Goal: Communication & Community: Answer question/provide support

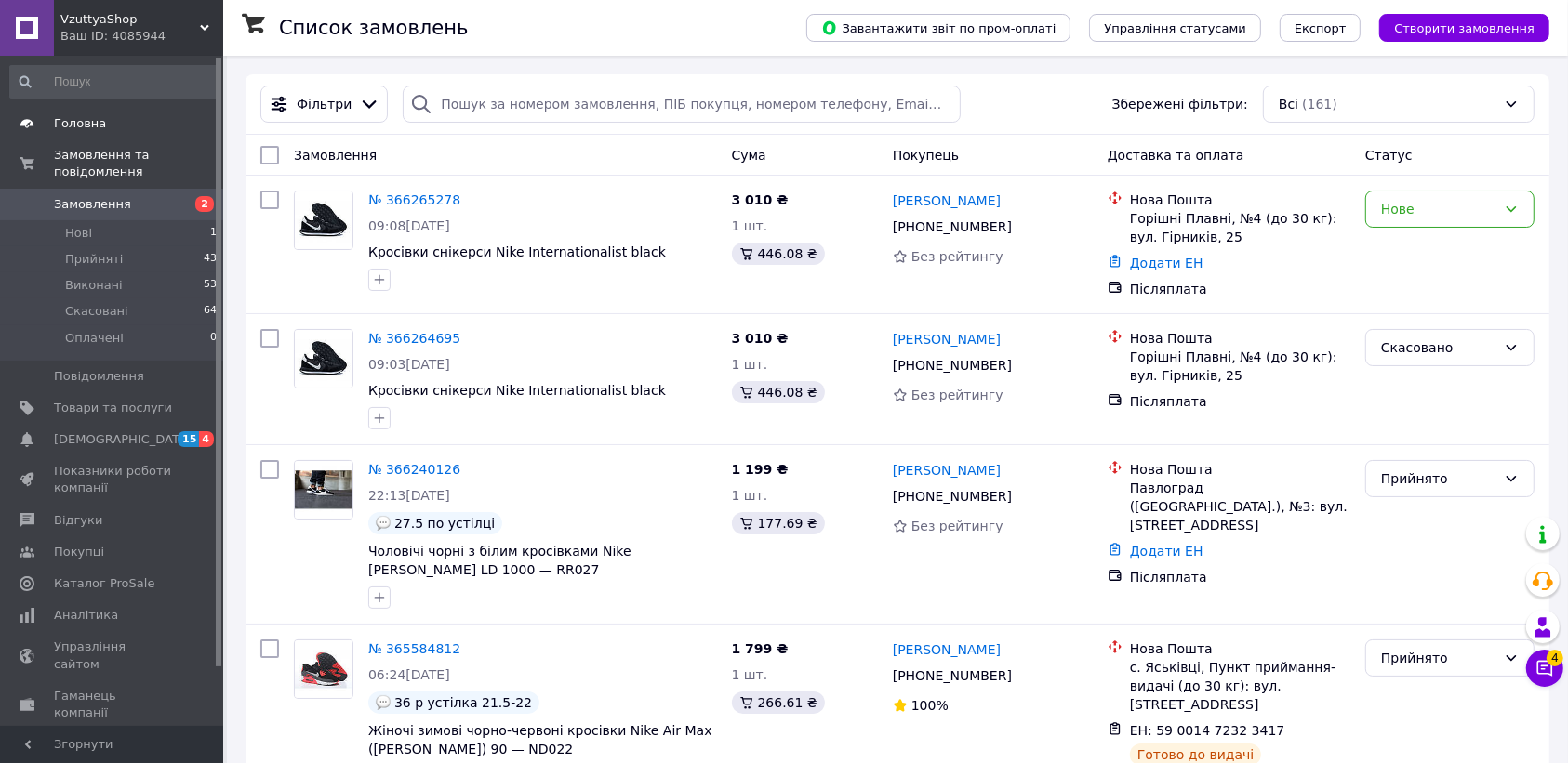
click at [80, 130] on span "Головна" at bounding box center [80, 123] width 52 height 17
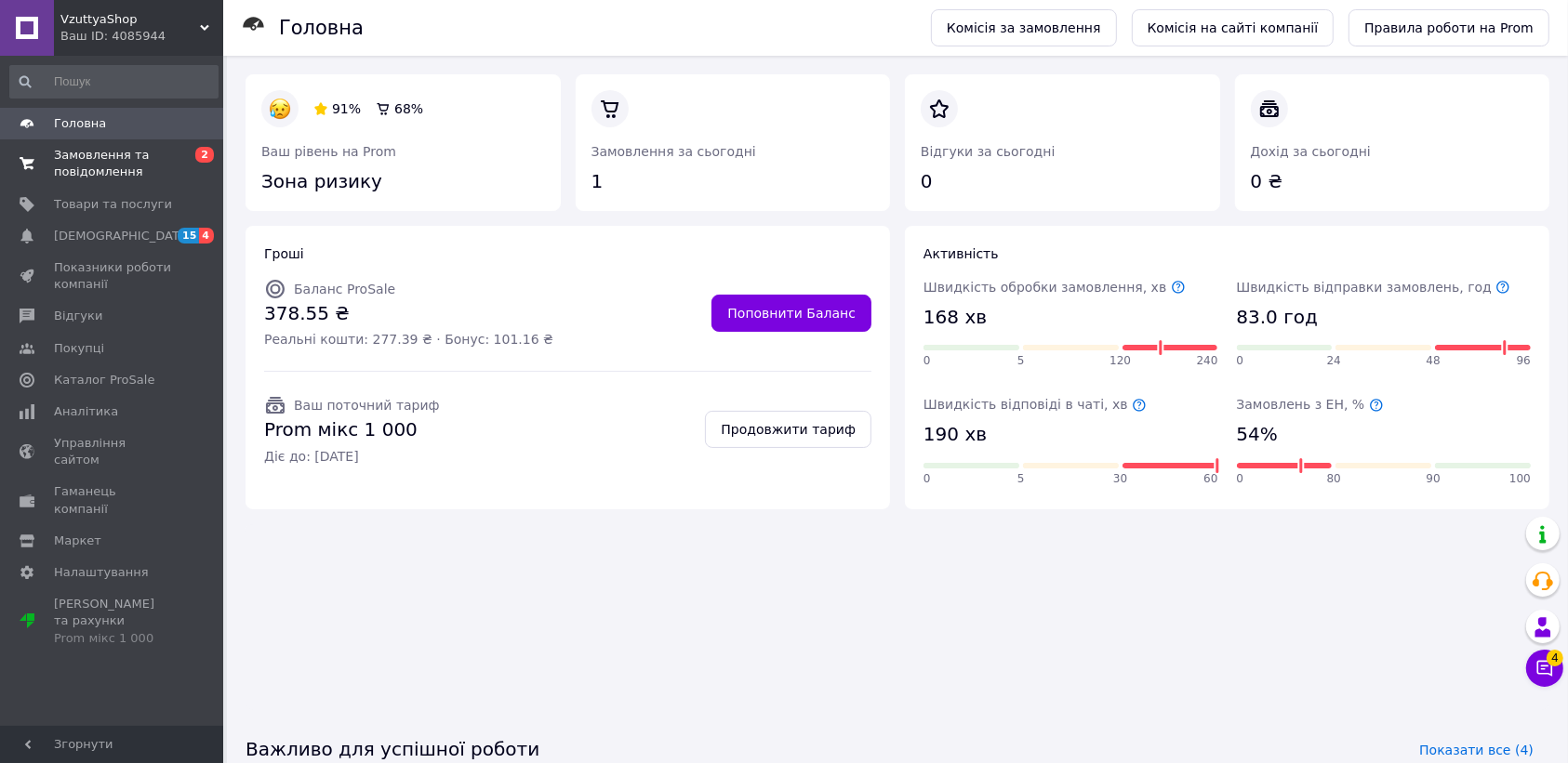
click at [113, 165] on span "Замовлення та повідомлення" at bounding box center [113, 164] width 118 height 34
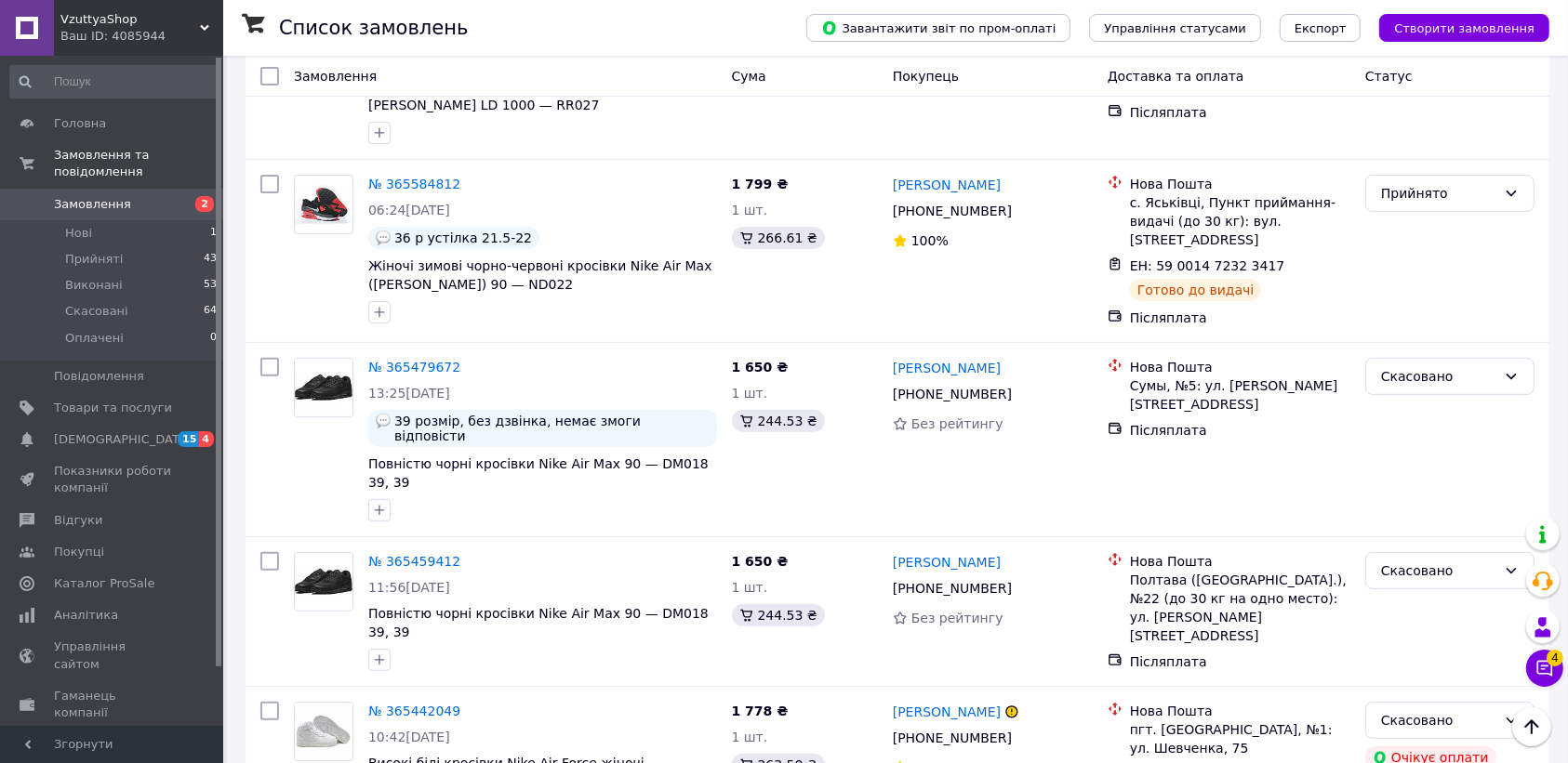
scroll to position [233, 0]
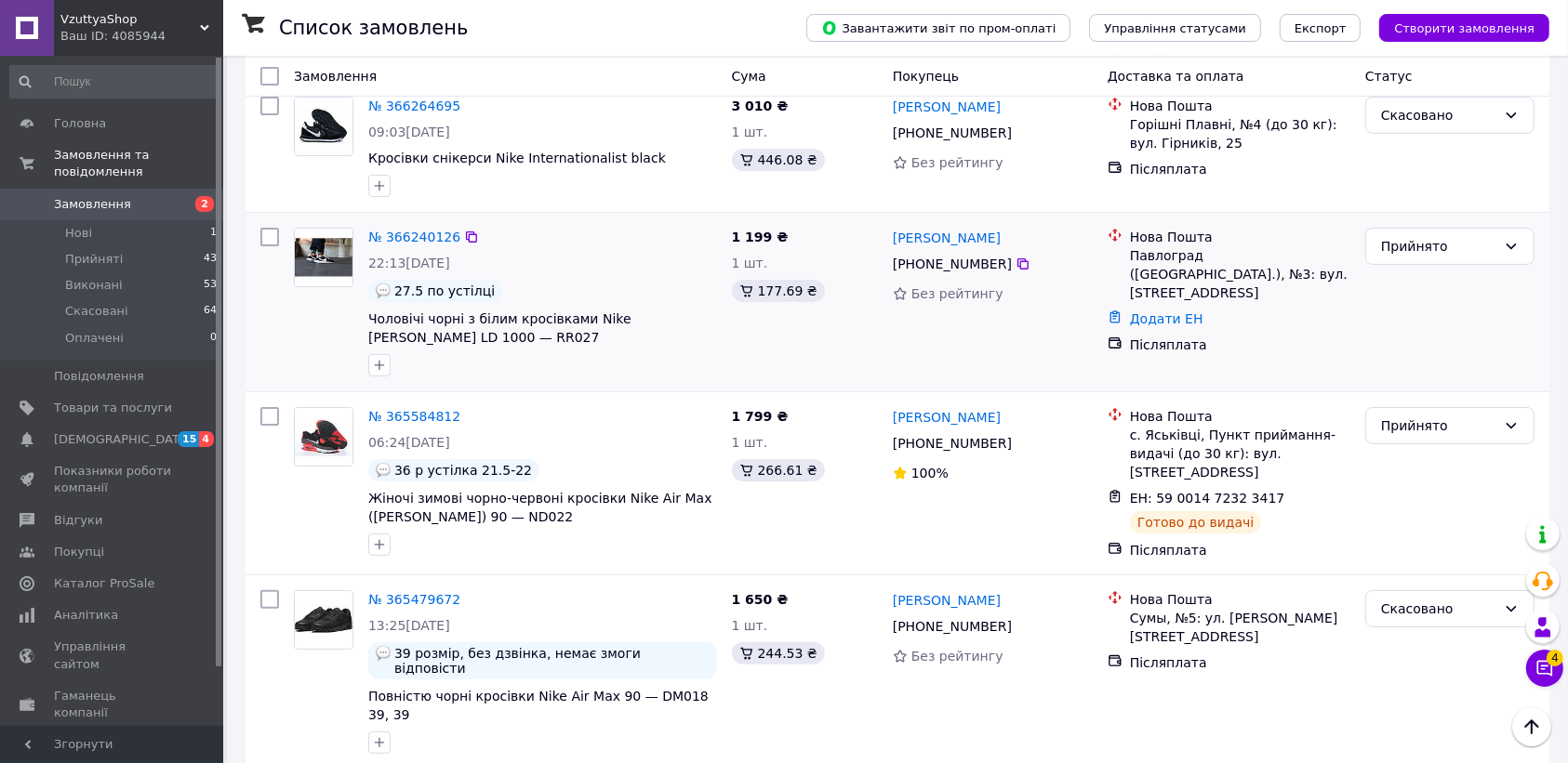
drag, startPoint x: 890, startPoint y: 238, endPoint x: 998, endPoint y: 268, distance: 112.1
click at [998, 268] on div "[PERSON_NAME] [PHONE_NUMBER] Без рейтингу" at bounding box center [993, 303] width 215 height 164
copy div "[PERSON_NAME] [PHONE_NUMBER]"
drag, startPoint x: 1130, startPoint y: 239, endPoint x: 1330, endPoint y: 280, distance: 204.2
click at [1330, 280] on div "Нова Пошта Павлоград ([GEOGRAPHIC_DATA].), №3: вул. [STREET_ADDRESS]" at bounding box center [1240, 264] width 228 height 74
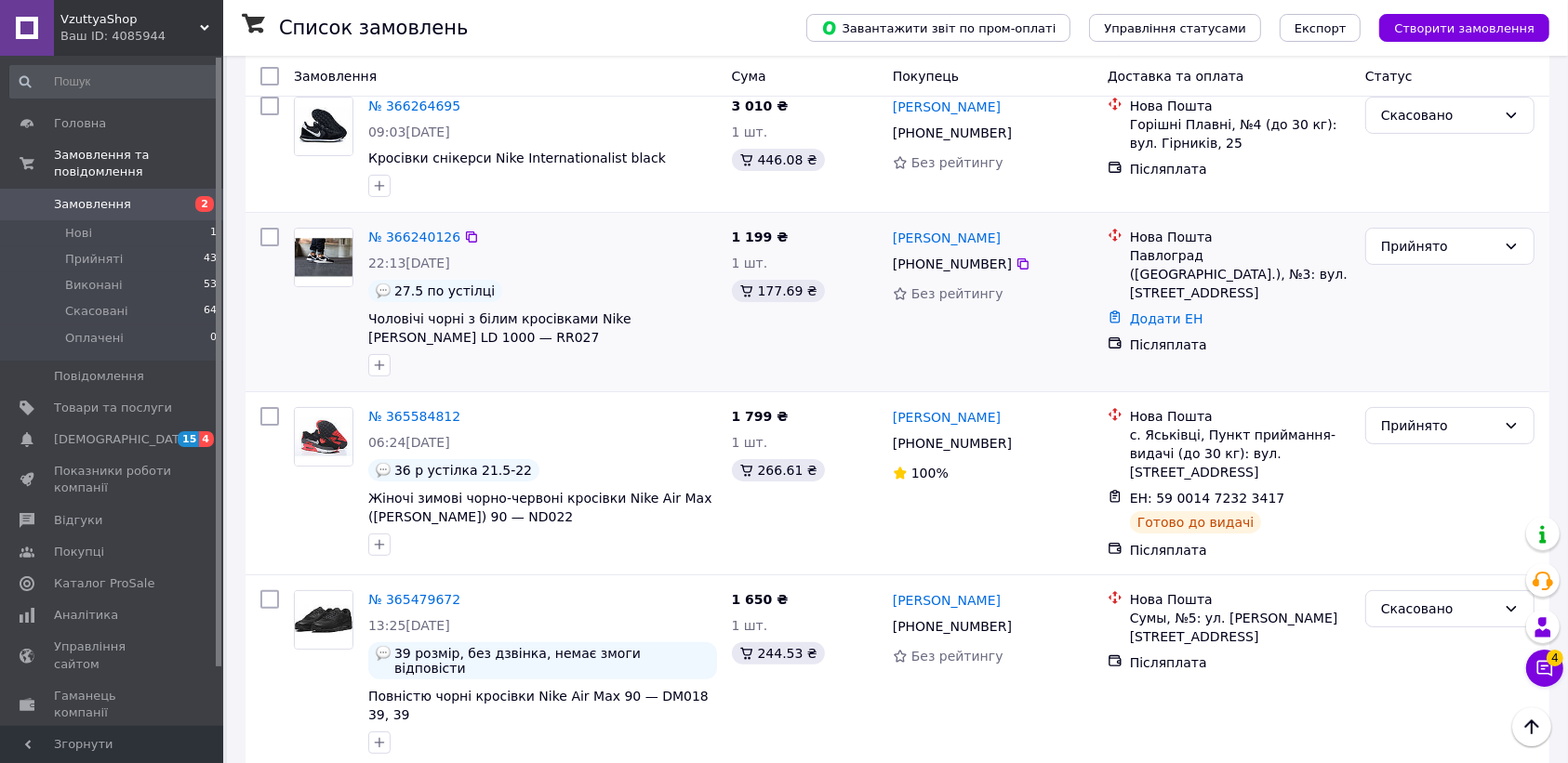
copy div "Нова Пошта Павлоград ([GEOGRAPHIC_DATA].), №3: вул. [STREET_ADDRESS]"
click at [1546, 667] on icon at bounding box center [1544, 668] width 19 height 19
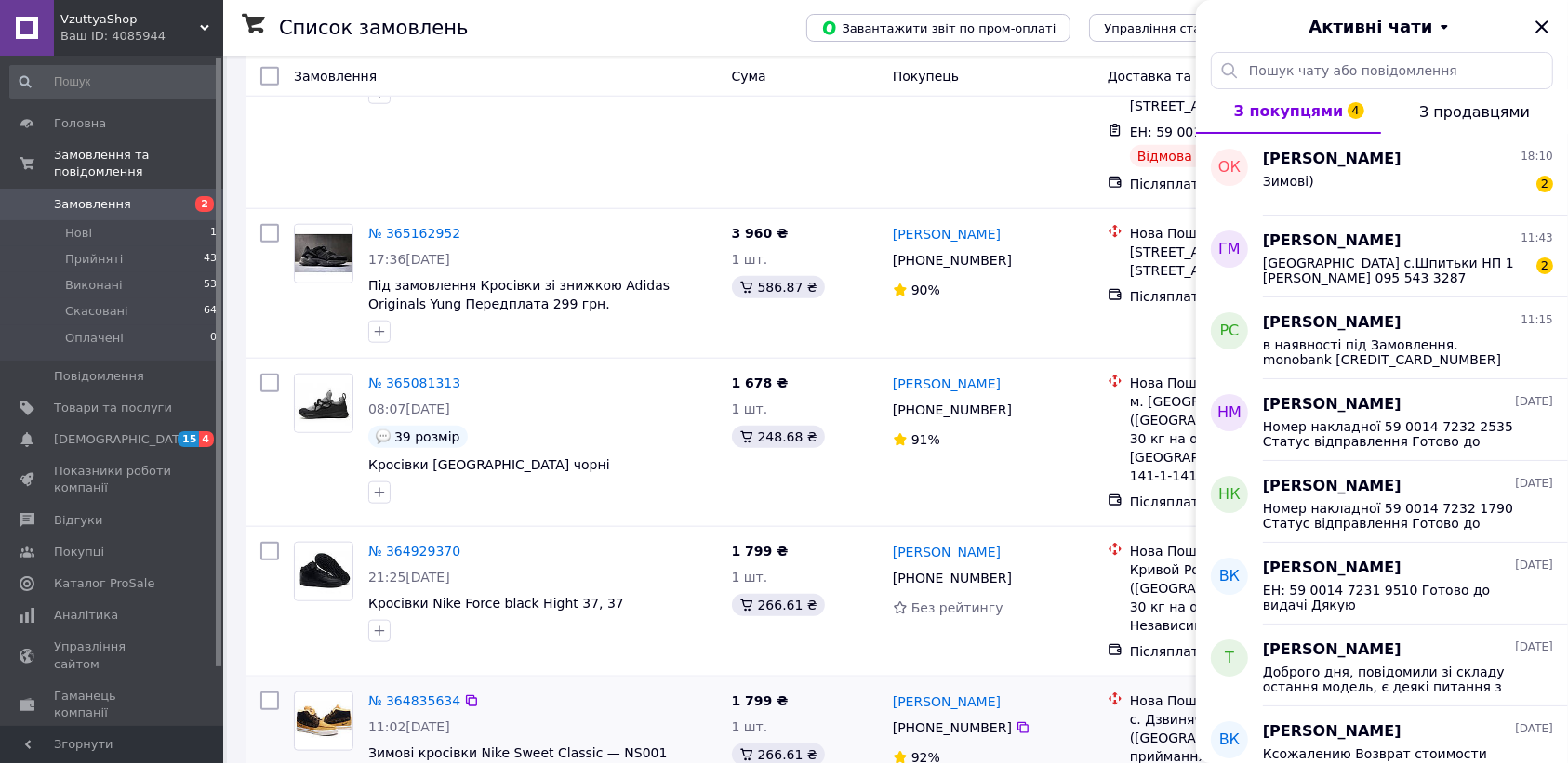
scroll to position [1510, 0]
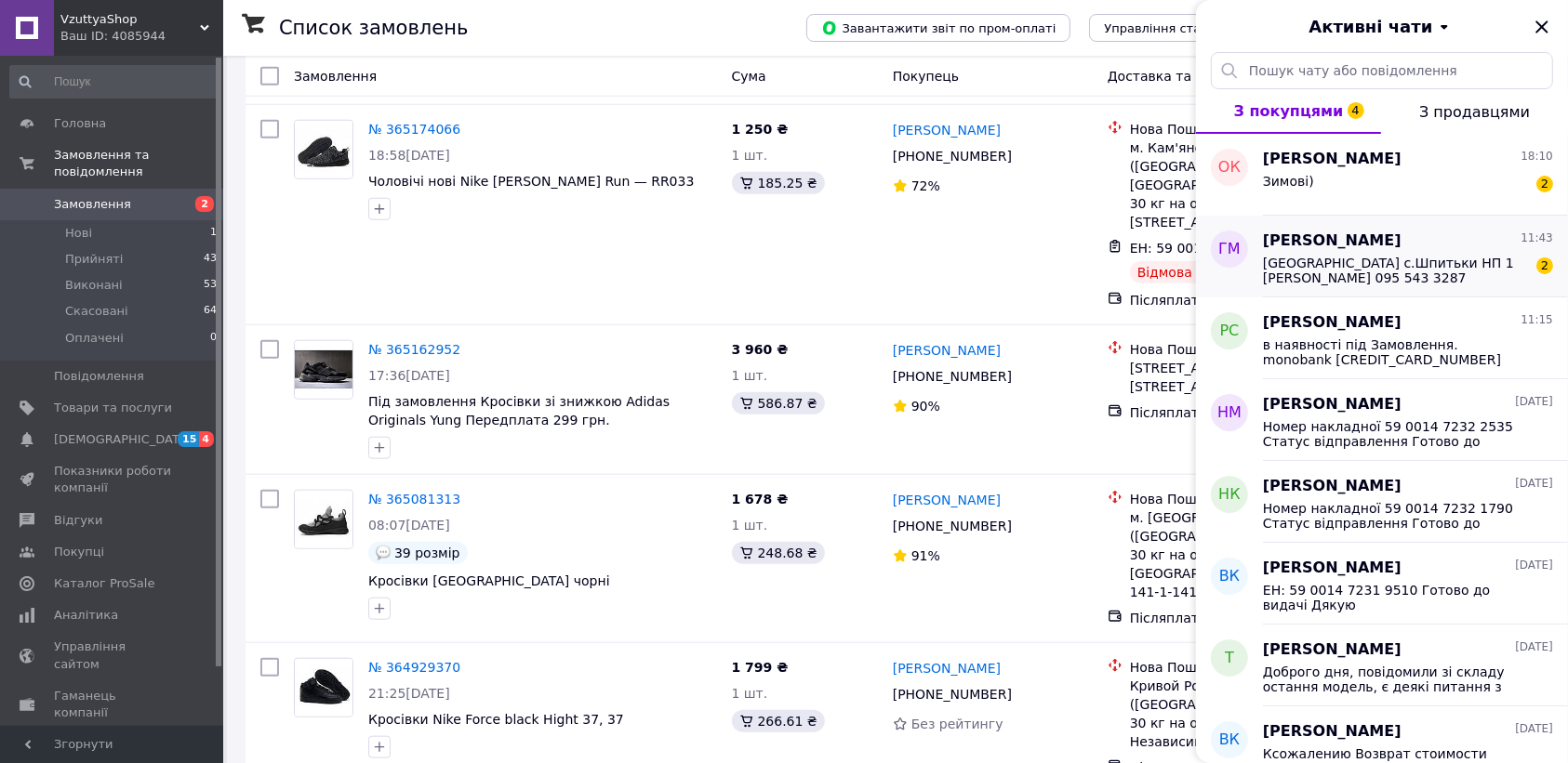
click at [1279, 275] on span "[GEOGRAPHIC_DATA] с.Шпитьки НП 1 [PERSON_NAME] 095 543 3287" at bounding box center [1395, 270] width 264 height 30
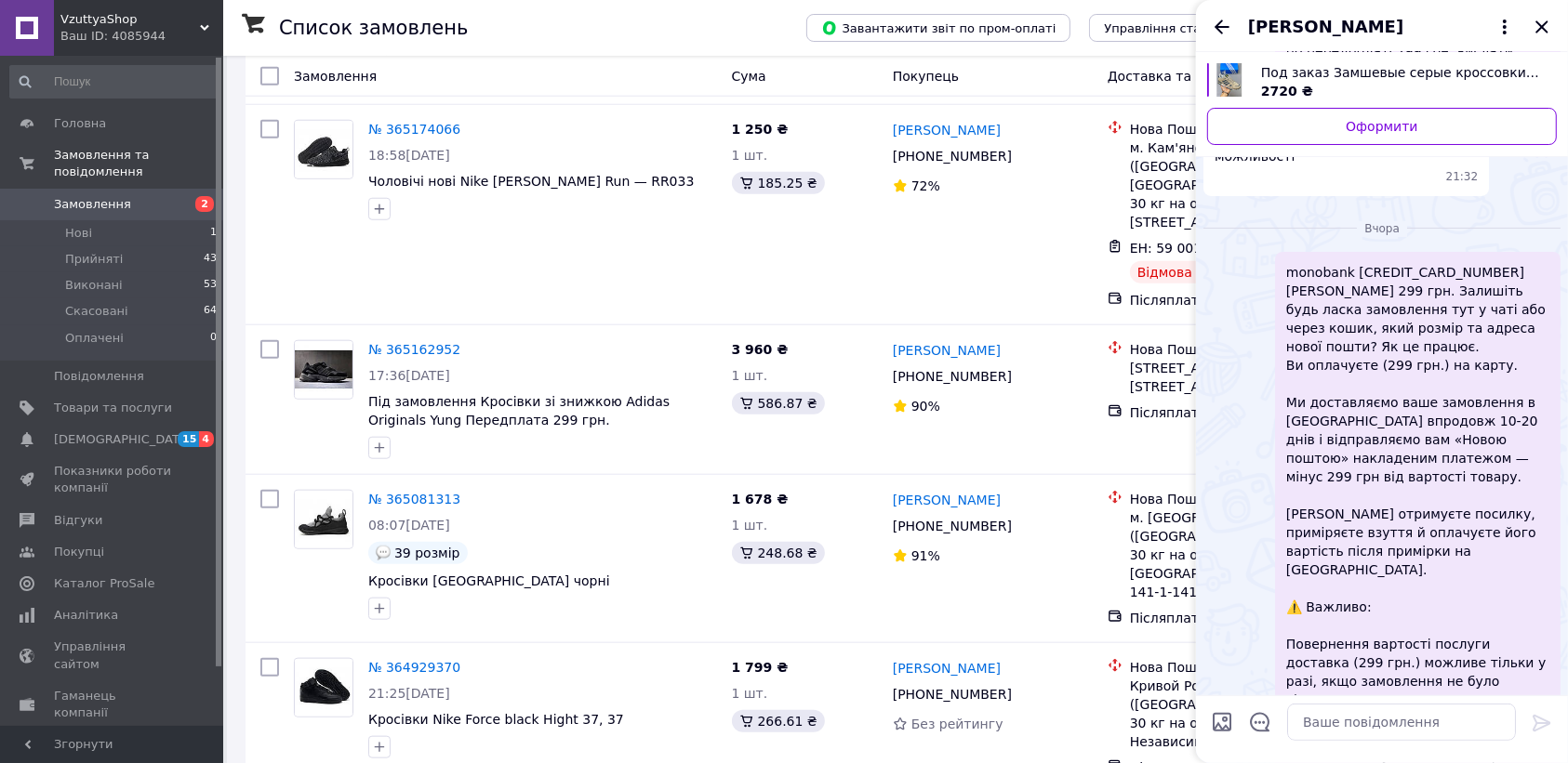
scroll to position [154, 0]
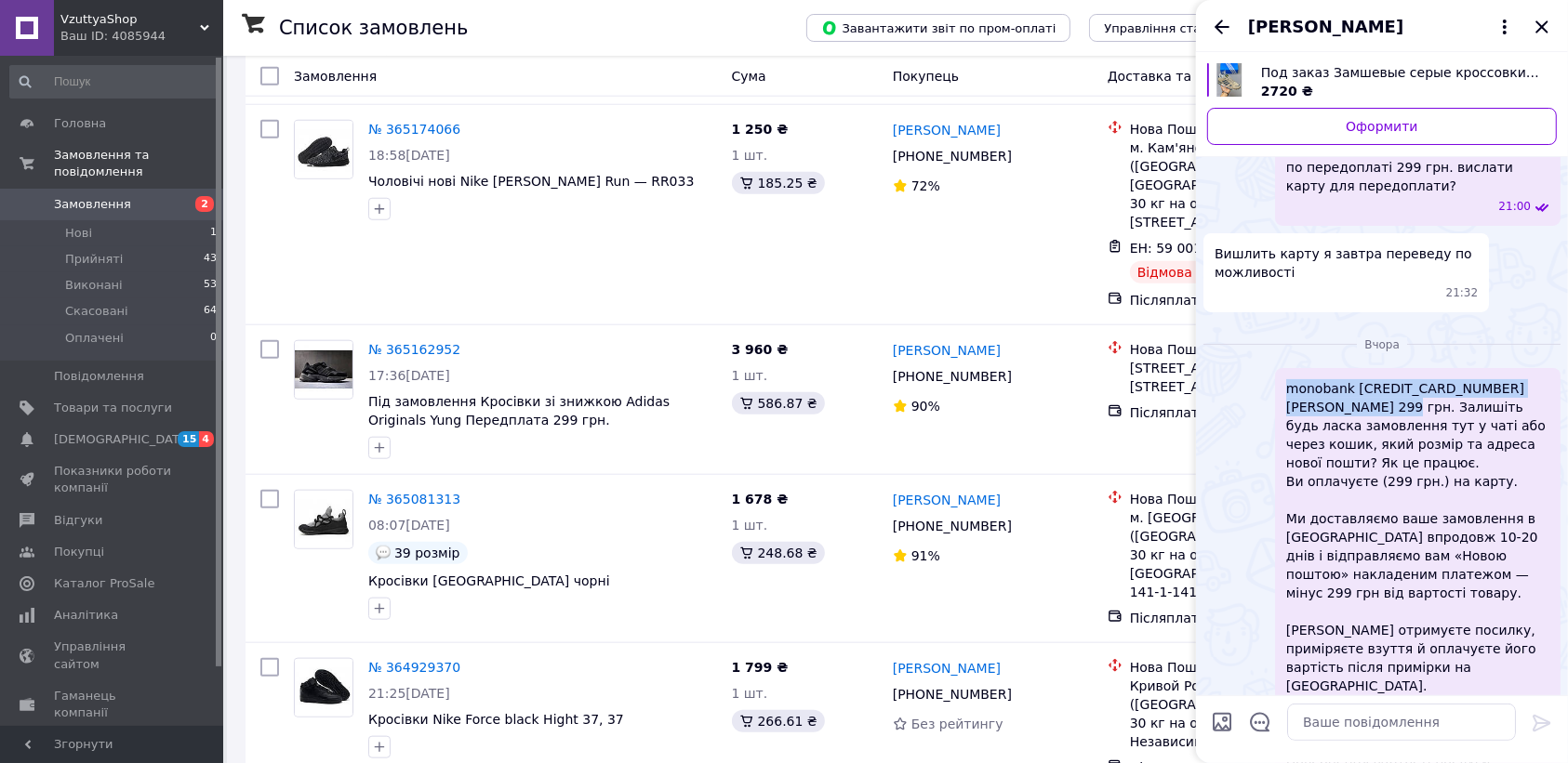
drag, startPoint x: 1288, startPoint y: 386, endPoint x: 1332, endPoint y: 407, distance: 48.8
click at [1332, 407] on span "monobank [CREDIT_CARD_NUMBER] [PERSON_NAME] 299 грн. Залишіть будь ласка замовл…" at bounding box center [1417, 640] width 263 height 520
copy span "monobank [CREDIT_CARD_NUMBER] [PERSON_NAME] 299 грн"
click at [1342, 731] on textarea at bounding box center [1401, 723] width 229 height 37
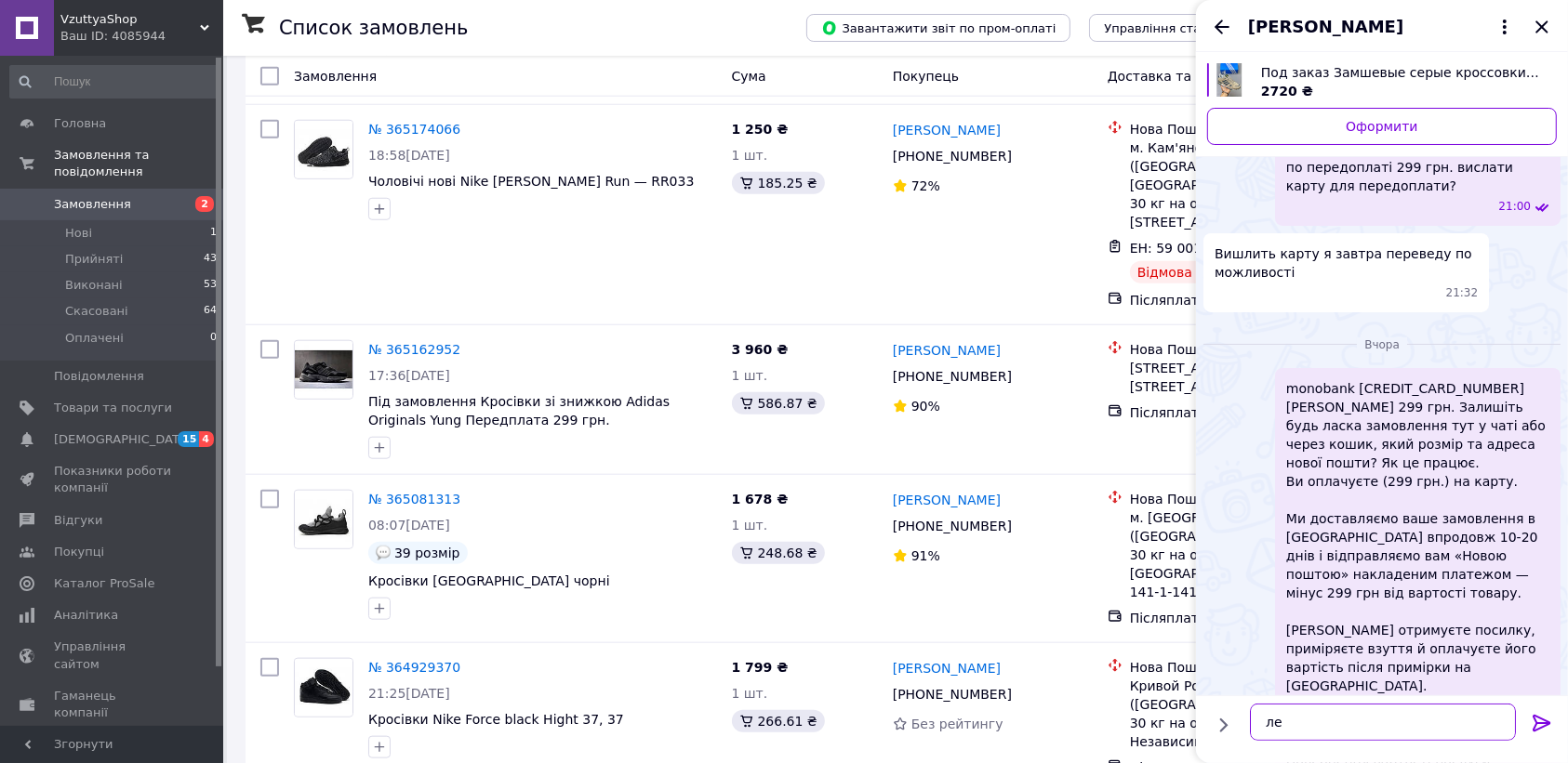
type textarea "л"
paste textarea "monobank [CREDIT_CARD_NUMBER] [PERSON_NAME] 299 грн"
click at [1281, 705] on textarea "ок monobank [CREDIT_CARD_NUMBER] [PERSON_NAME] 299 грн" at bounding box center [1383, 713] width 266 height 56
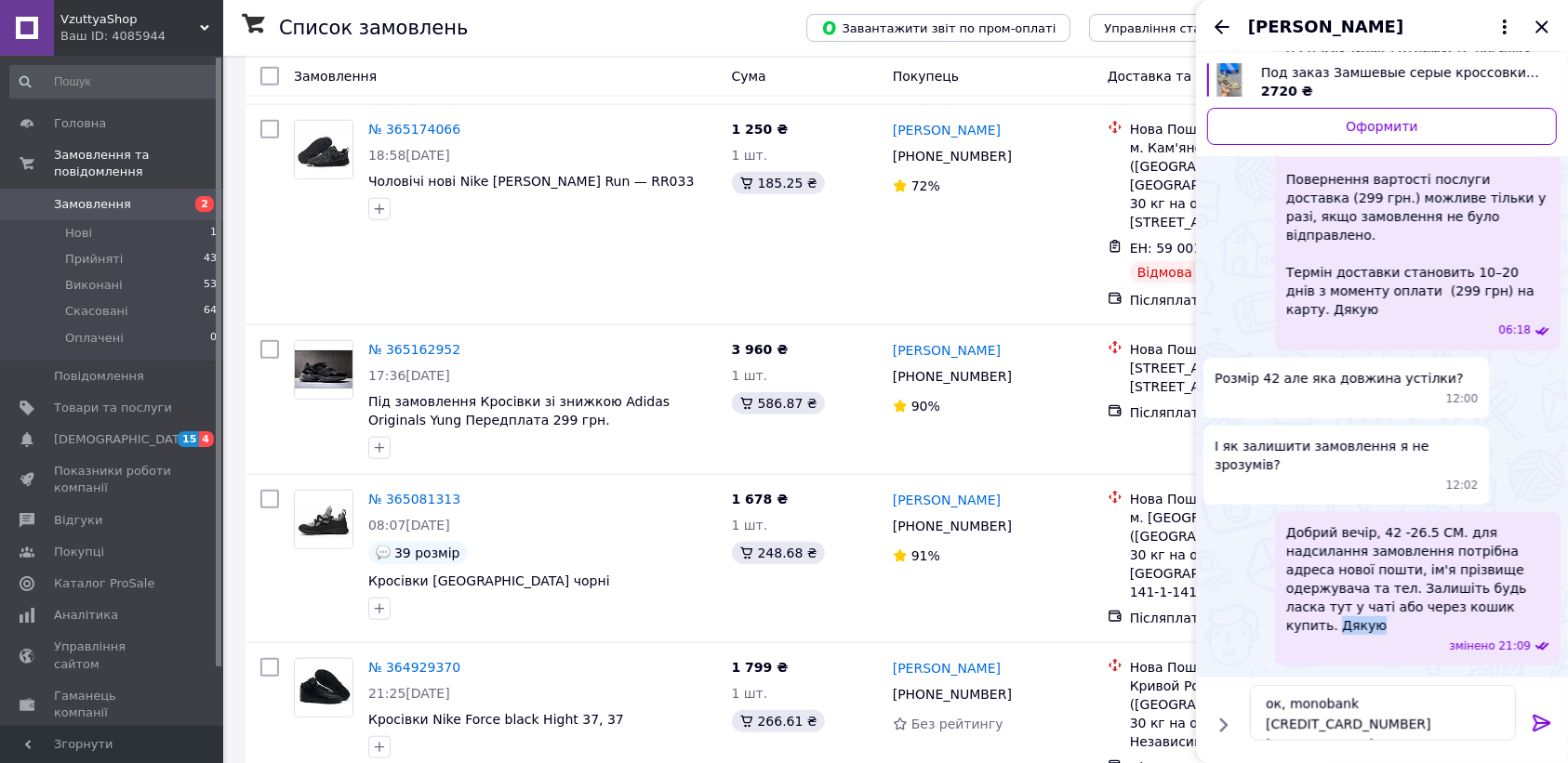
drag, startPoint x: 1461, startPoint y: 517, endPoint x: 1420, endPoint y: 515, distance: 41.0
click at [1420, 523] on span "Добрий вечір, 42 -26.5 СМ. для надсилання замовлення потрібна адреса нової пошт…" at bounding box center [1417, 579] width 263 height 111
copy span "Дякую"
click at [1438, 727] on textarea "ок, monobank [CREDIT_CARD_NUMBER] [PERSON_NAME] 299 грн" at bounding box center [1383, 713] width 266 height 56
paste textarea "Дякую"
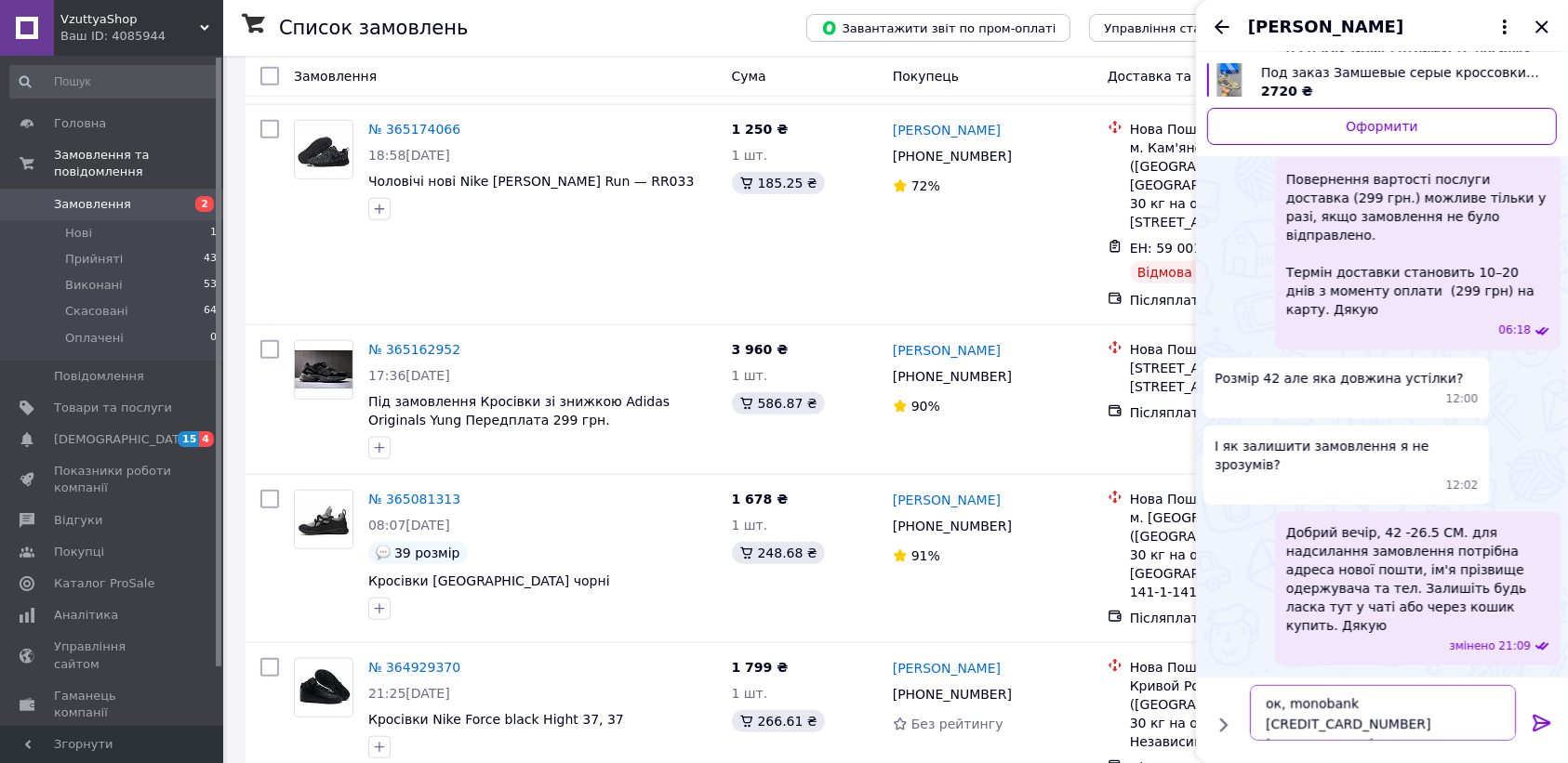
scroll to position [2, 0]
drag, startPoint x: 1428, startPoint y: 728, endPoint x: 1391, endPoint y: 724, distance: 37.2
click at [1391, 724] on textarea "ок, monobank [CREDIT_CARD_NUMBER] [PERSON_NAME] 299 грн Дякую" at bounding box center [1383, 713] width 266 height 56
click at [1451, 727] on textarea "ок, monobank [CREDIT_CARD_NUMBER] [PERSON_NAME] 299 грн Дякую" at bounding box center [1383, 713] width 266 height 56
drag, startPoint x: 1446, startPoint y: 724, endPoint x: 1388, endPoint y: 726, distance: 58.0
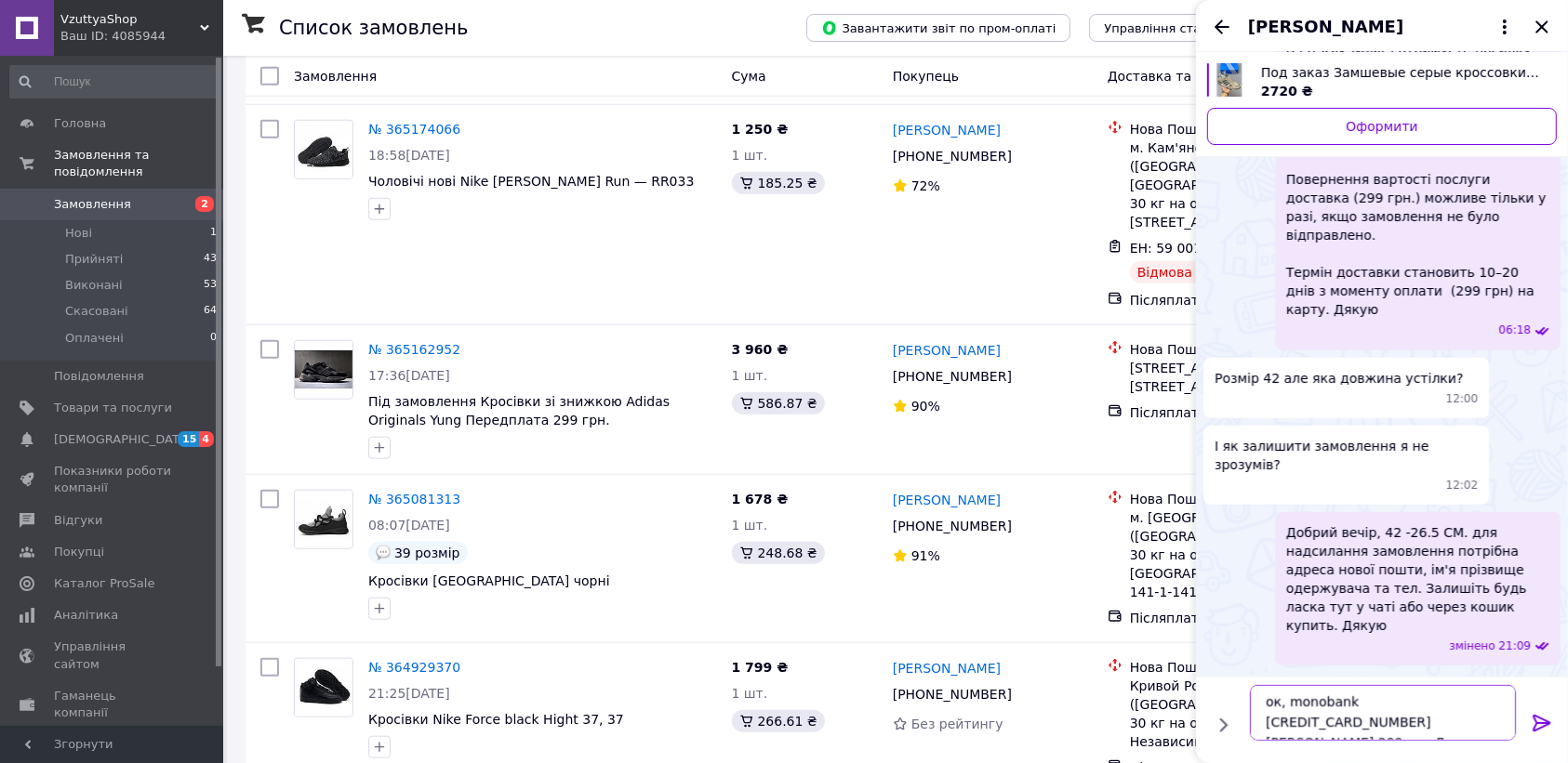
click at [1388, 726] on textarea "ок, monobank [CREDIT_CARD_NUMBER] [PERSON_NAME] 299 грн Дякую" at bounding box center [1383, 713] width 266 height 56
paste textarea "ісля оплати повідомте будь ласка д"
type textarea "ок, monobank [CREDIT_CARD_NUMBER] [PERSON_NAME] 299 грн після оплати повідомте …"
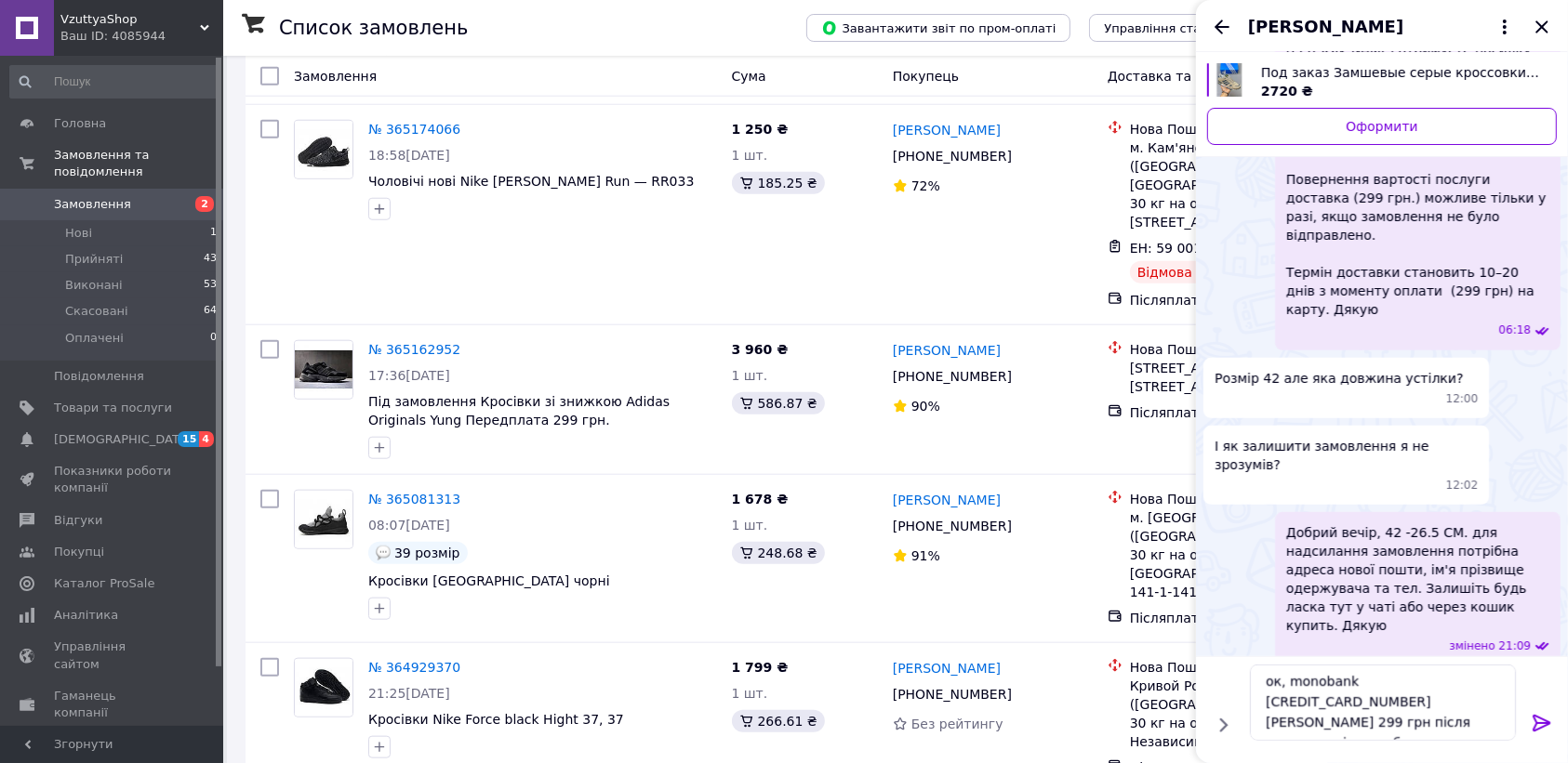
click at [1546, 719] on icon at bounding box center [1541, 723] width 23 height 23
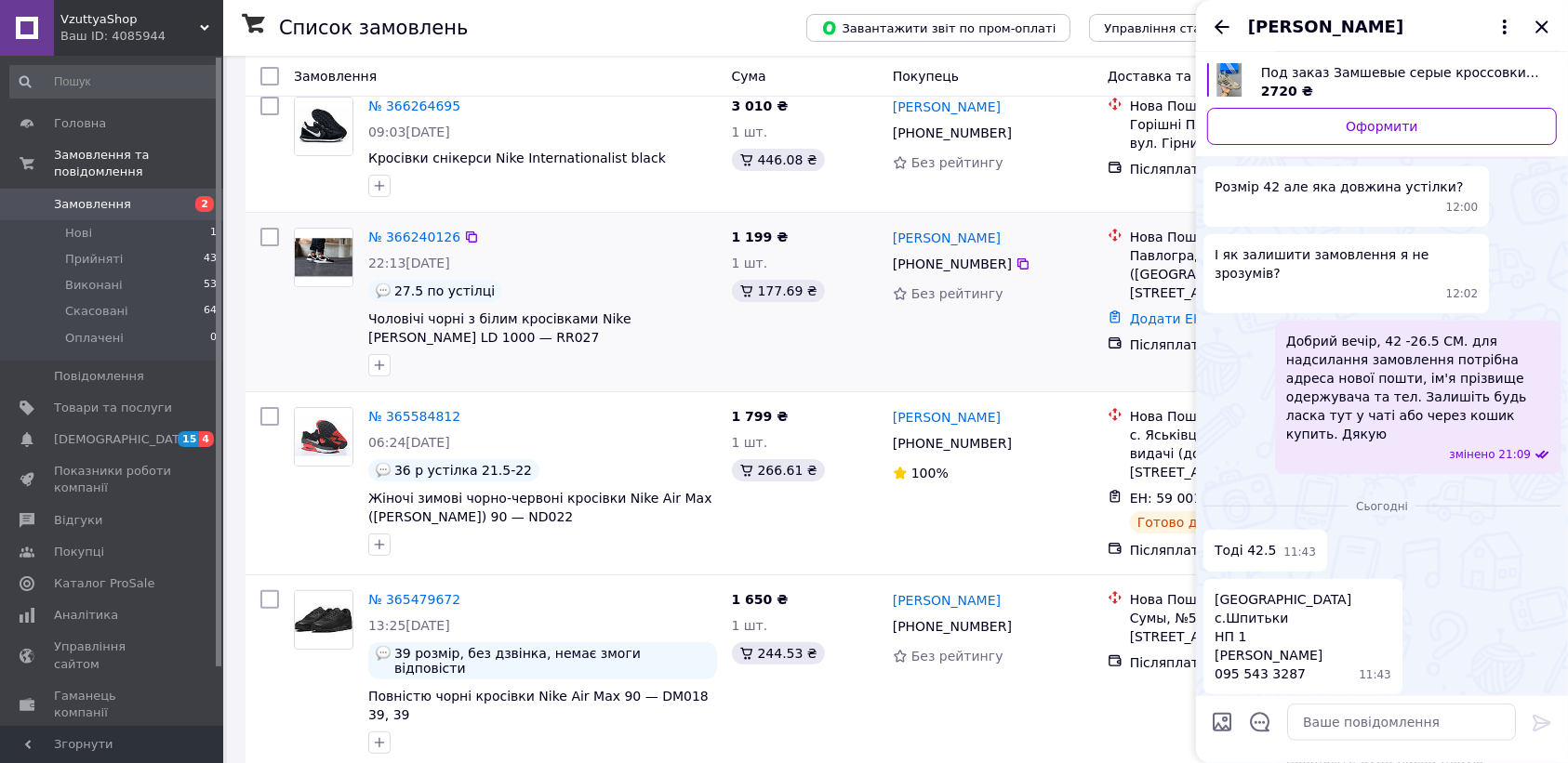
scroll to position [0, 0]
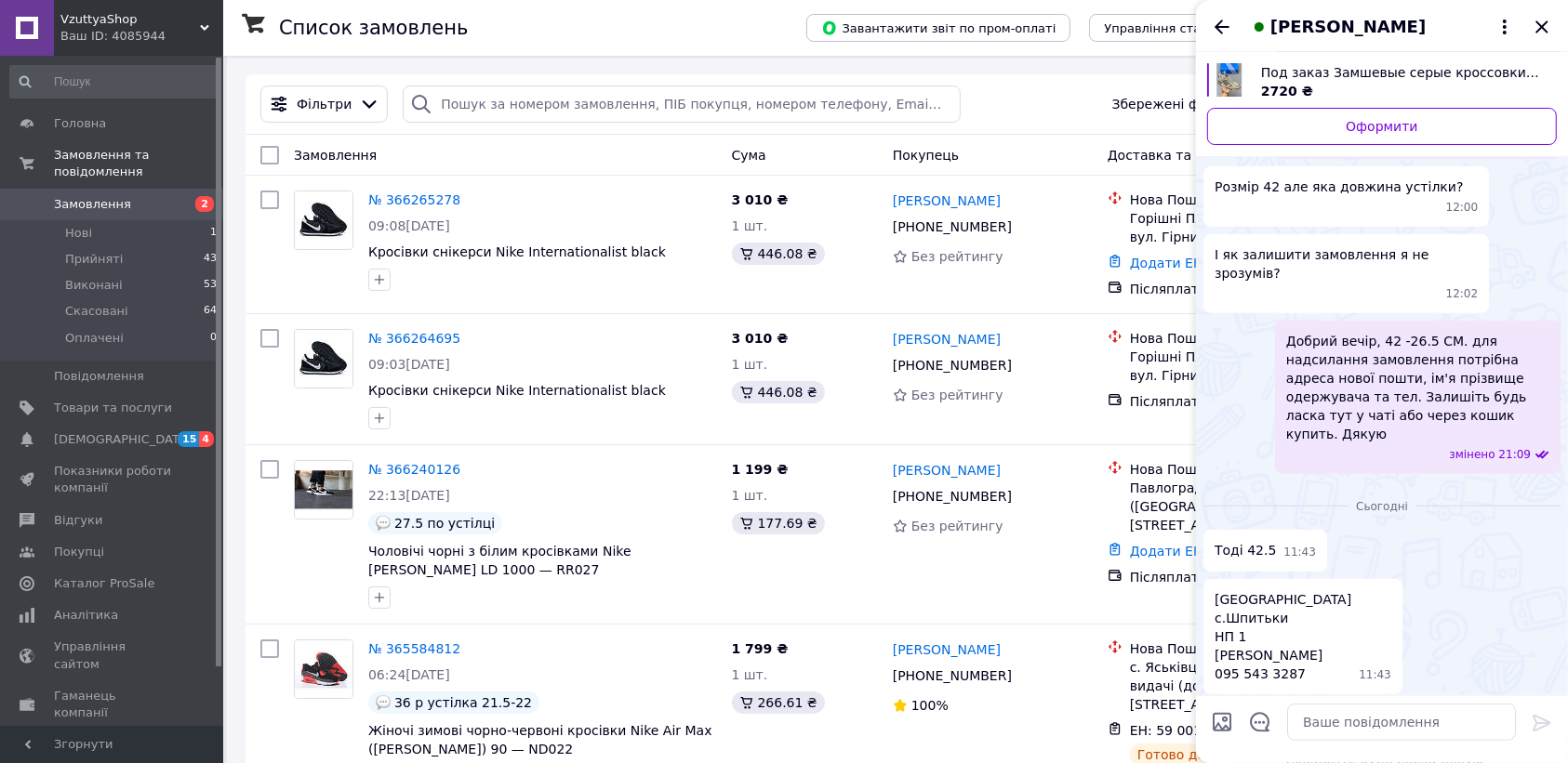
click at [91, 196] on span "Замовлення" at bounding box center [93, 204] width 77 height 17
click at [1551, 30] on icon "Закрити" at bounding box center [1541, 27] width 23 height 23
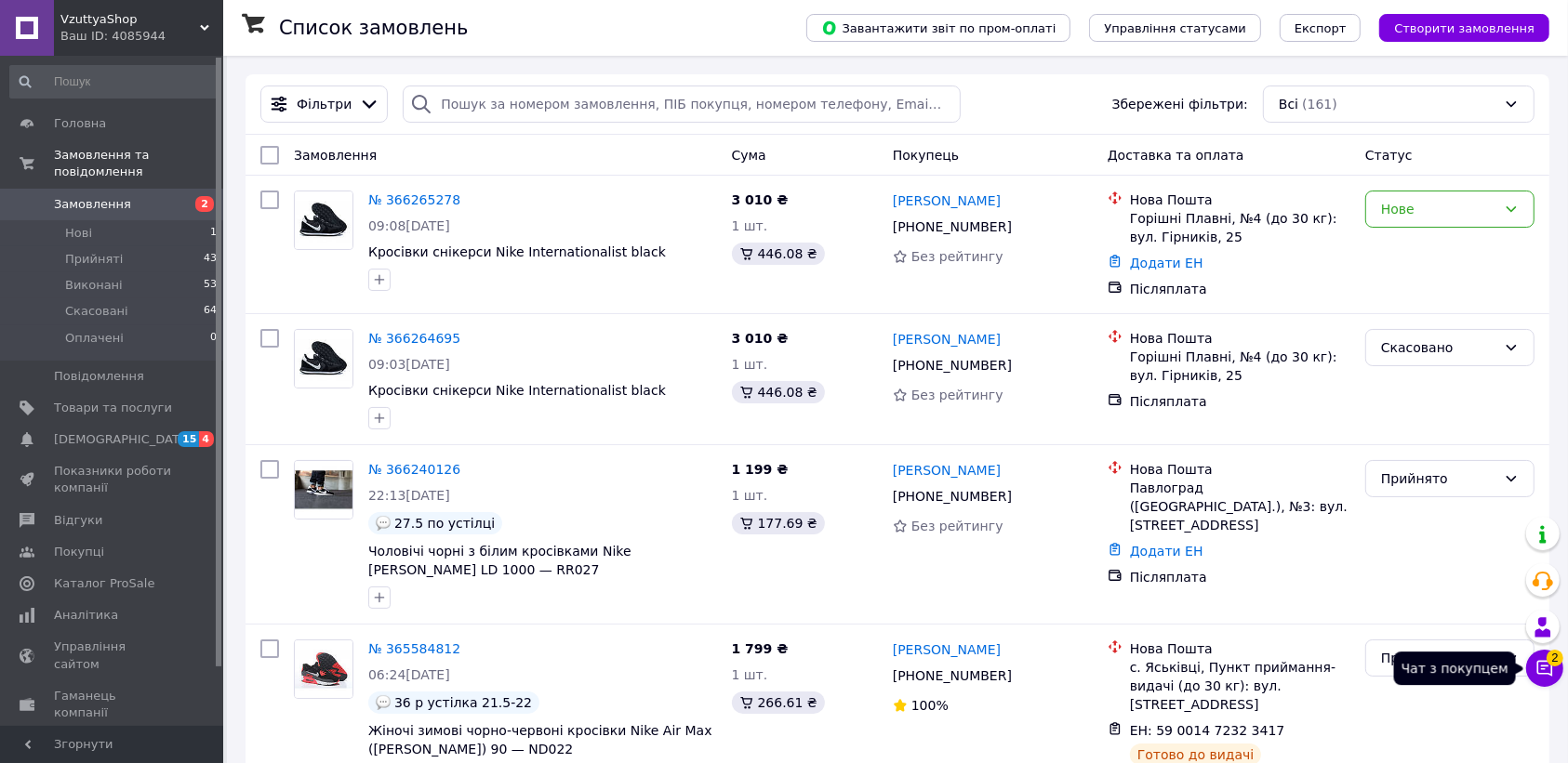
click at [1537, 661] on icon at bounding box center [1544, 668] width 19 height 19
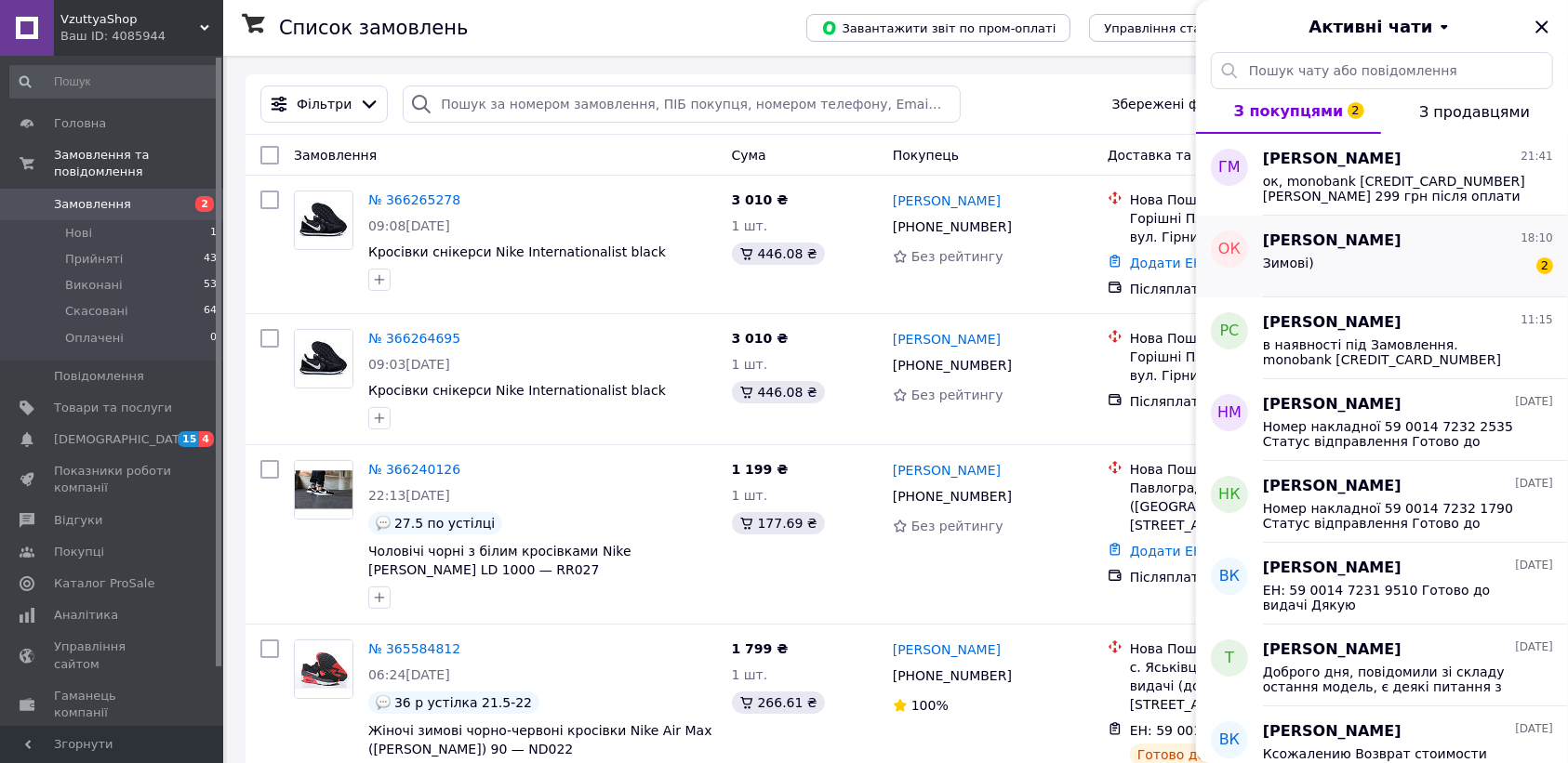
click at [1383, 271] on div "Зимові) 2" at bounding box center [1408, 267] width 290 height 30
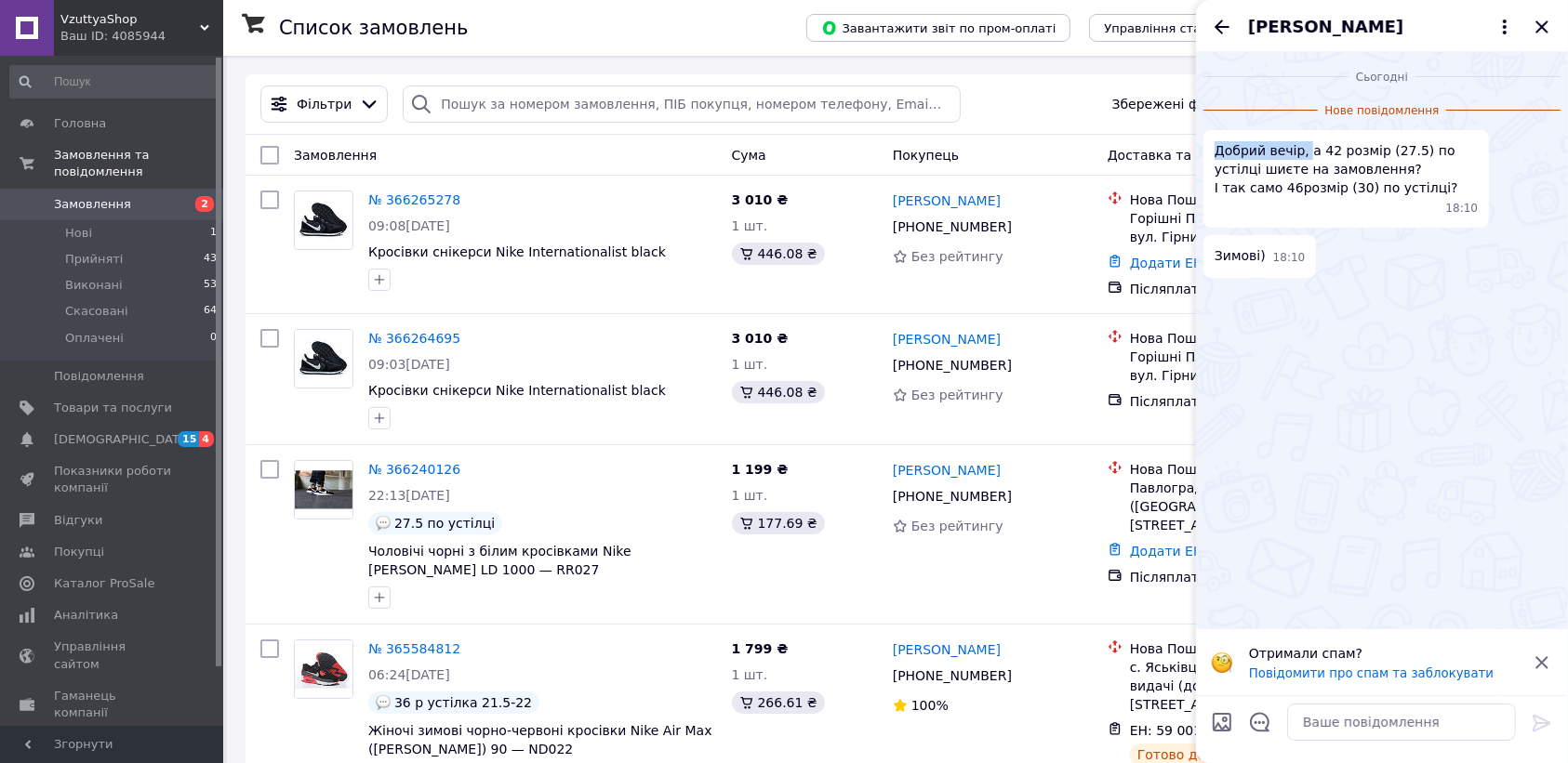
drag, startPoint x: 1309, startPoint y: 149, endPoint x: 1214, endPoint y: 150, distance: 95.0
click at [1215, 150] on span "Добрий вечір, а 42 розмір (27.5) по устілці шиєте на замовлення? І так само 46р…" at bounding box center [1346, 169] width 263 height 56
copy span "Добрий вечір,"
click at [1314, 724] on textarea at bounding box center [1401, 723] width 229 height 37
paste textarea "Добрий вечір,"
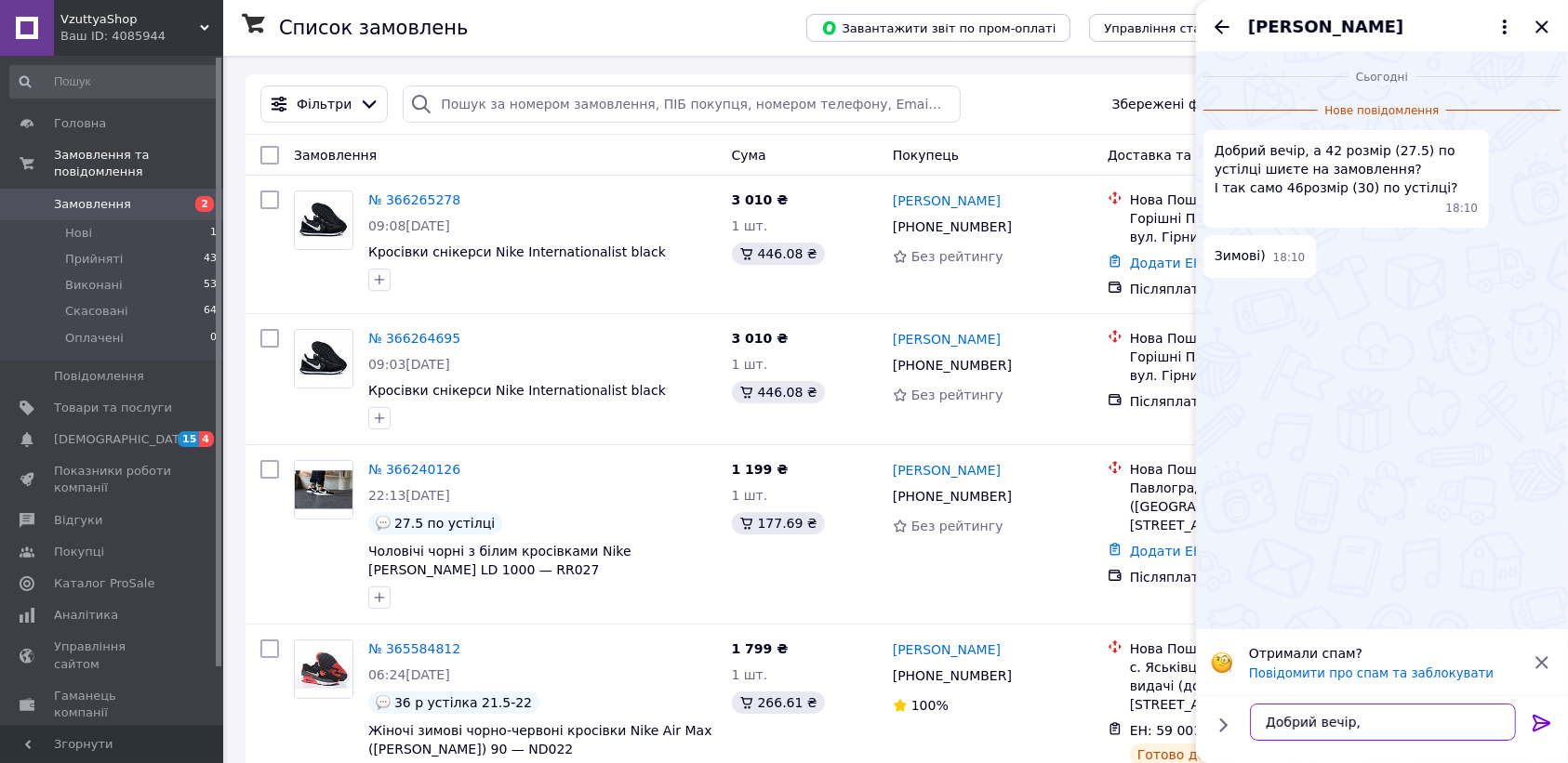
paste textarea "Яка модель вас цікавить?"
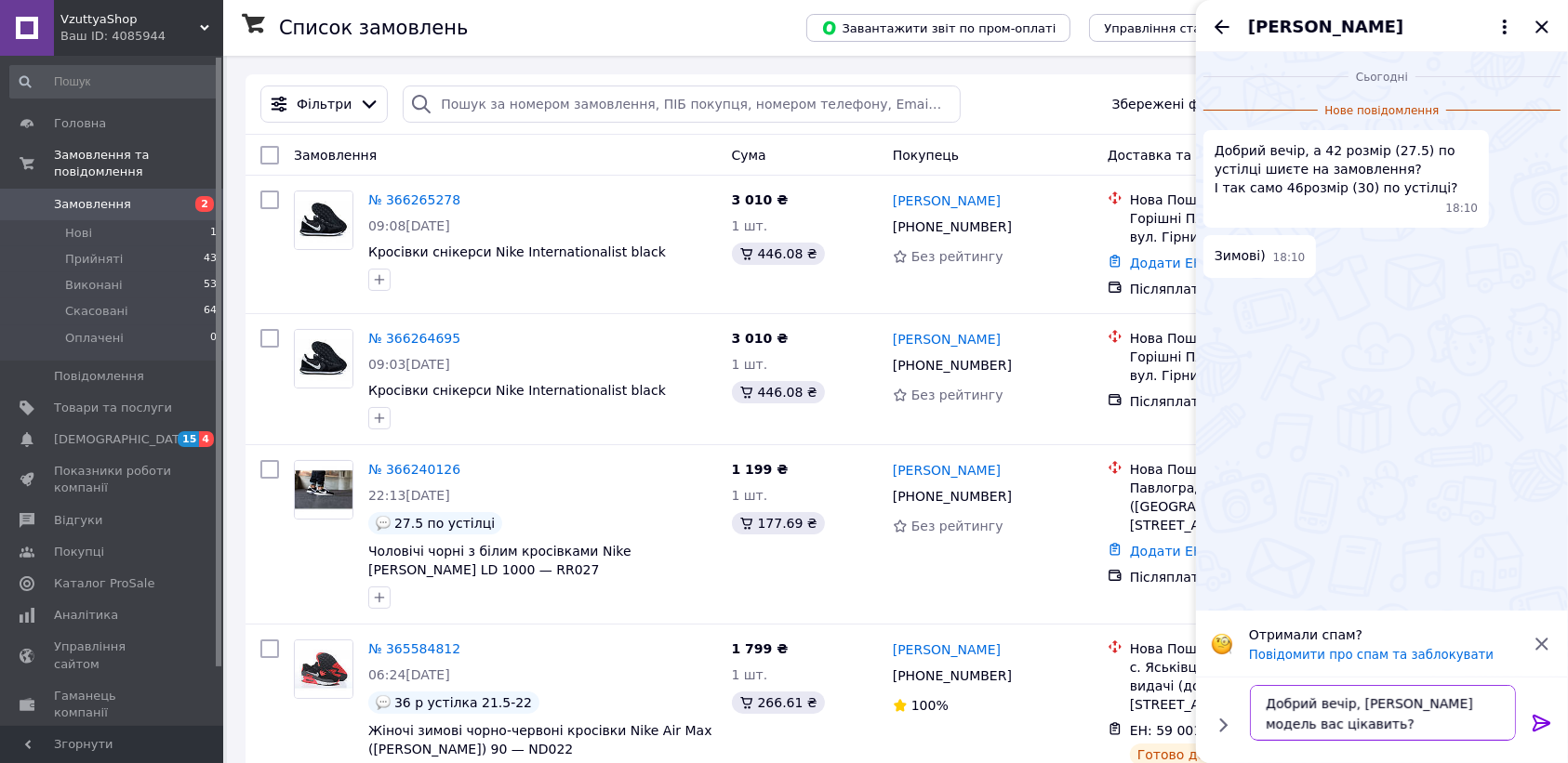
type textarea "Добрий вечір, [PERSON_NAME] модель вас цікавить?"
click at [1545, 728] on icon at bounding box center [1541, 723] width 23 height 23
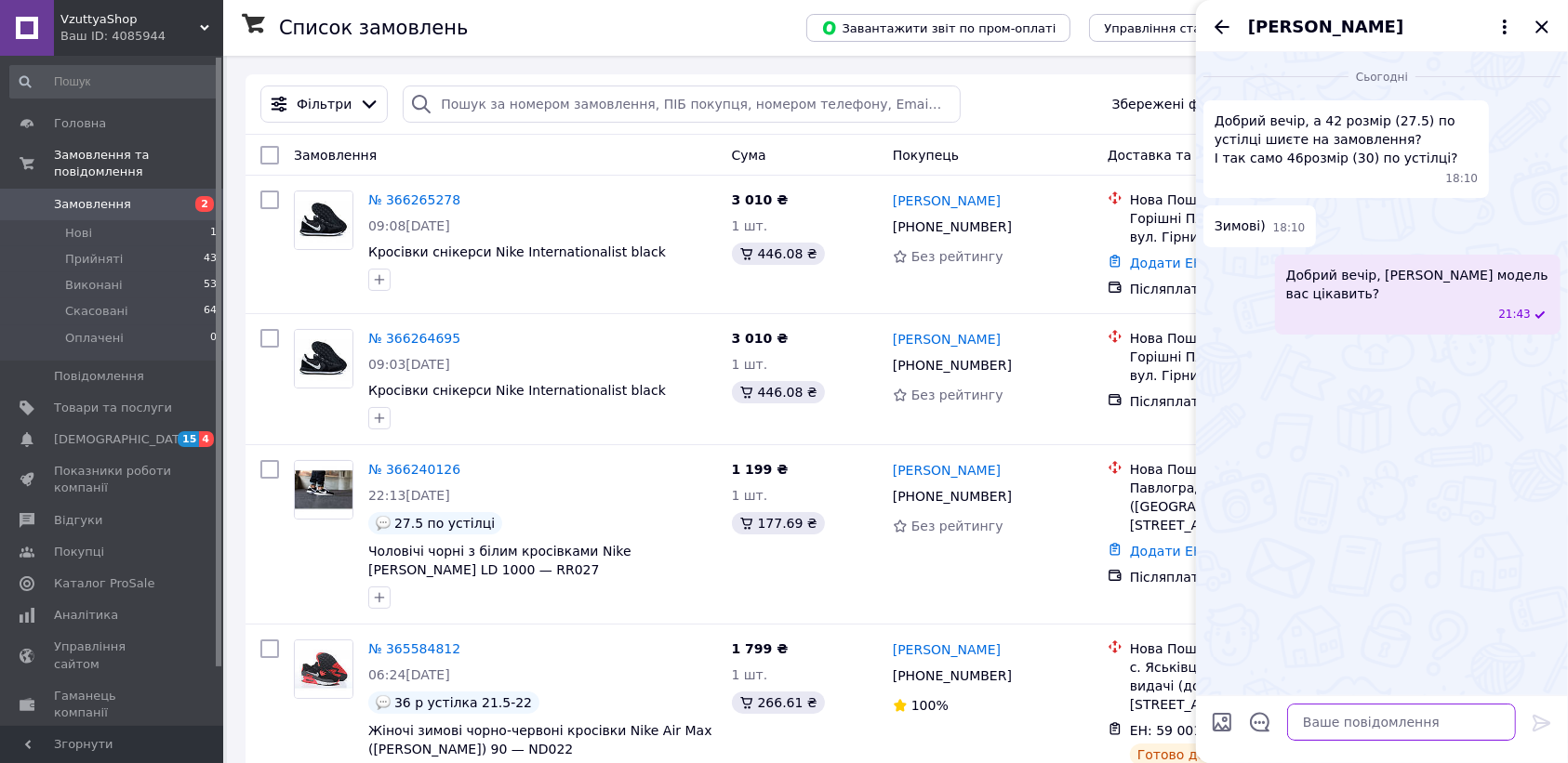
click at [1341, 732] on textarea at bounding box center [1401, 723] width 229 height 37
paste textarea "Як це працює? Ви оплачуєте послугу доставки (299 грн.) на картку. Ми привозимо …"
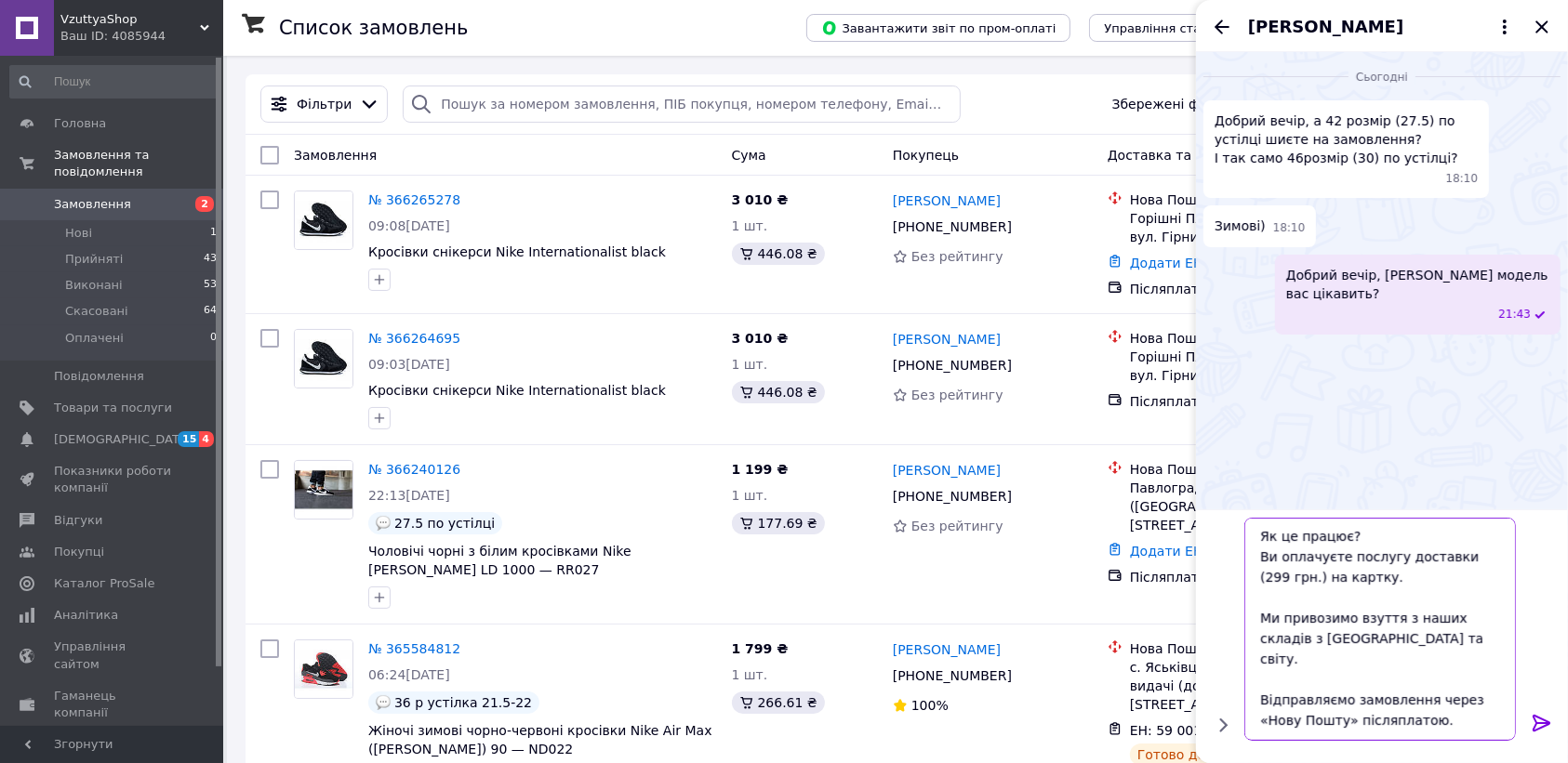
scroll to position [346, 0]
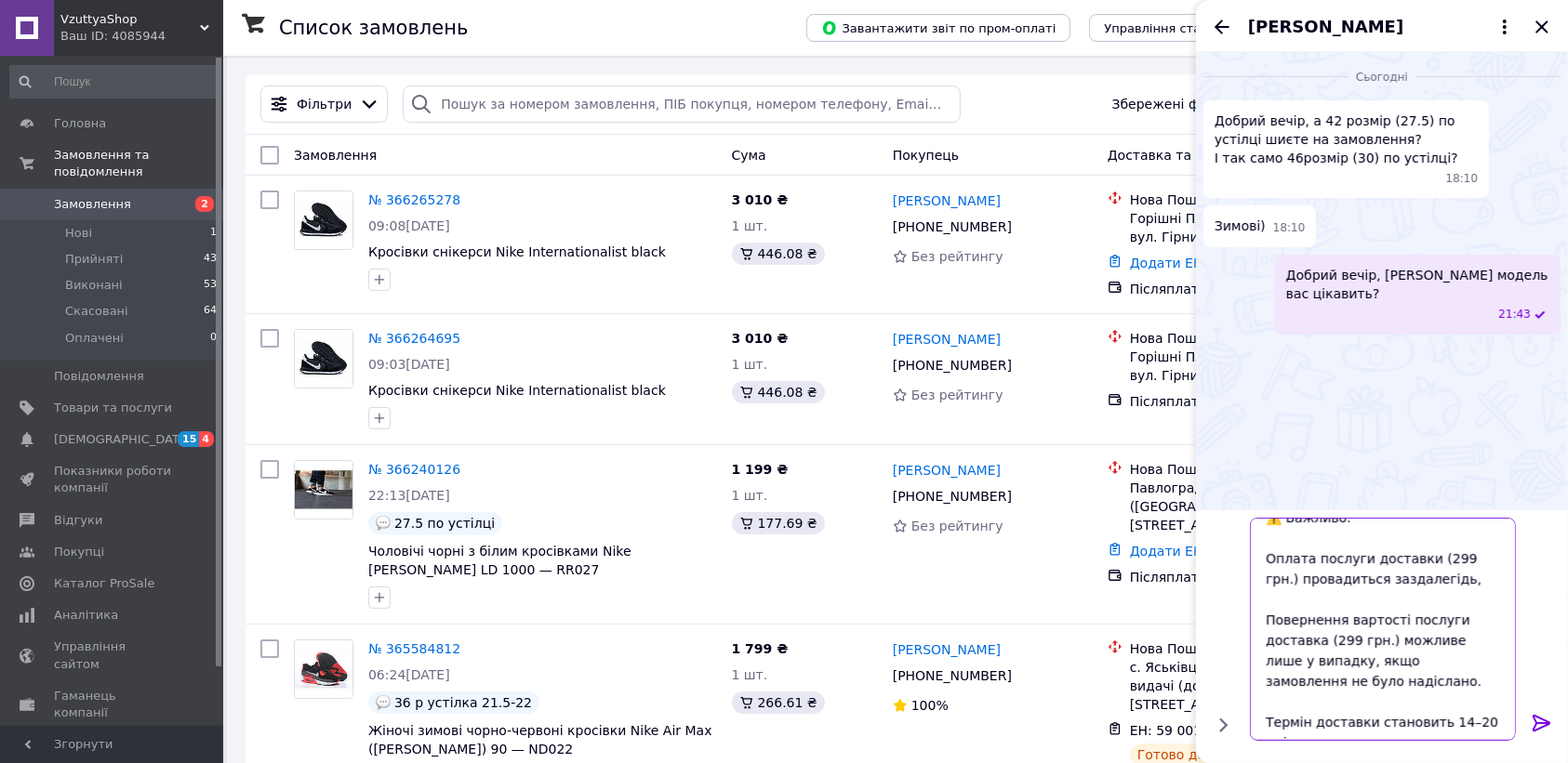
type textarea "Як це працює? Ви оплачуєте послугу доставки (299 грн.) на картку. Ми привозимо …"
click at [1536, 724] on icon at bounding box center [1541, 723] width 18 height 17
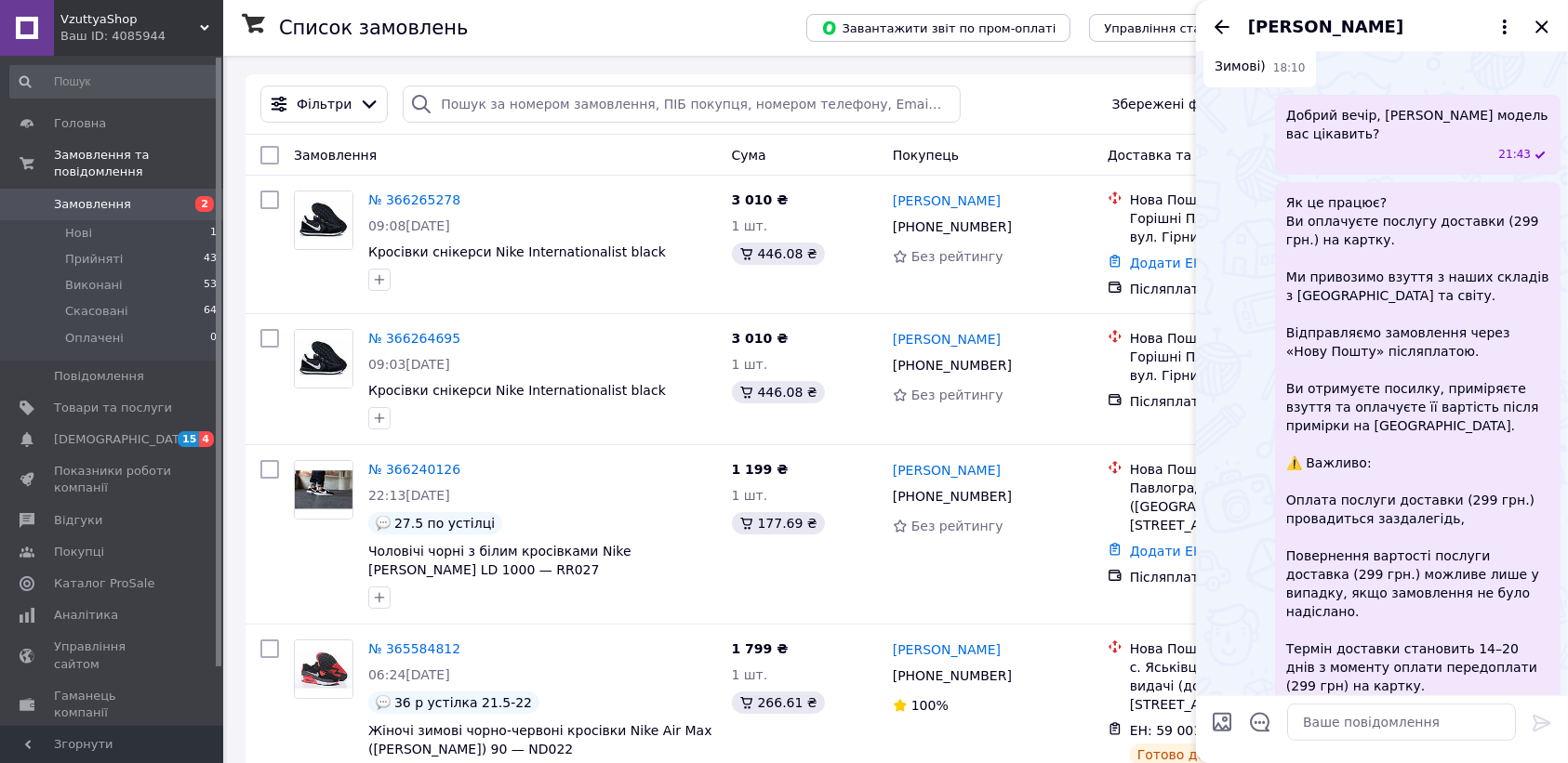
scroll to position [0, 0]
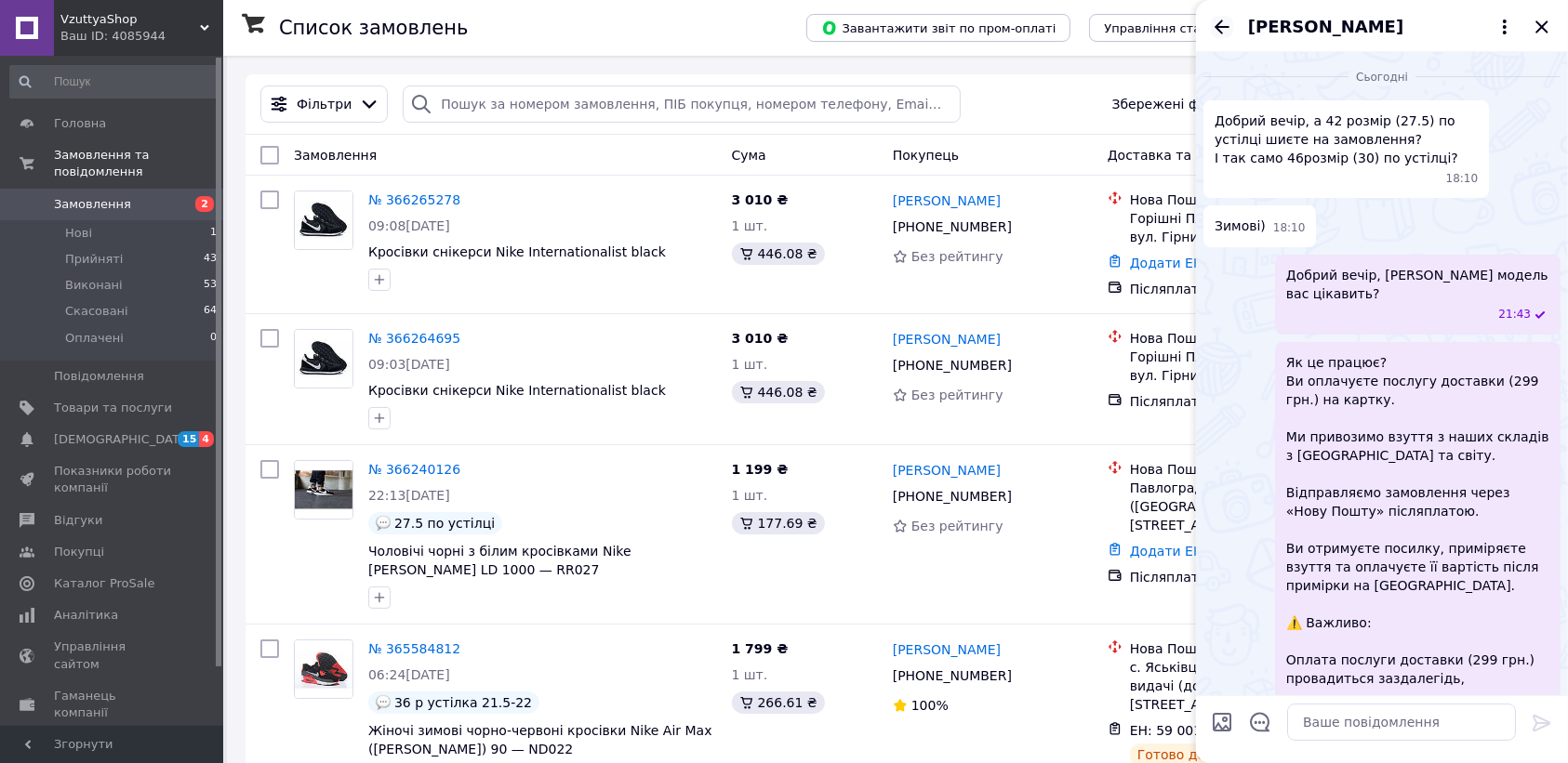
click at [1223, 21] on icon "Назад" at bounding box center [1222, 27] width 15 height 14
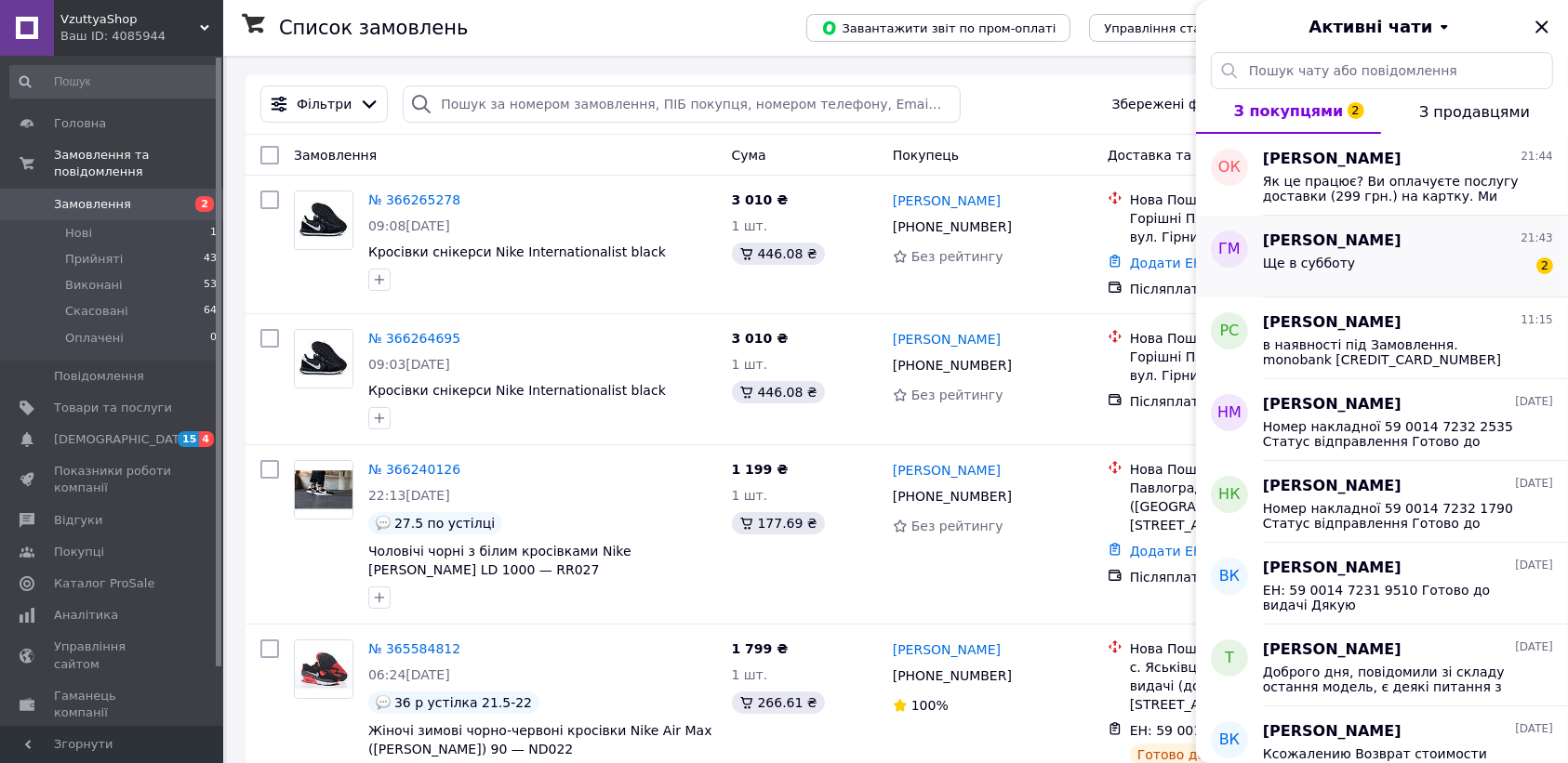
click at [1383, 267] on div "Ще в субботу 2" at bounding box center [1408, 267] width 290 height 30
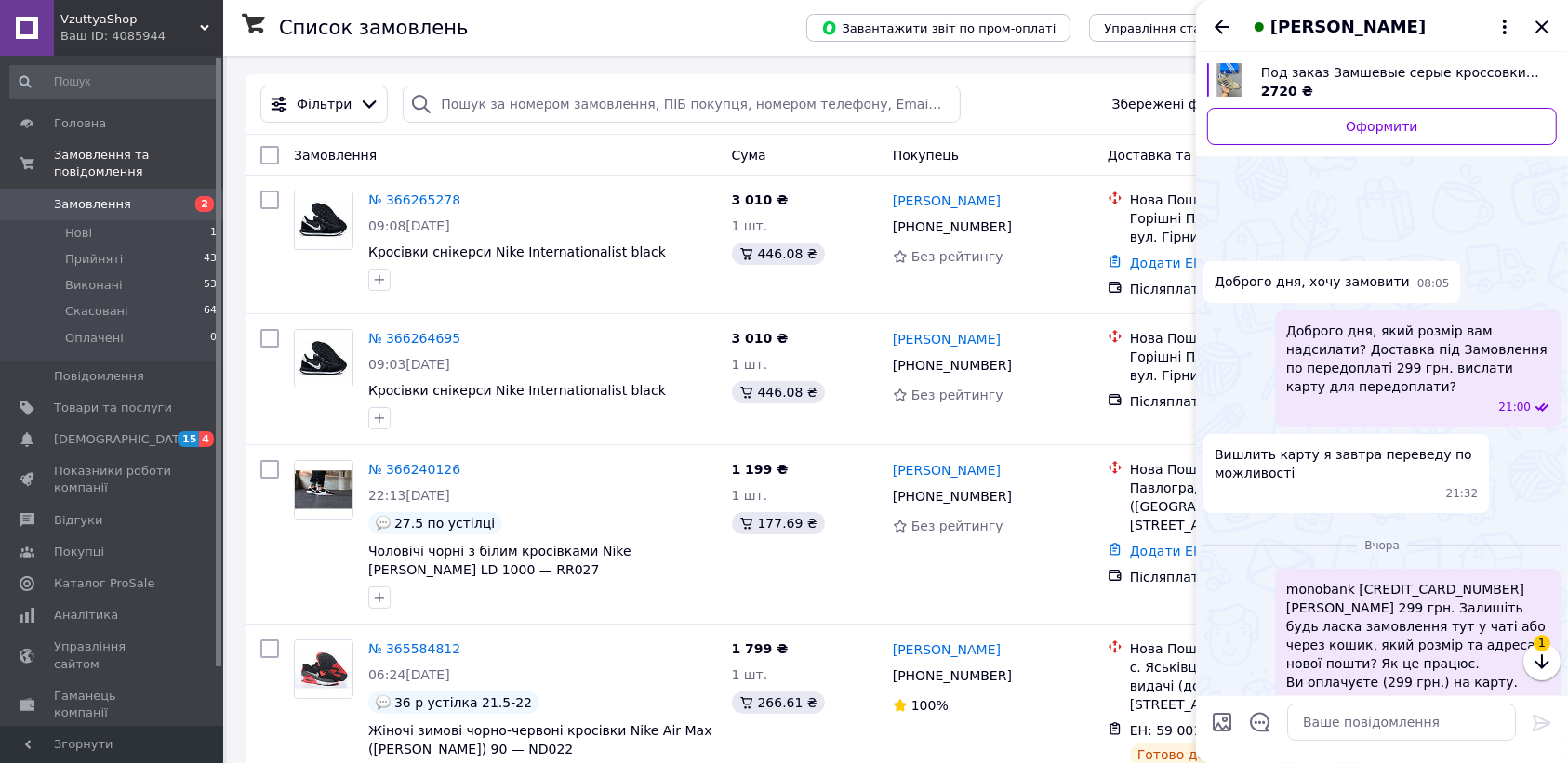
scroll to position [1104, 0]
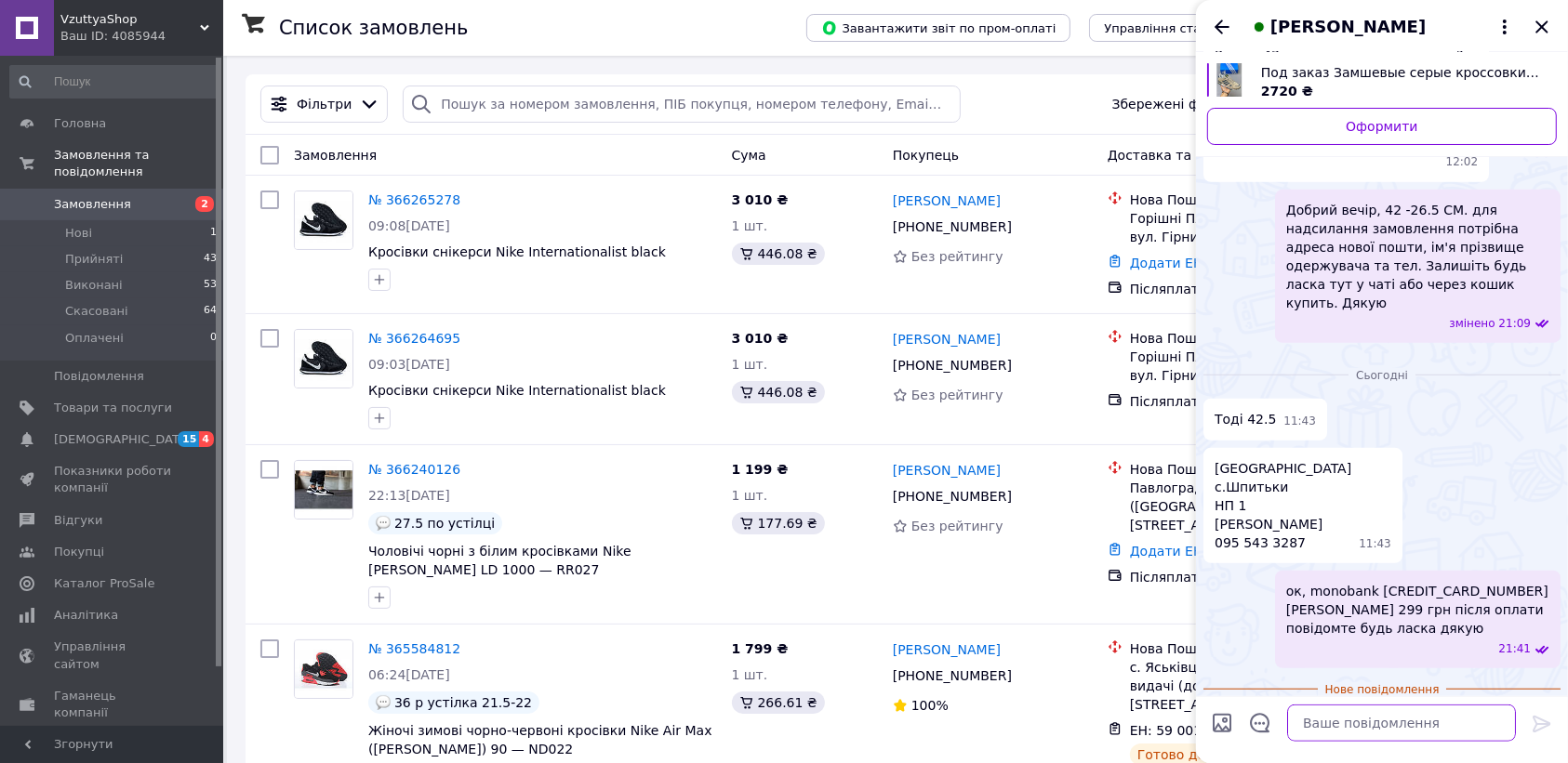
click at [1360, 732] on textarea at bounding box center [1401, 723] width 229 height 37
paste textarea "Підкажіть від кого була оплата?"
type textarea "Підкажіть від кого була оплата?"
click at [1536, 727] on icon at bounding box center [1541, 723] width 23 height 23
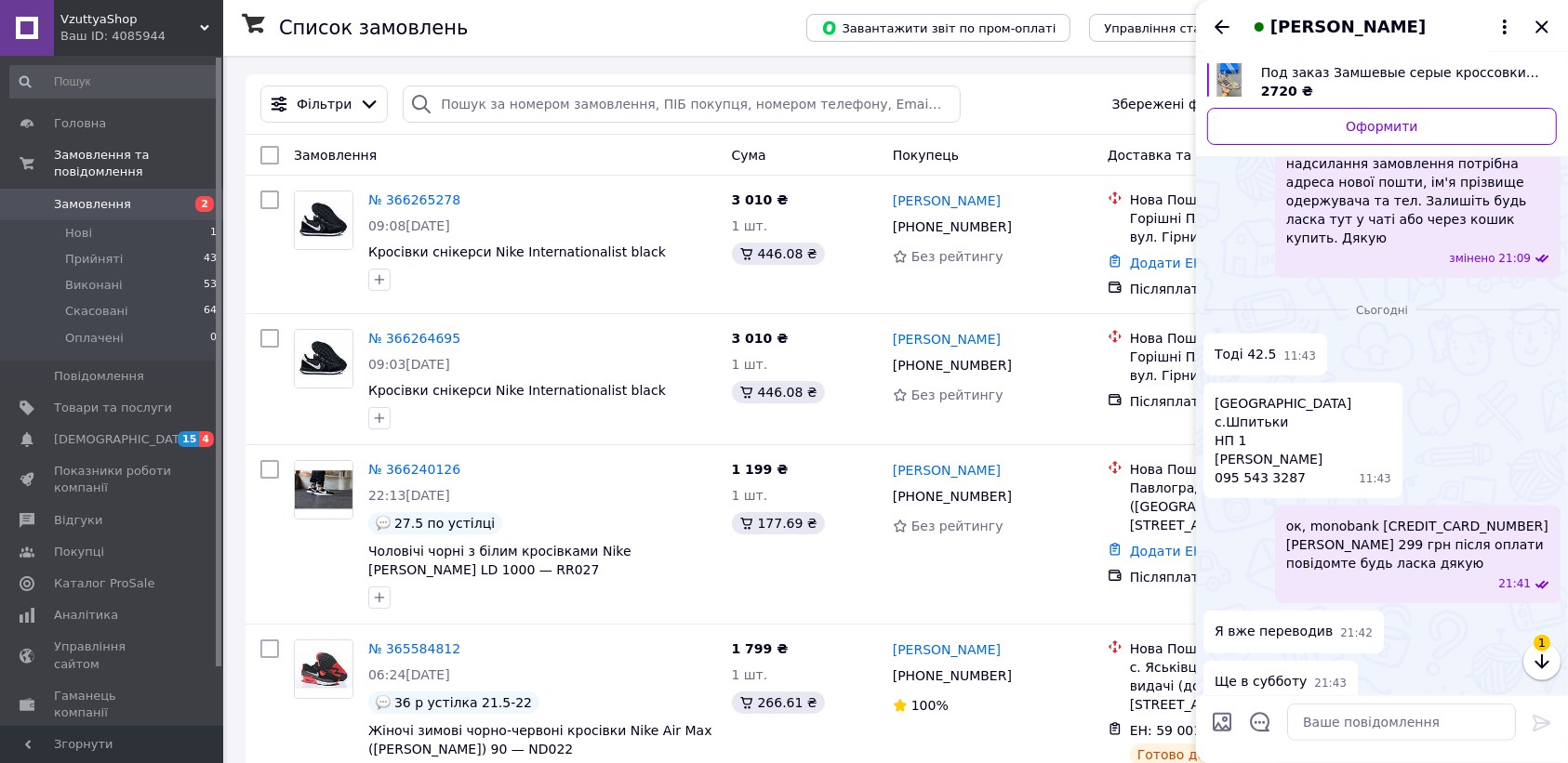
scroll to position [1205, 0]
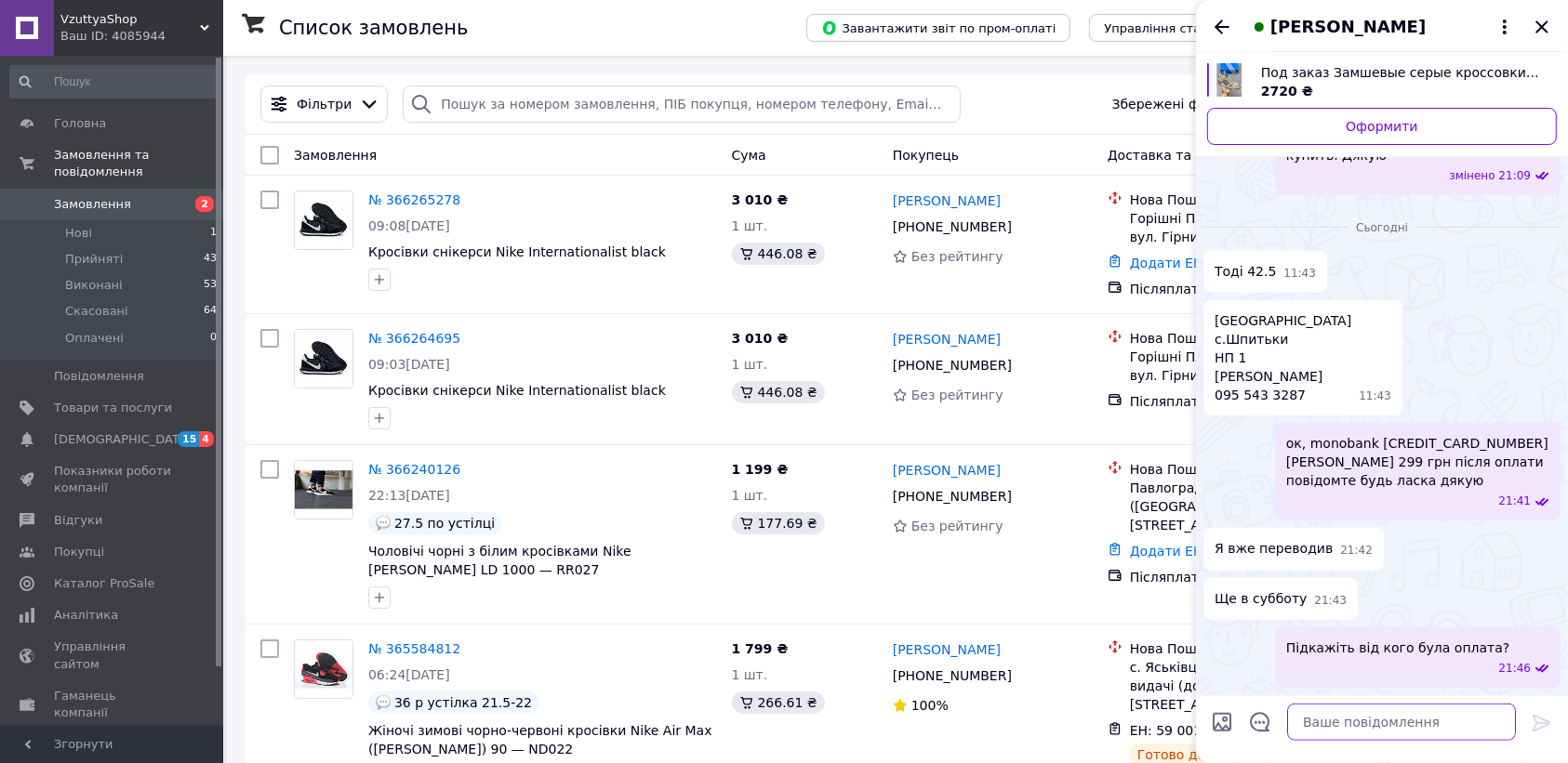
click at [1379, 714] on textarea at bounding box center [1401, 723] width 229 height 37
click at [1325, 718] on textarea at bounding box center [1401, 723] width 229 height 37
paste textarea "Хвилинку уточню."
type textarea "Хвилинку уточню."
click at [1540, 726] on icon at bounding box center [1541, 723] width 23 height 23
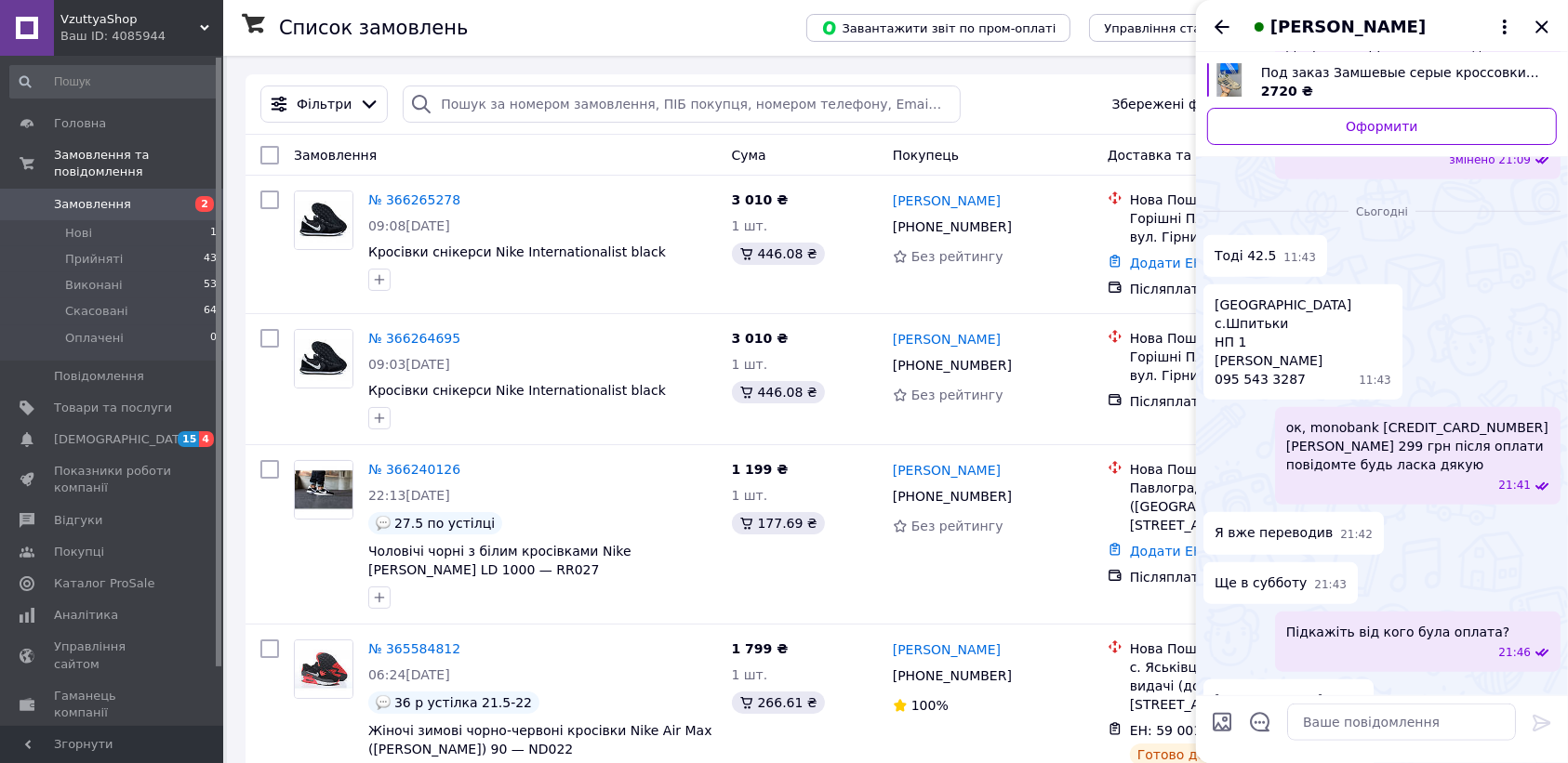
scroll to position [1271, 0]
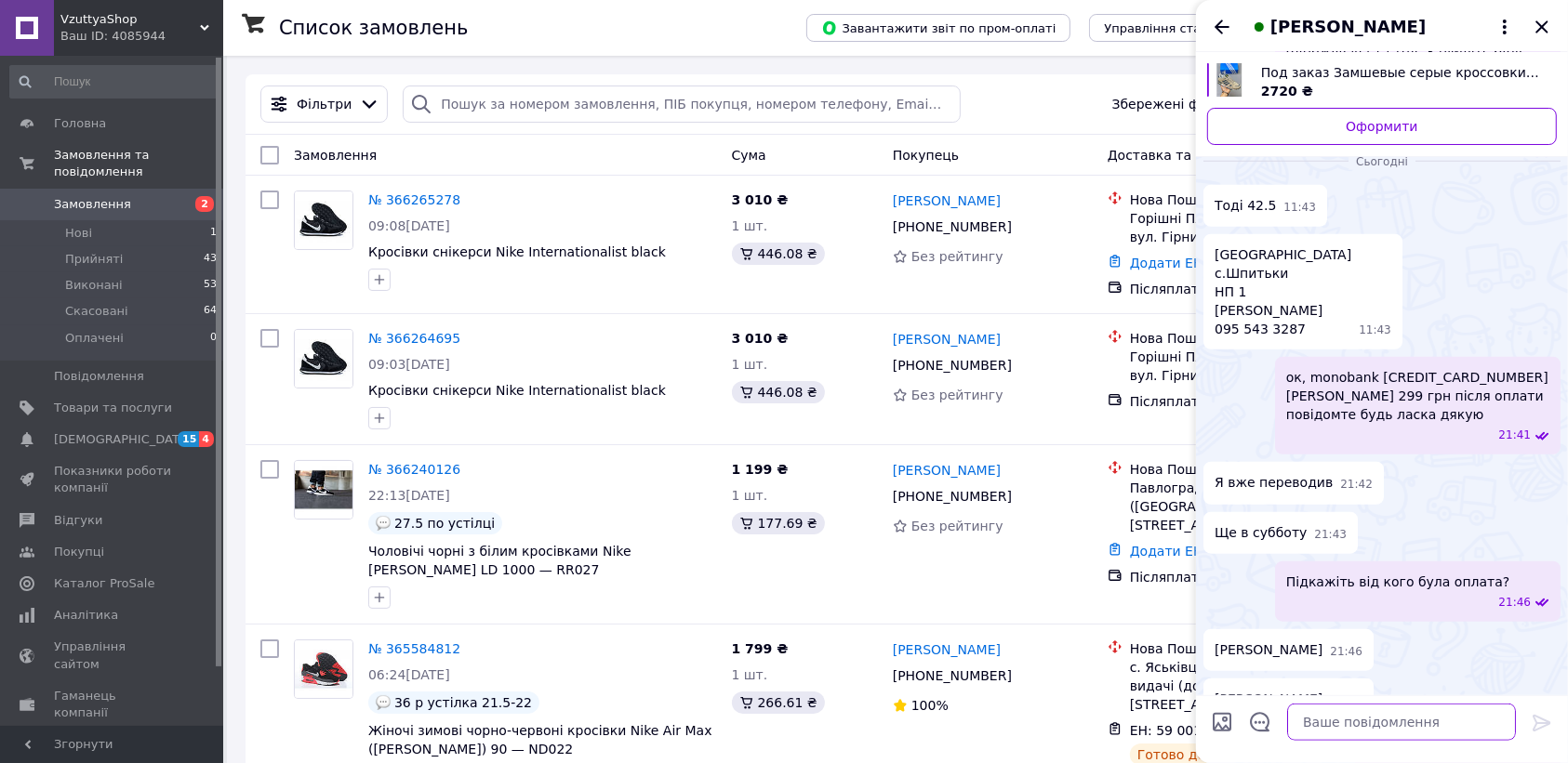
click at [1379, 724] on textarea at bounding box center [1401, 723] width 229 height 37
paste textarea "Дякуємо, ваша передоплата 299 грн отримана, замовлення прийнято, протягом 14 дн…"
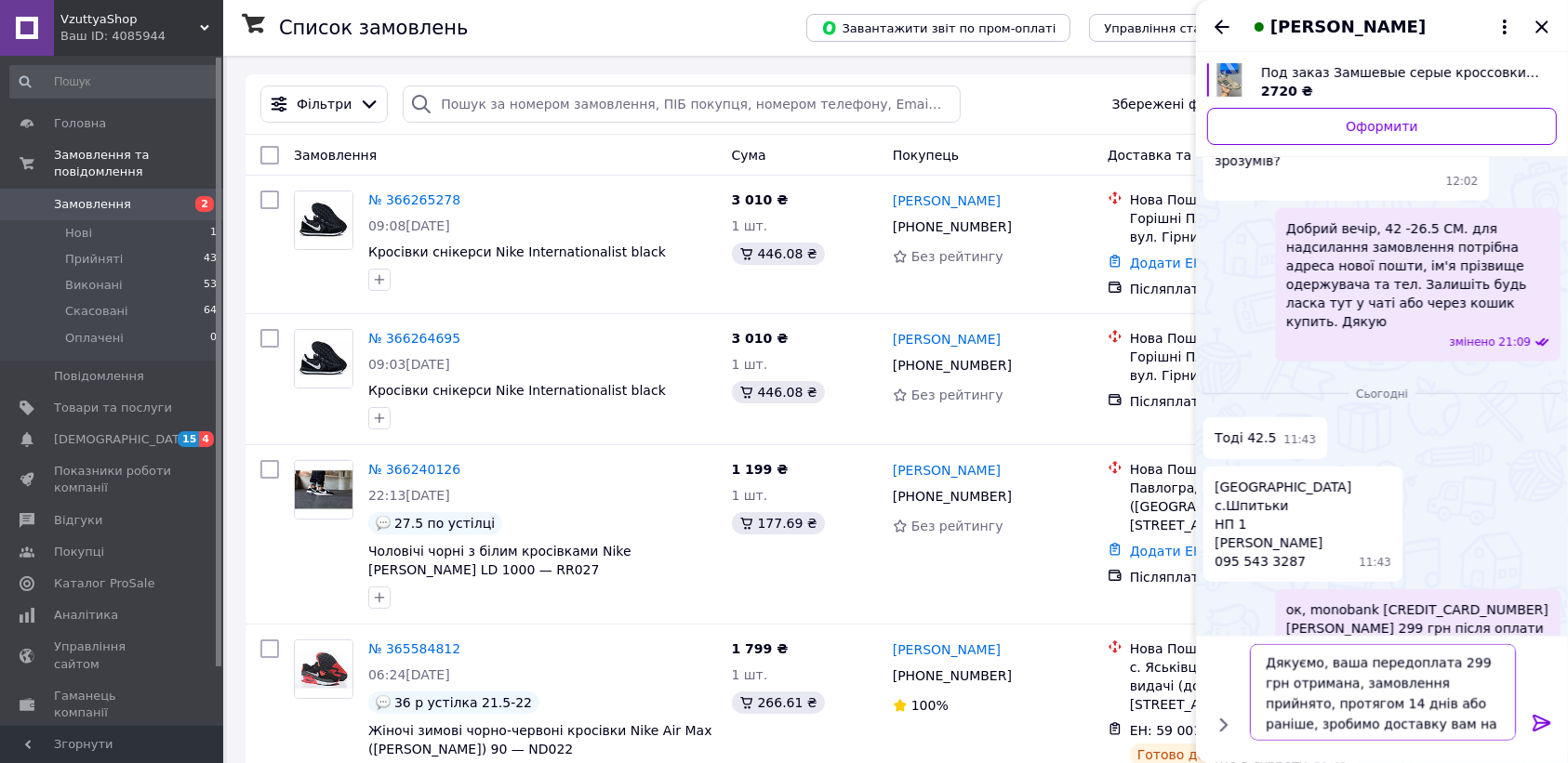
scroll to position [922, 0]
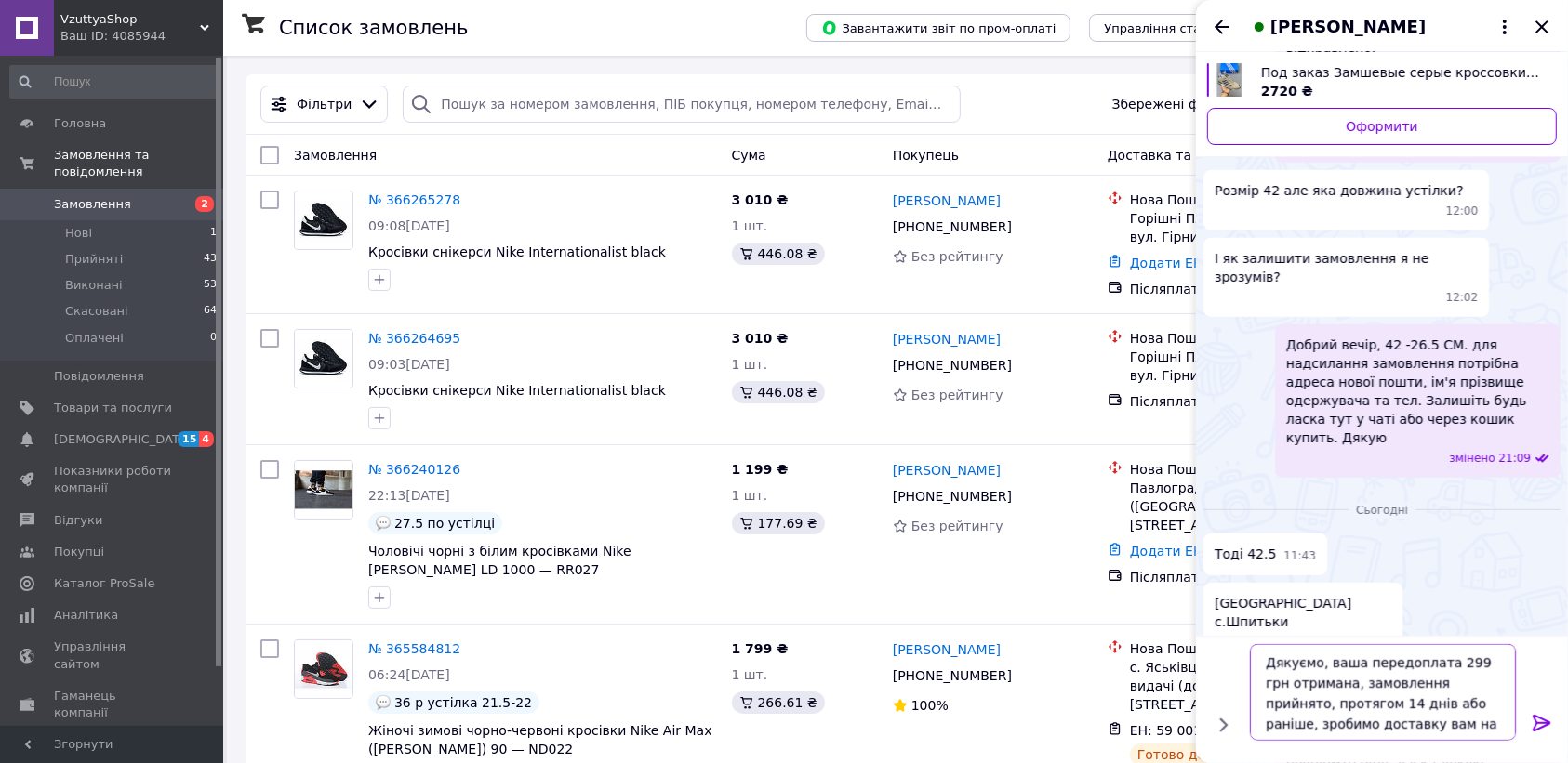
type textarea "Дякуємо, ваша передоплата 299 грн отримана, замовлення прийнято, протягом 14 дн…"
click at [1541, 726] on icon at bounding box center [1541, 723] width 23 height 23
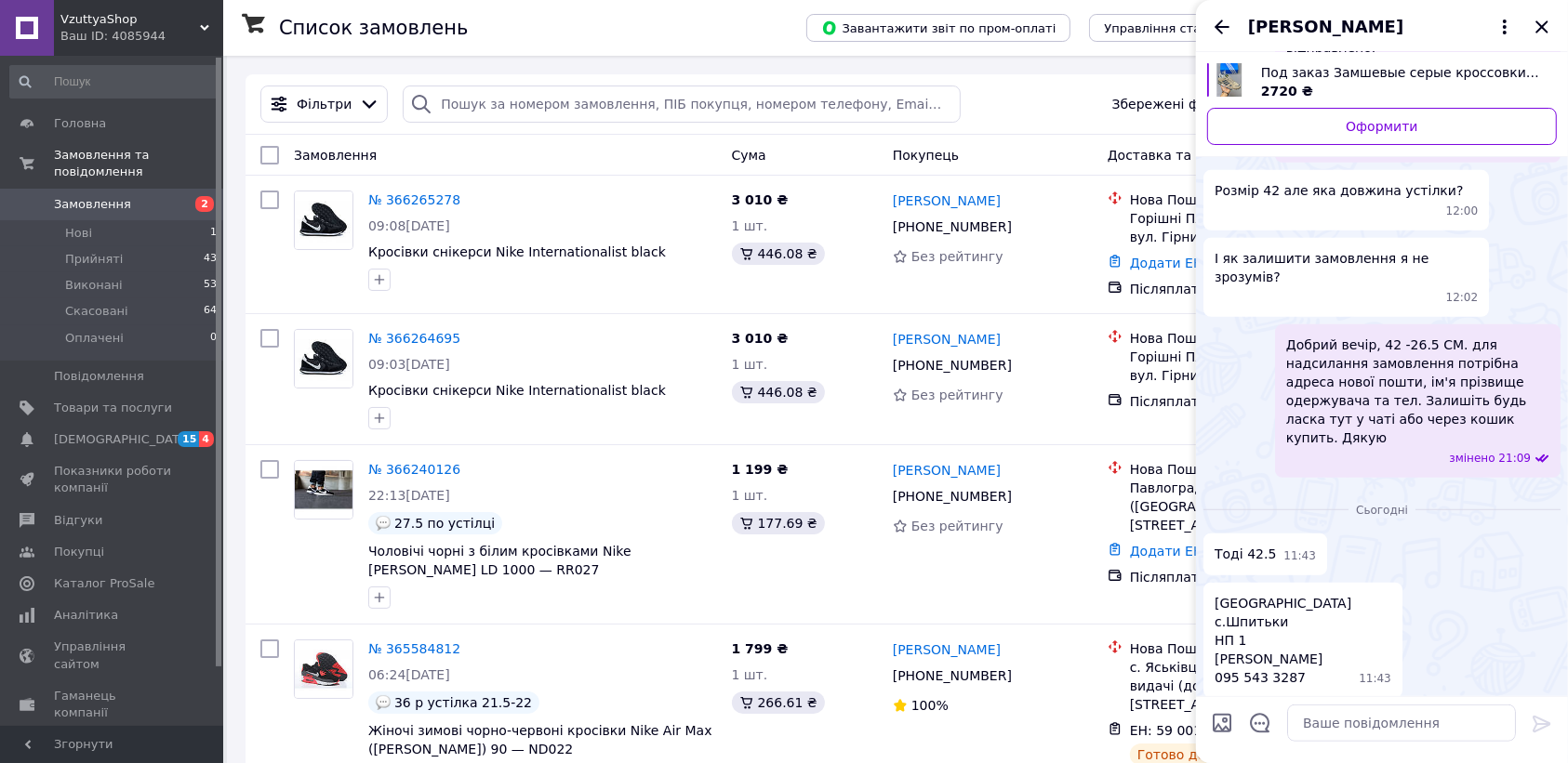
scroll to position [1395, 0]
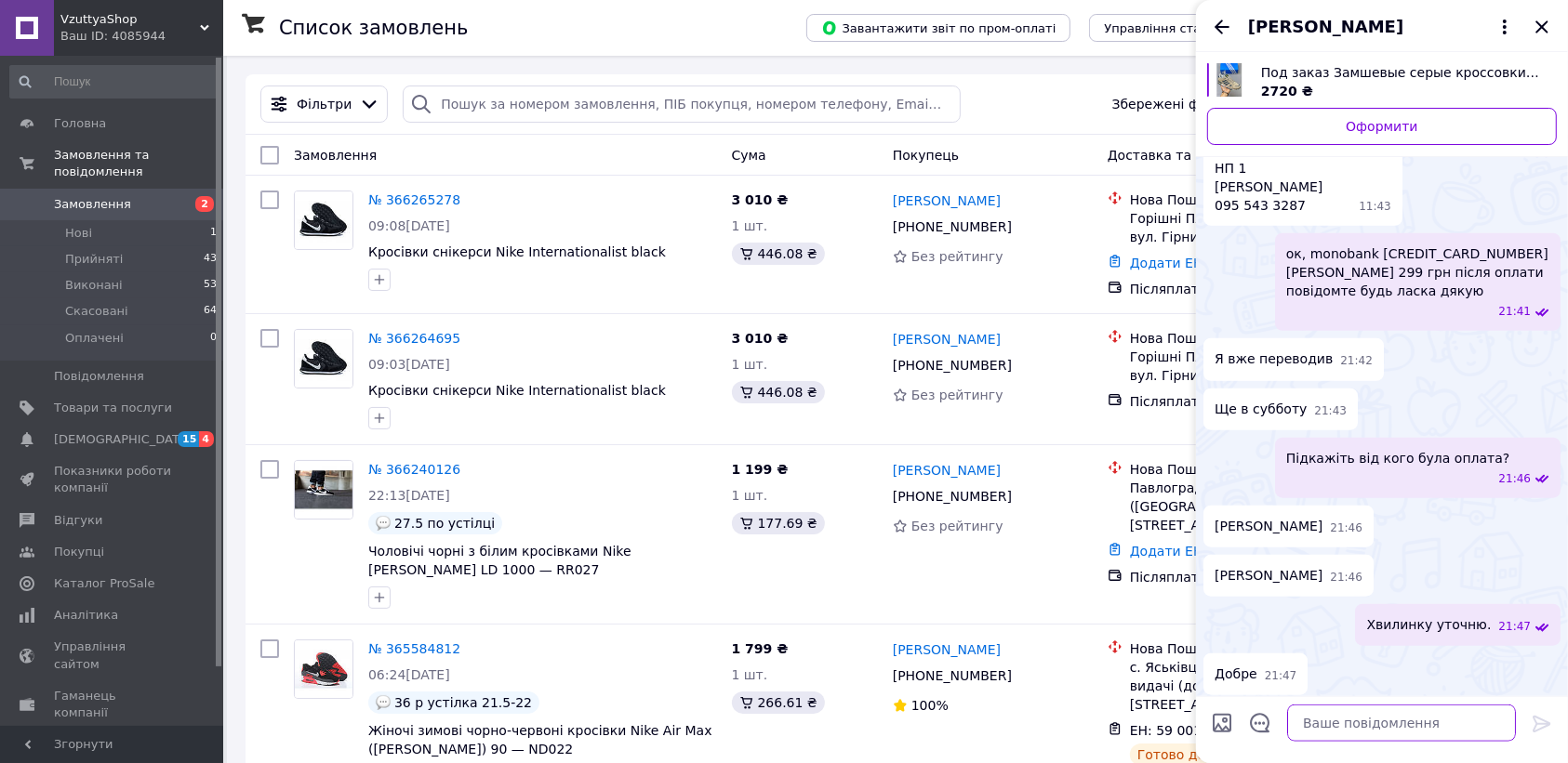
click at [1412, 731] on textarea at bounding box center [1401, 723] width 229 height 37
paste textarea "в наявності 42 і 43 розміри якщо на 27-27.5 см то це 43"
type textarea "в наявності 42 і 43 розміри якщо на 27-27.5 см то це 43"
click at [1543, 728] on icon at bounding box center [1541, 723] width 18 height 17
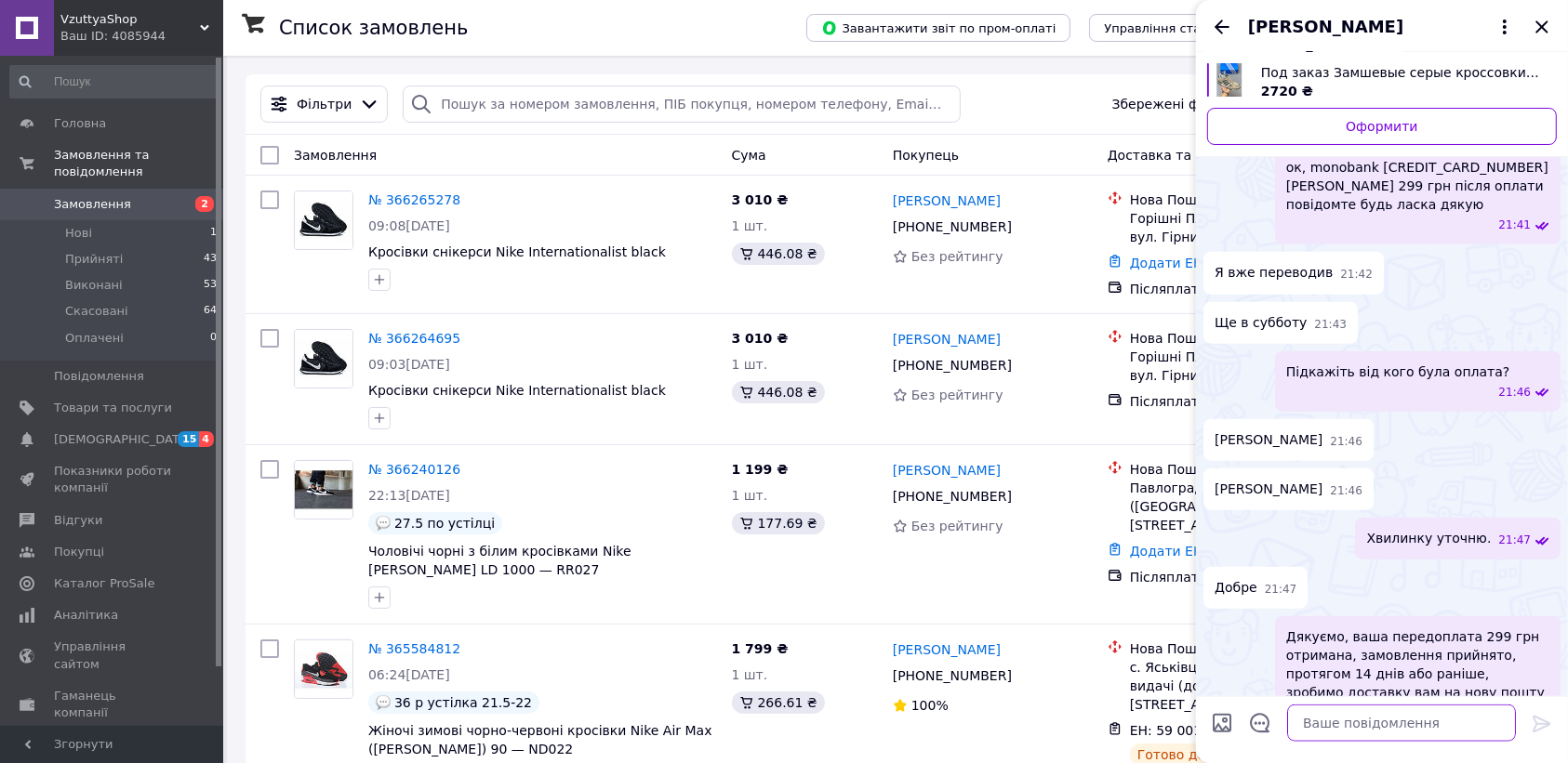
click at [1363, 723] on textarea at bounding box center [1401, 723] width 229 height 37
paste textarea "який розмір надсилати 43?"
type textarea "який розмір надсилати 43?"
click at [1540, 722] on icon at bounding box center [1541, 723] width 23 height 23
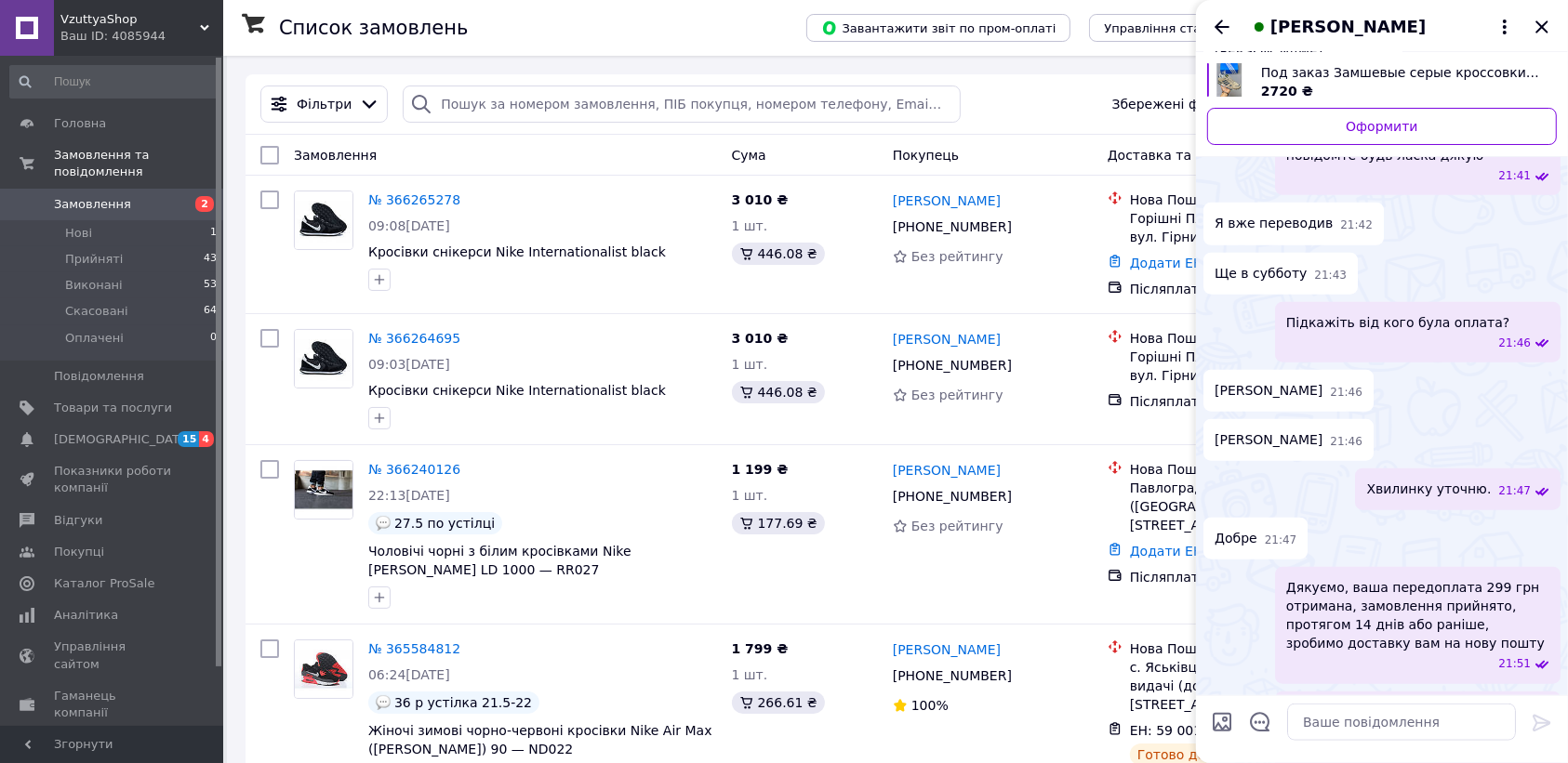
scroll to position [1580, 0]
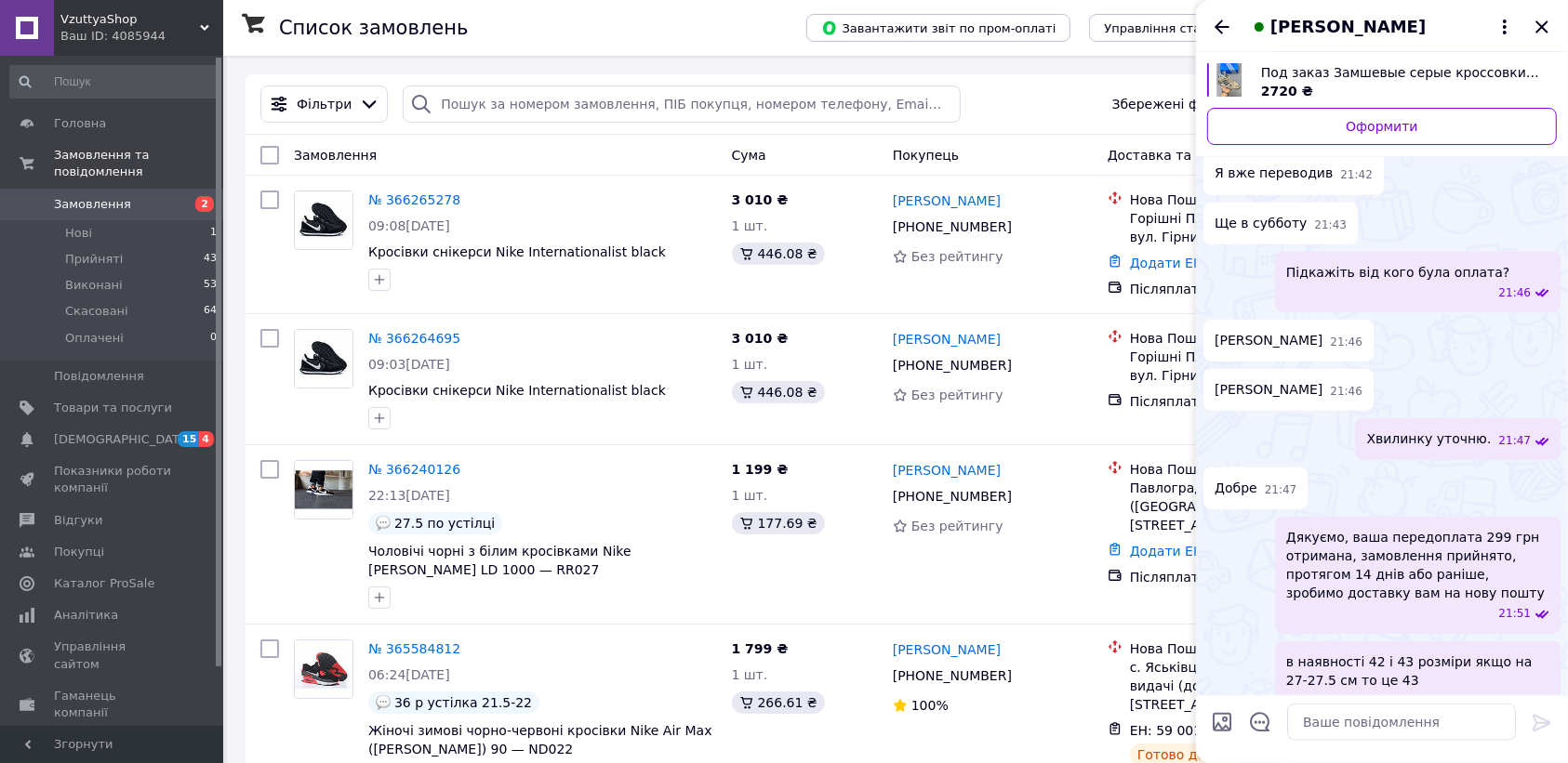
drag, startPoint x: 1275, startPoint y: 662, endPoint x: 1215, endPoint y: 662, distance: 60.0
copy span "42 це 26.5"
click at [1358, 722] on textarea at bounding box center [1401, 723] width 229 height 37
paste textarea "42 це 26.5"
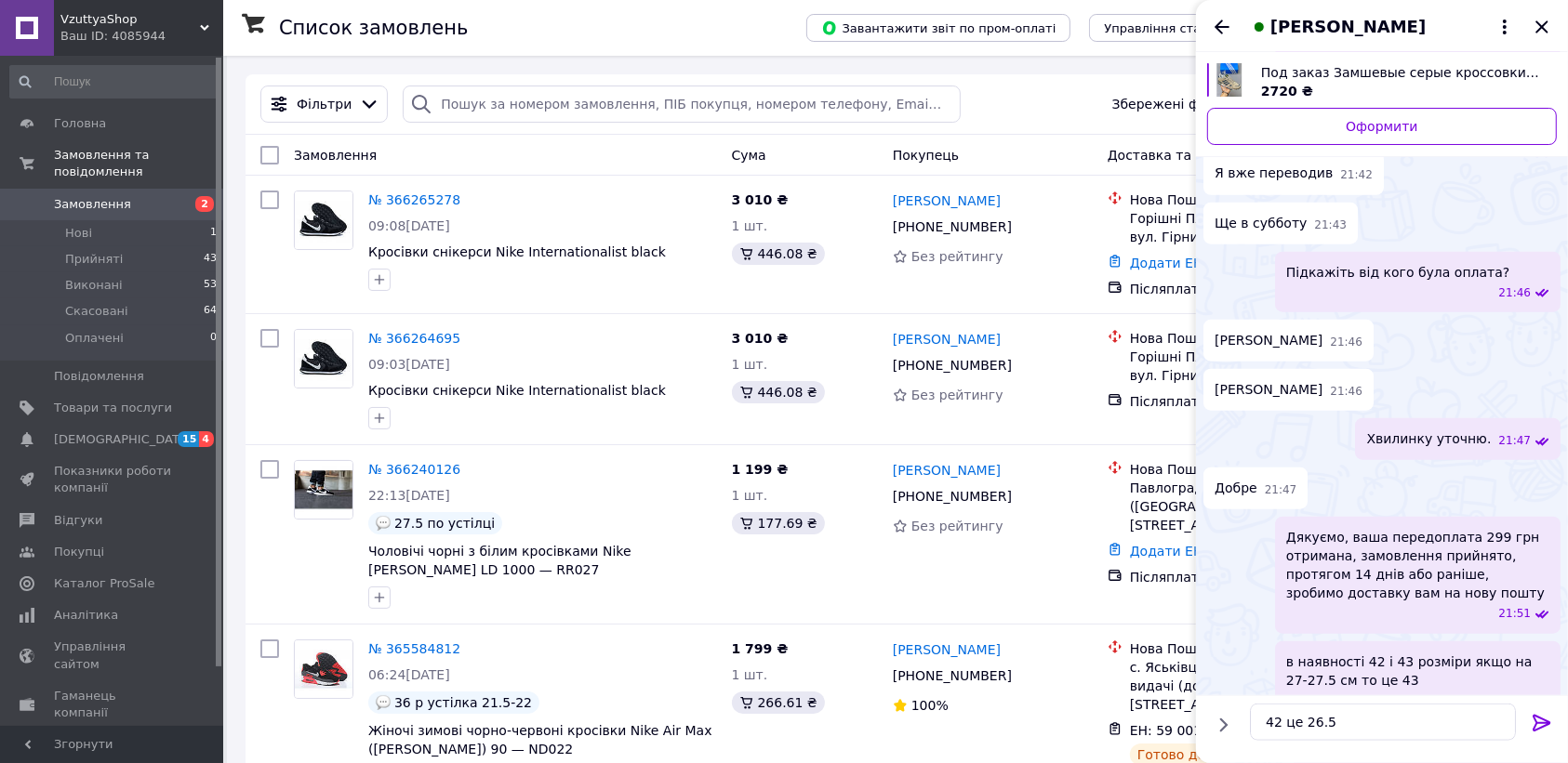
drag, startPoint x: 1293, startPoint y: 665, endPoint x: 1304, endPoint y: 666, distance: 11.0
drag, startPoint x: 1289, startPoint y: 666, endPoint x: 1351, endPoint y: 670, distance: 62.1
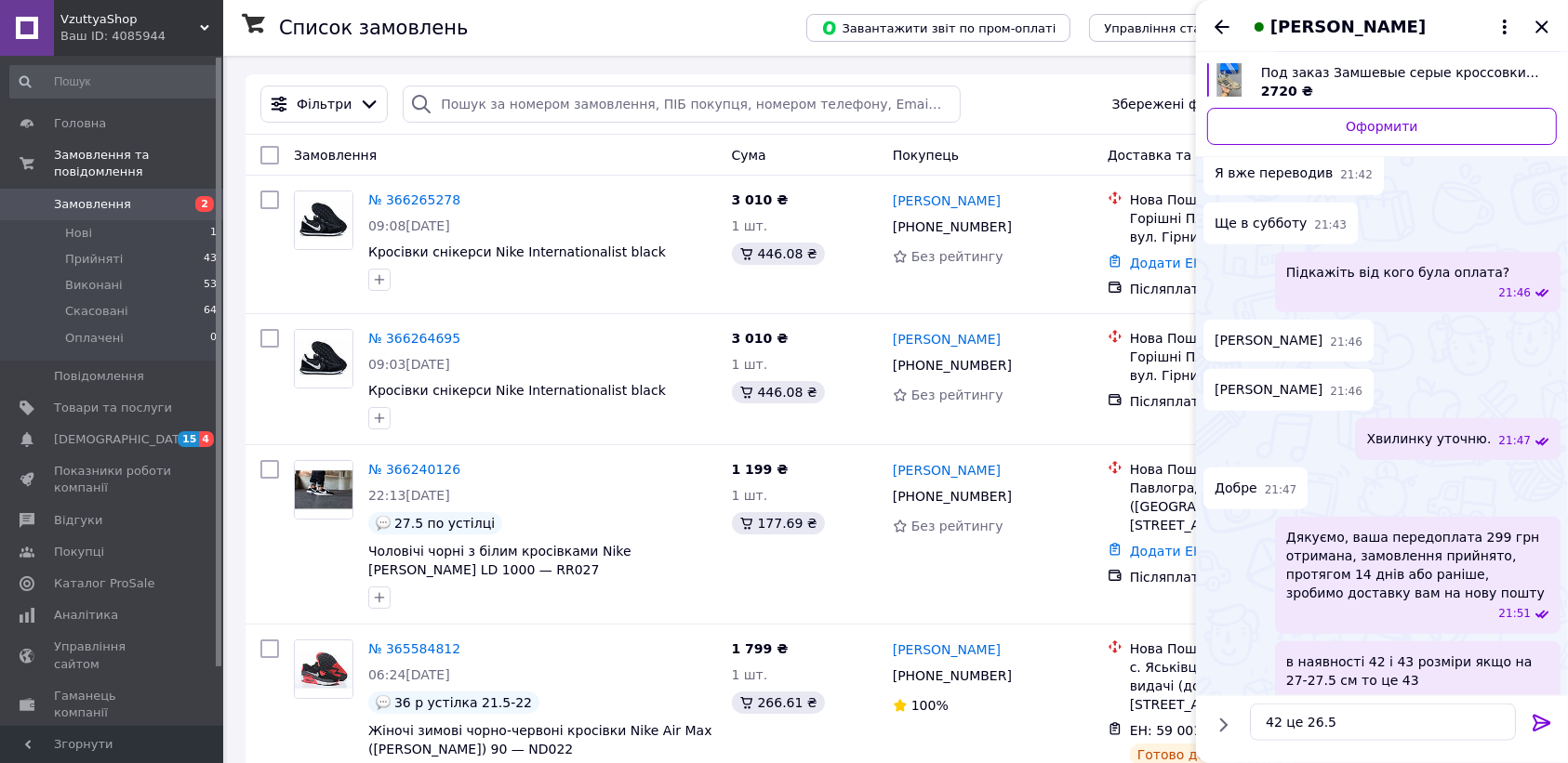
copy span "43 це 27см"
click at [1356, 717] on textarea "42 це 26.5" at bounding box center [1383, 723] width 266 height 37
paste textarea "43 це 27см"
click at [1390, 722] on textarea "42 це 26.5 , 43 це 27см" at bounding box center [1383, 723] width 266 height 37
drag, startPoint x: 1428, startPoint y: 722, endPoint x: 1411, endPoint y: 727, distance: 17.7
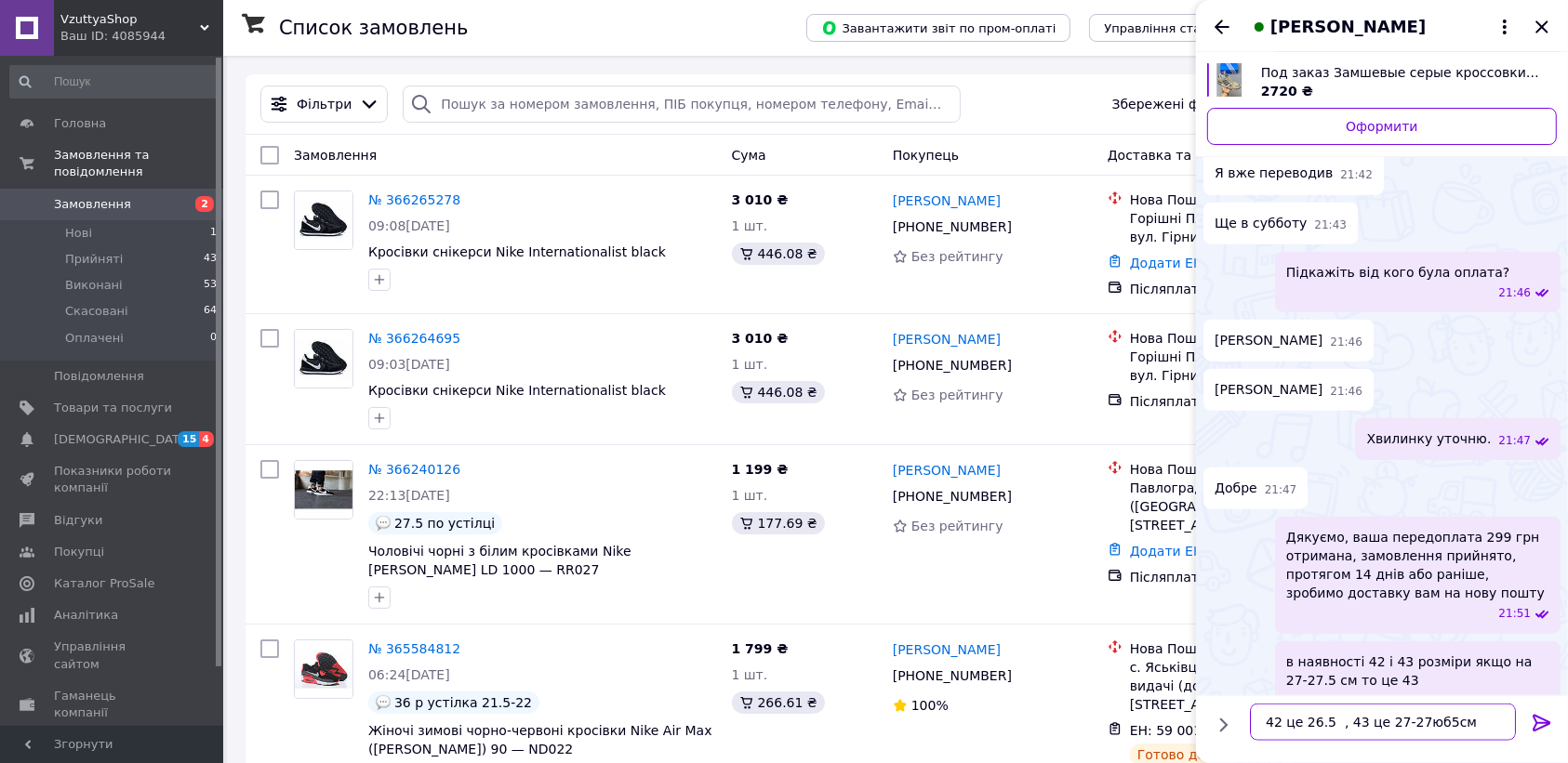
click at [1411, 727] on textarea "42 це 26.5 , 43 це 27-27юб5см" at bounding box center [1383, 723] width 266 height 37
type textarea "42 це 26.5 , 43 це 27-27.5см"
click at [1542, 724] on icon at bounding box center [1541, 723] width 18 height 17
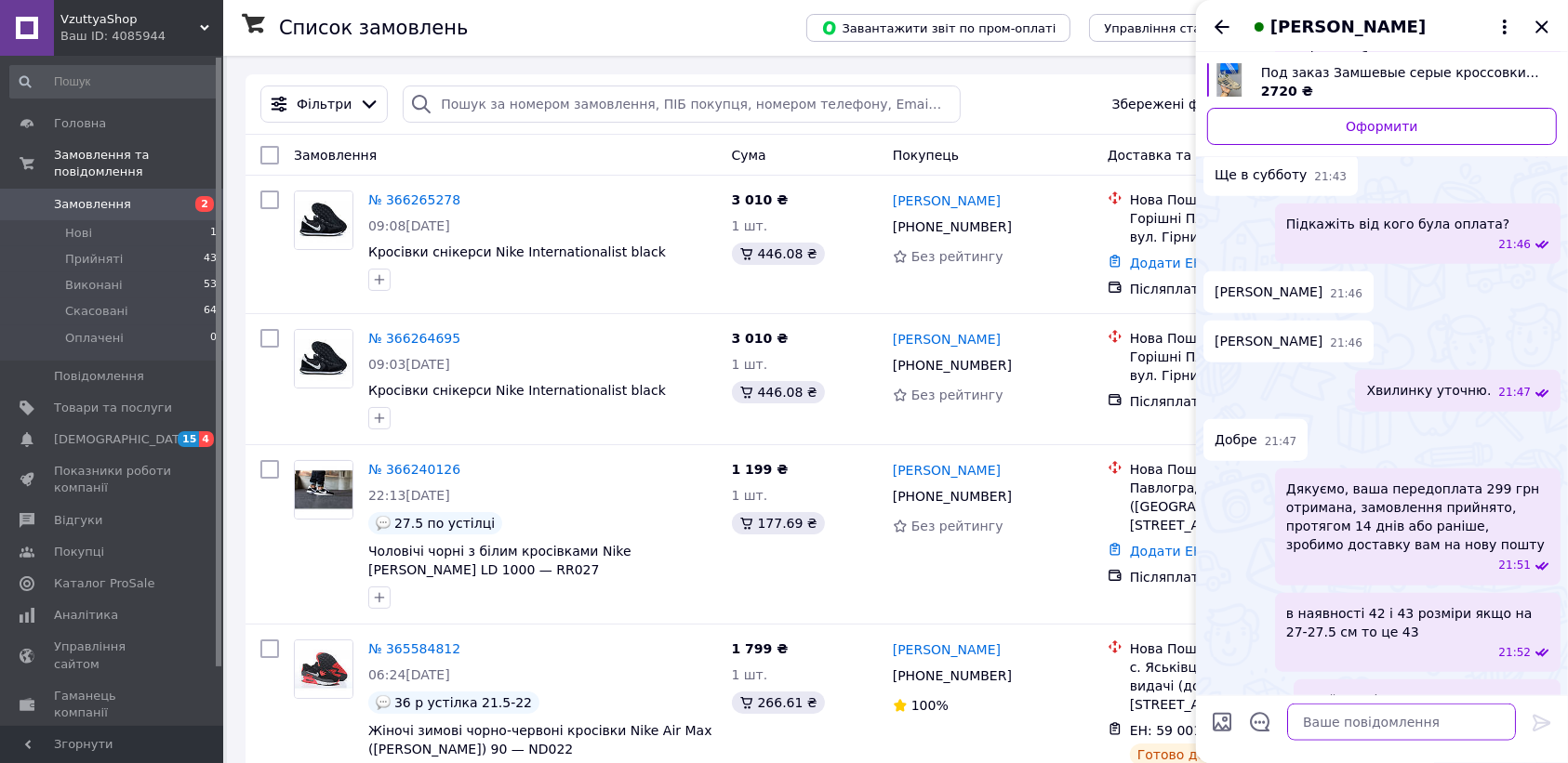
click at [1395, 713] on textarea at bounding box center [1401, 723] width 229 height 37
drag, startPoint x: 1444, startPoint y: 723, endPoint x: 1183, endPoint y: 714, distance: 261.2
paste textarea "якщо на 27 то 43 будуть"
type textarea "якщо на 27 то 43 будуть норм"
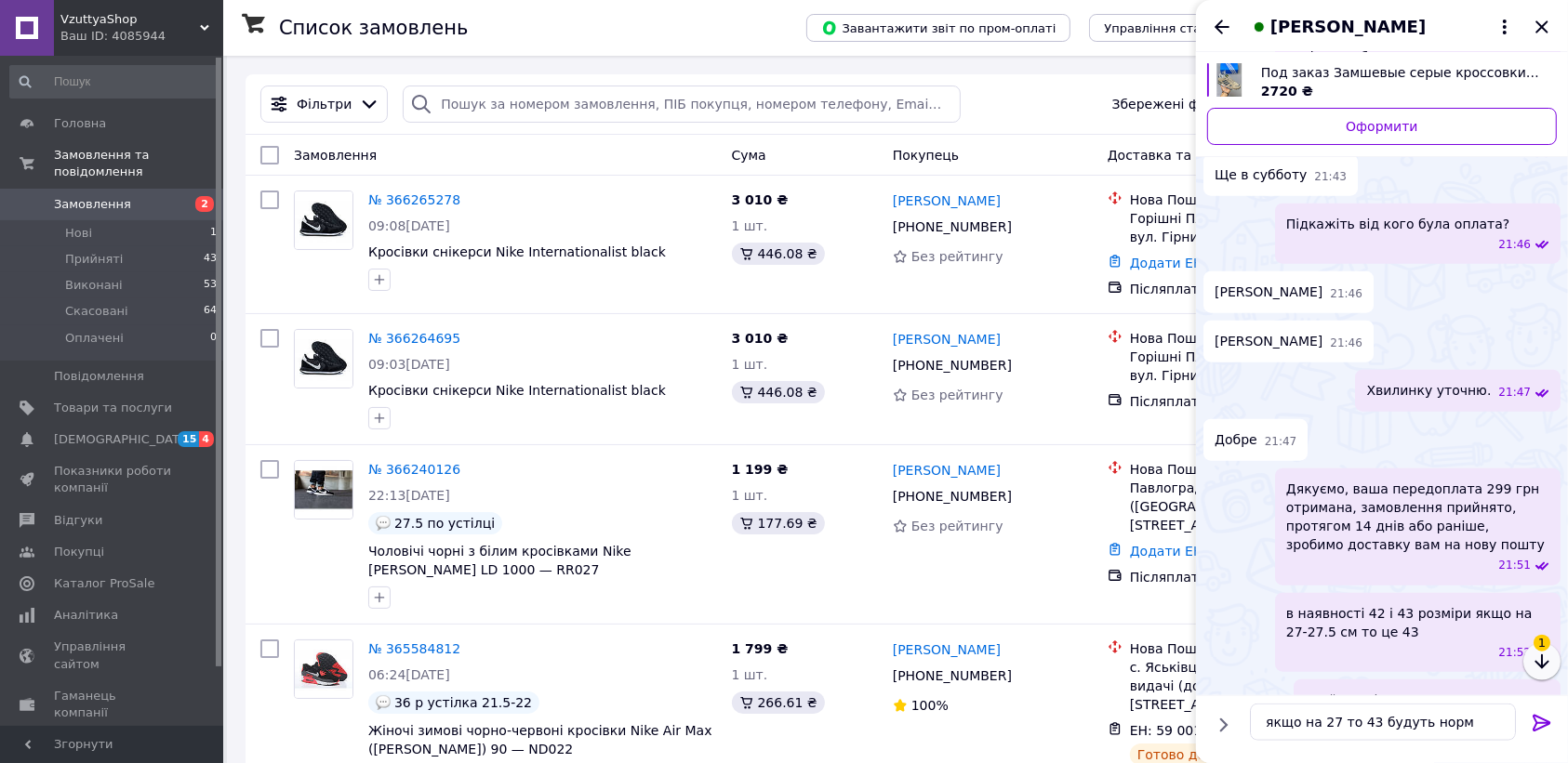
click at [1535, 660] on icon "button" at bounding box center [1541, 661] width 23 height 23
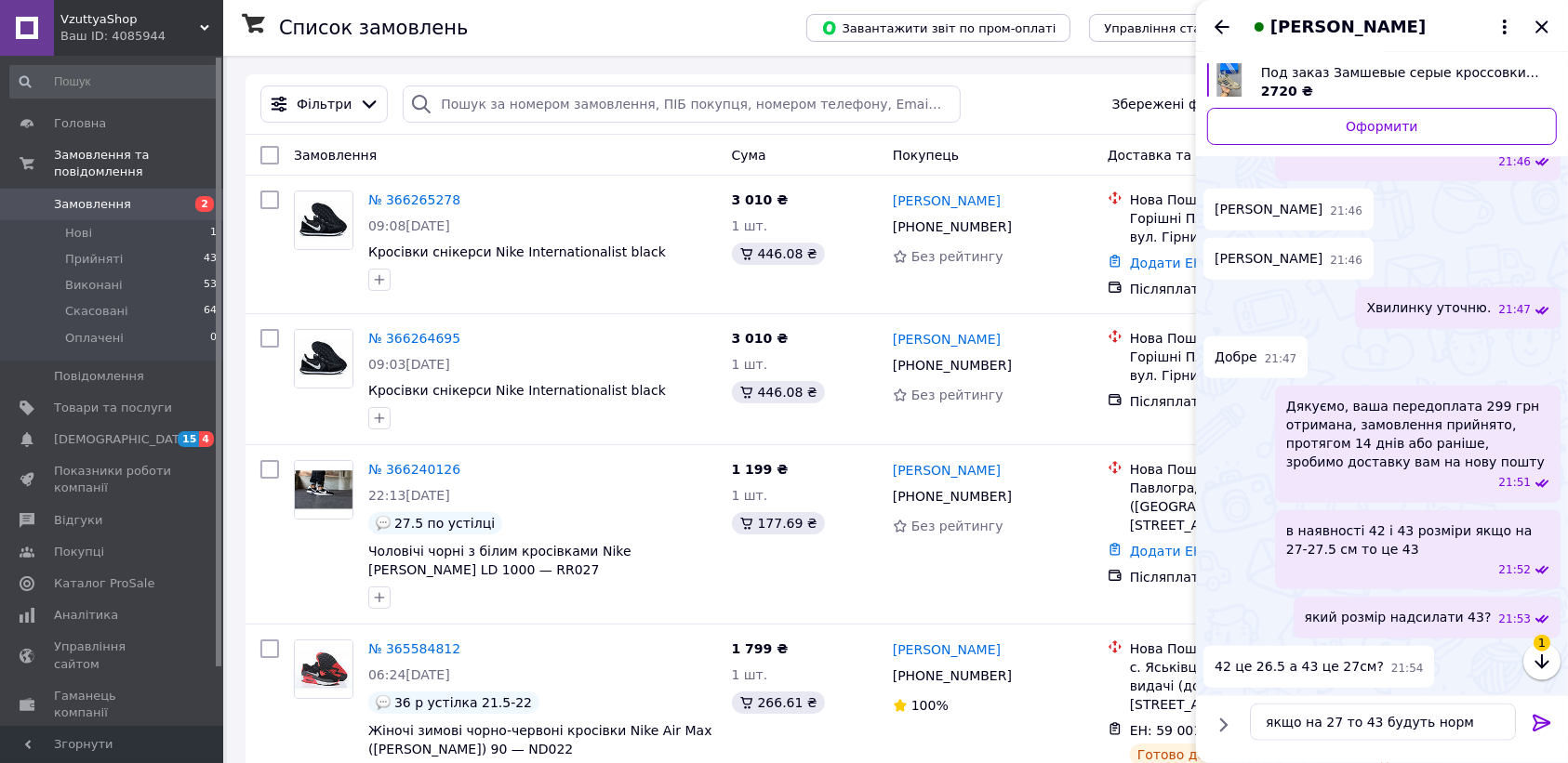
click at [1541, 732] on icon at bounding box center [1541, 723] width 23 height 23
click at [1434, 716] on textarea at bounding box center [1401, 723] width 229 height 37
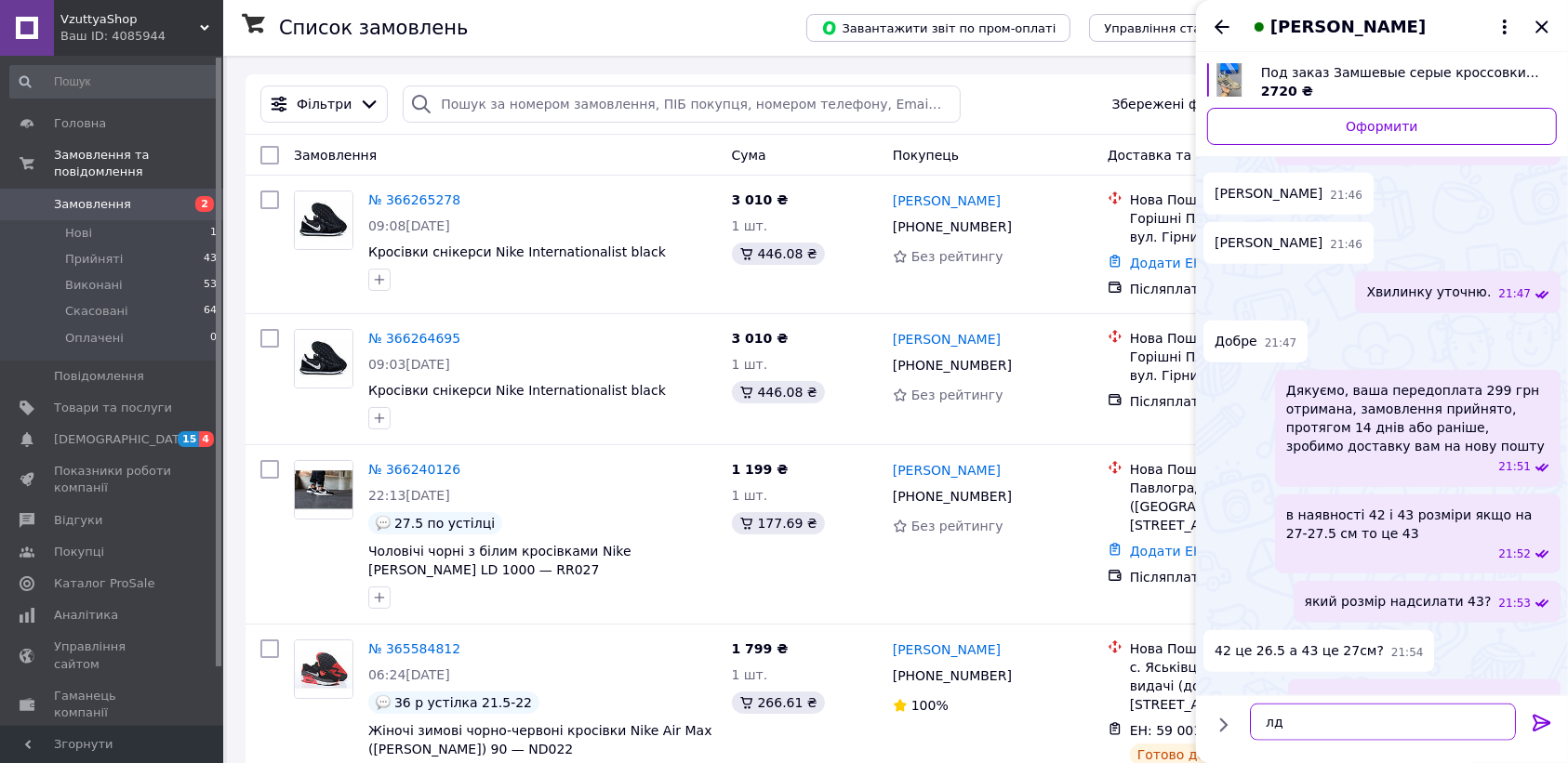
type textarea "л"
type textarea "ла иам"
drag, startPoint x: 1355, startPoint y: 714, endPoint x: 1214, endPoint y: 714, distance: 141.0
click at [1214, 714] on div "ла иам ла иам" at bounding box center [1382, 722] width 357 height 52
click at [1541, 662] on icon "button" at bounding box center [1541, 661] width 14 height 15
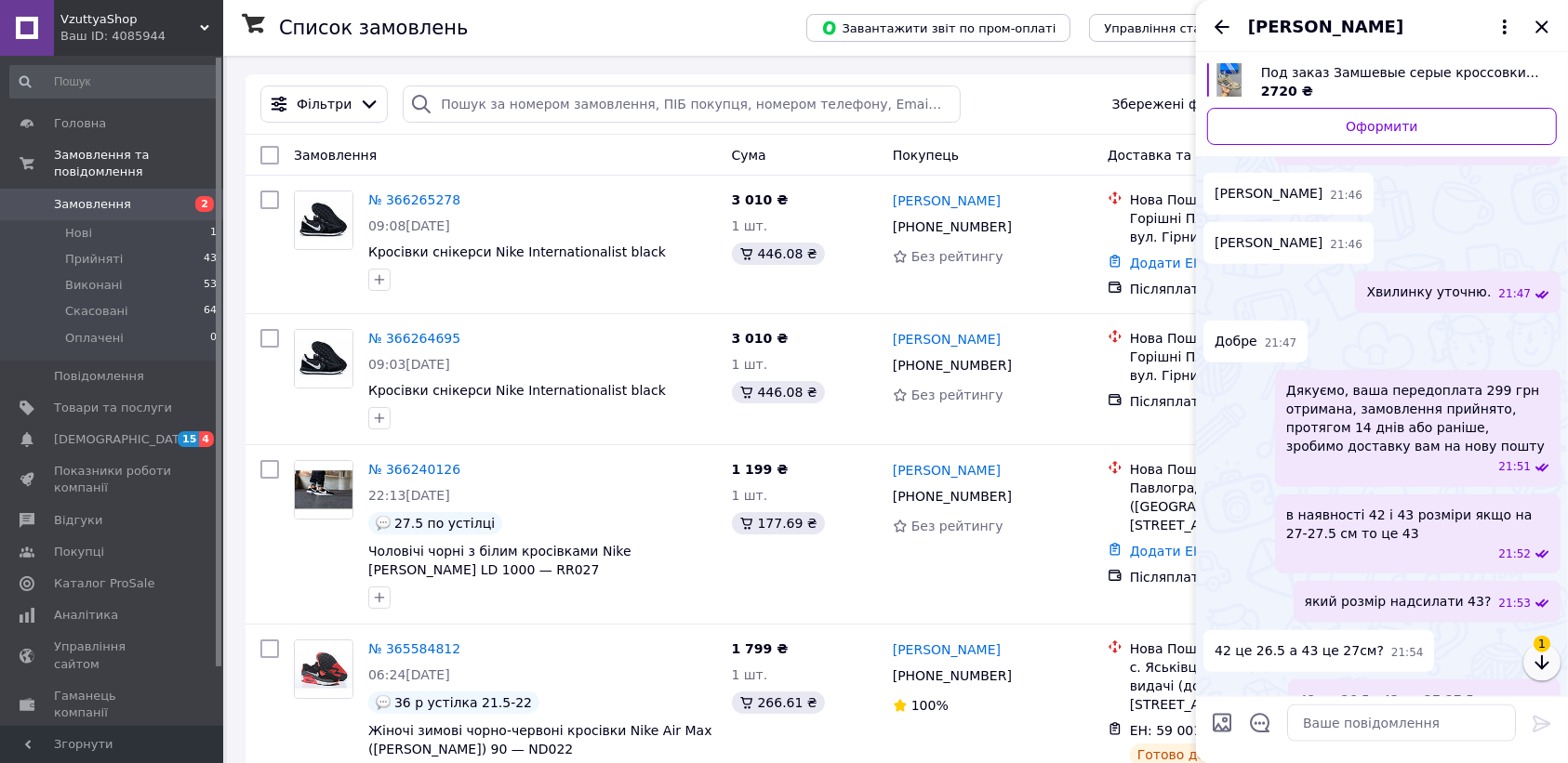
scroll to position [1810, 0]
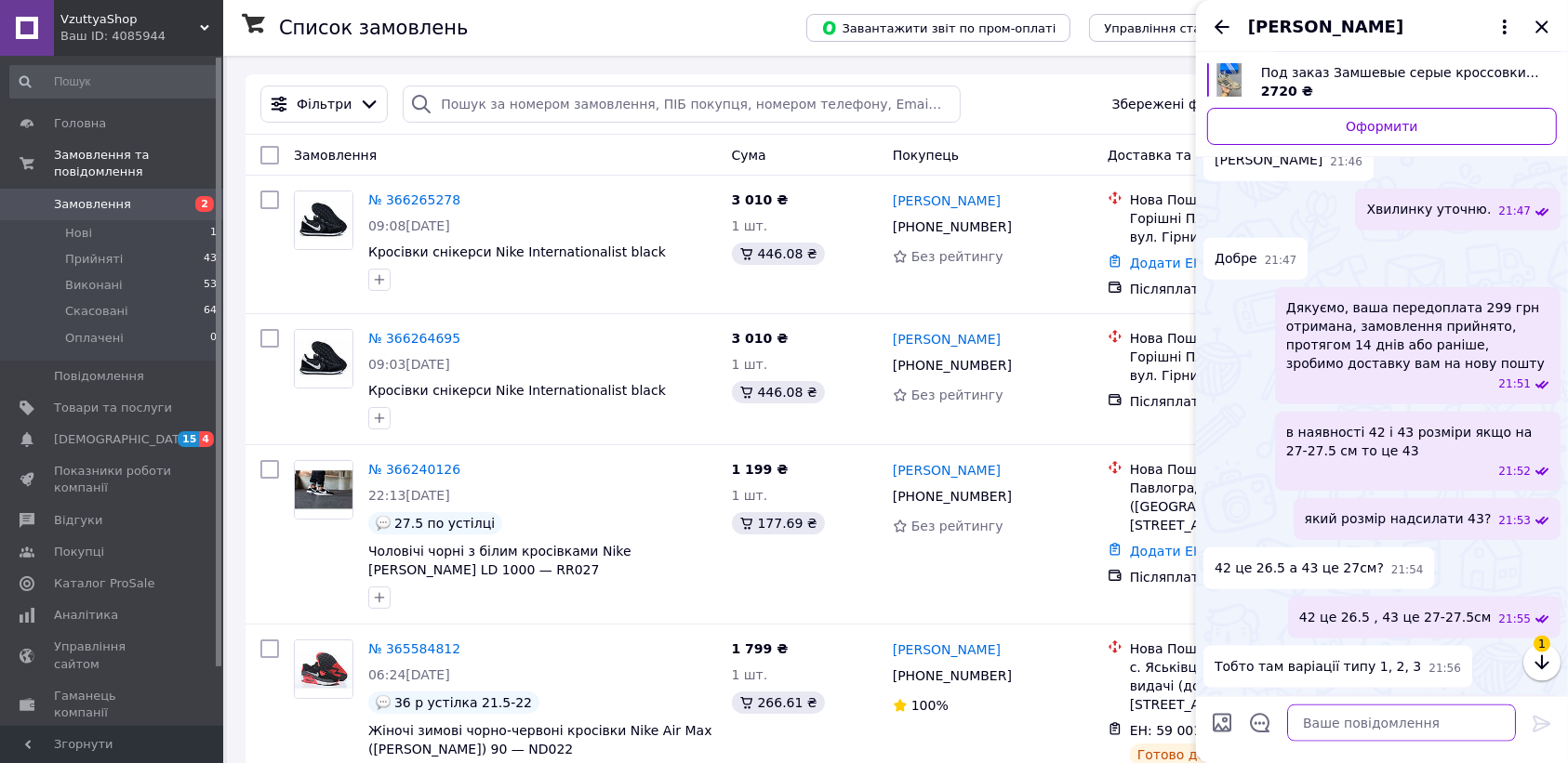
click at [1373, 723] on textarea at bounding box center [1401, 723] width 229 height 37
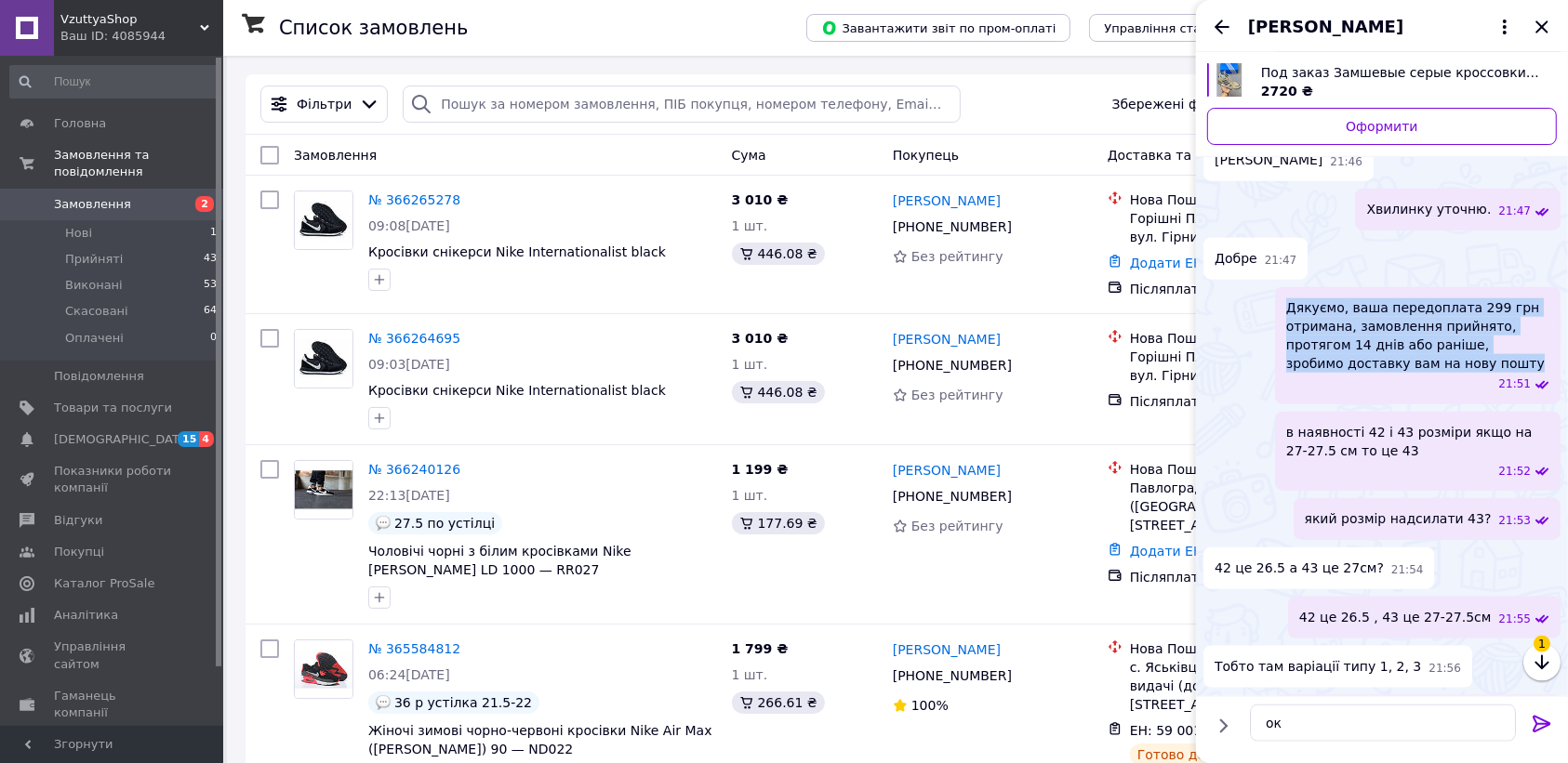
drag, startPoint x: 1288, startPoint y: 174, endPoint x: 1466, endPoint y: 239, distance: 189.5
click at [1466, 299] on span "Дякуємо, ваша передоплата 299 грн отримана, замовлення прийнято, протягом 14 дн…" at bounding box center [1417, 335] width 263 height 74
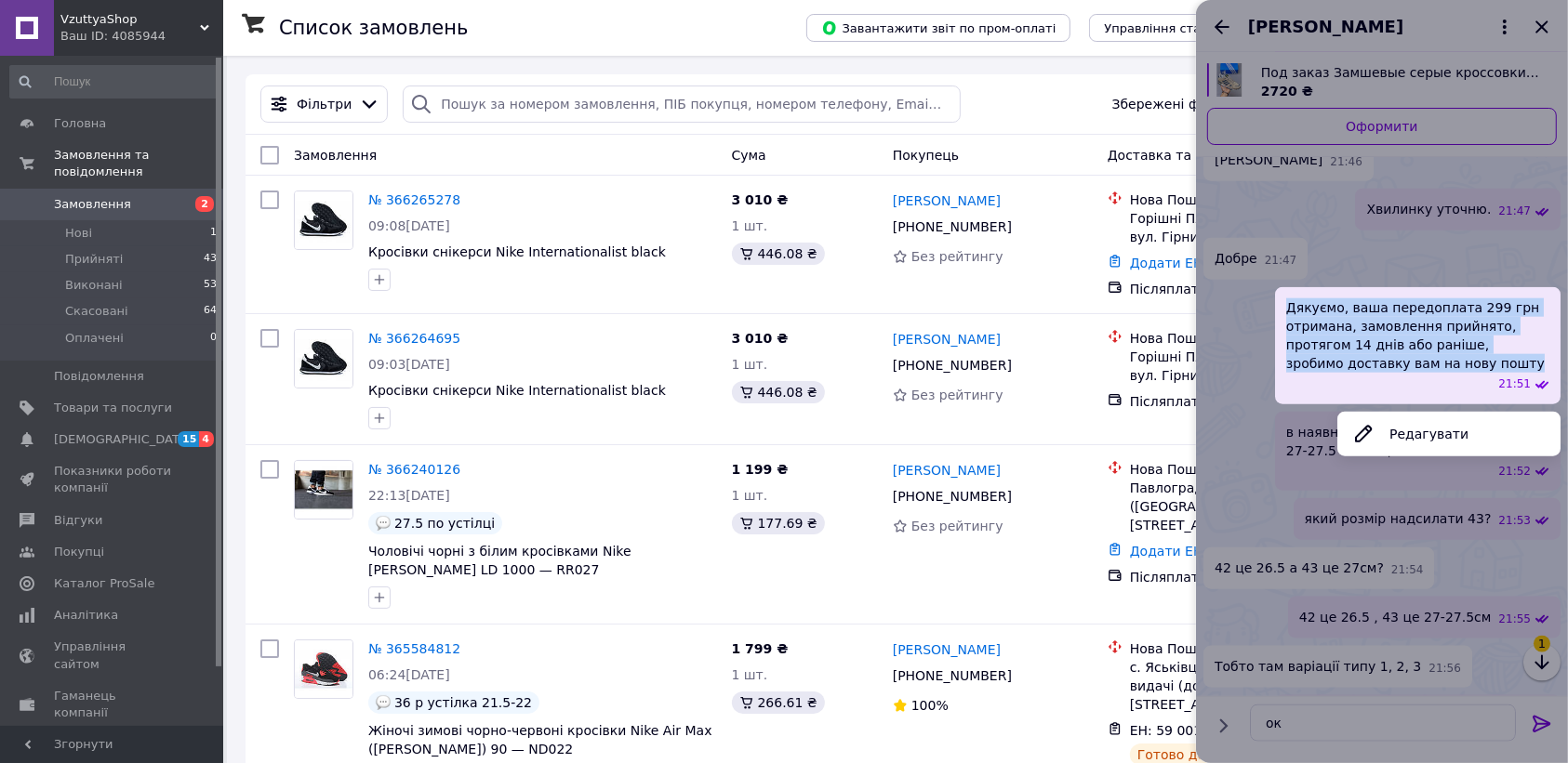
copy span "Дякуємо, ваша передоплата 299 грн отримана, замовлення прийнято, протягом 14 дн…"
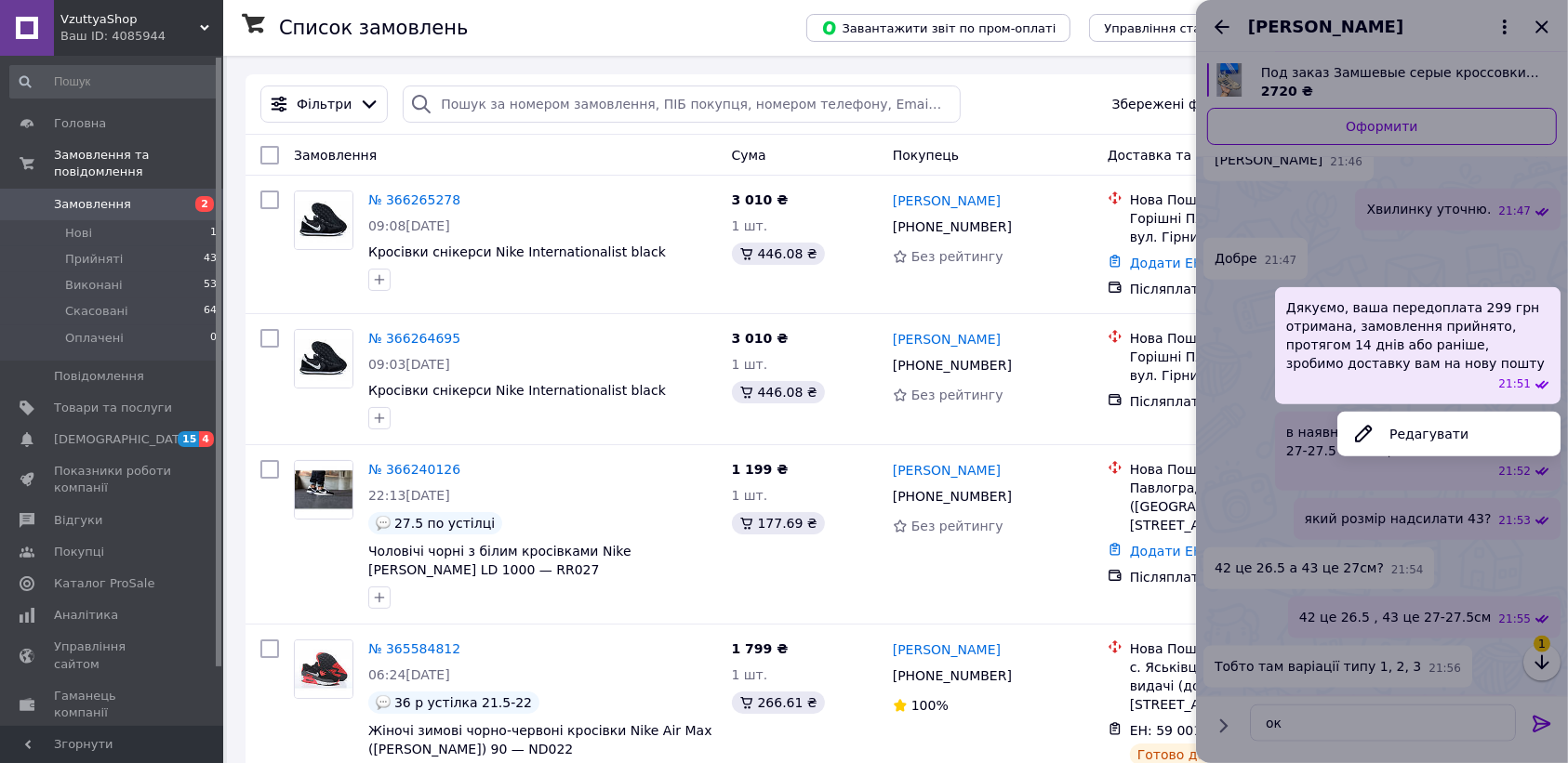
click at [1318, 714] on div at bounding box center [1382, 382] width 372 height 763
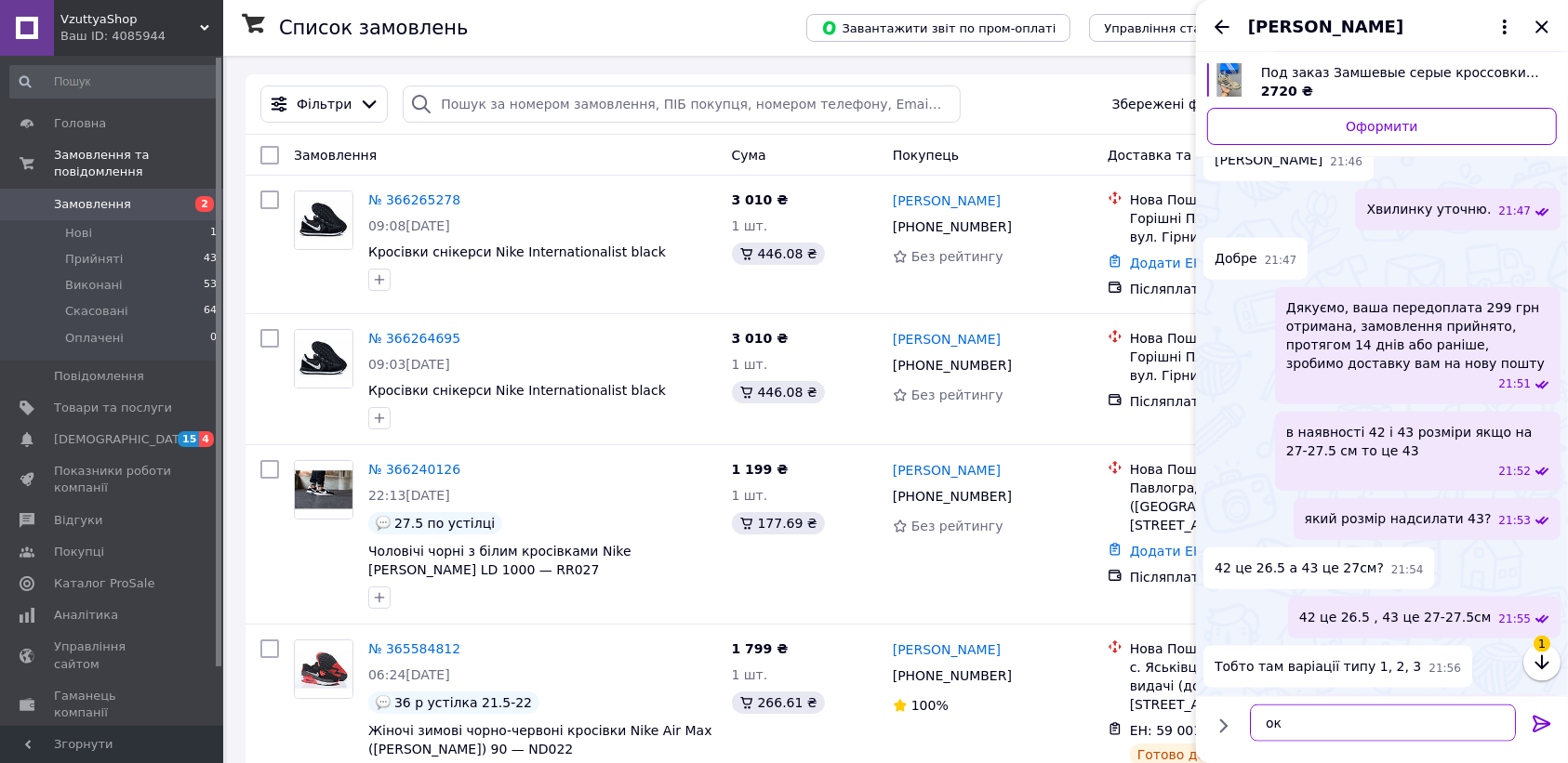
click at [1331, 718] on textarea "ок" at bounding box center [1383, 723] width 266 height 37
click at [1542, 661] on icon "button" at bounding box center [1541, 661] width 14 height 15
click at [1323, 719] on textarea "ок" at bounding box center [1383, 723] width 266 height 37
paste textarea "Дякуємо, ваша передоплата 299 грн отримана, замовлення прийнято, протягом 14 дн…"
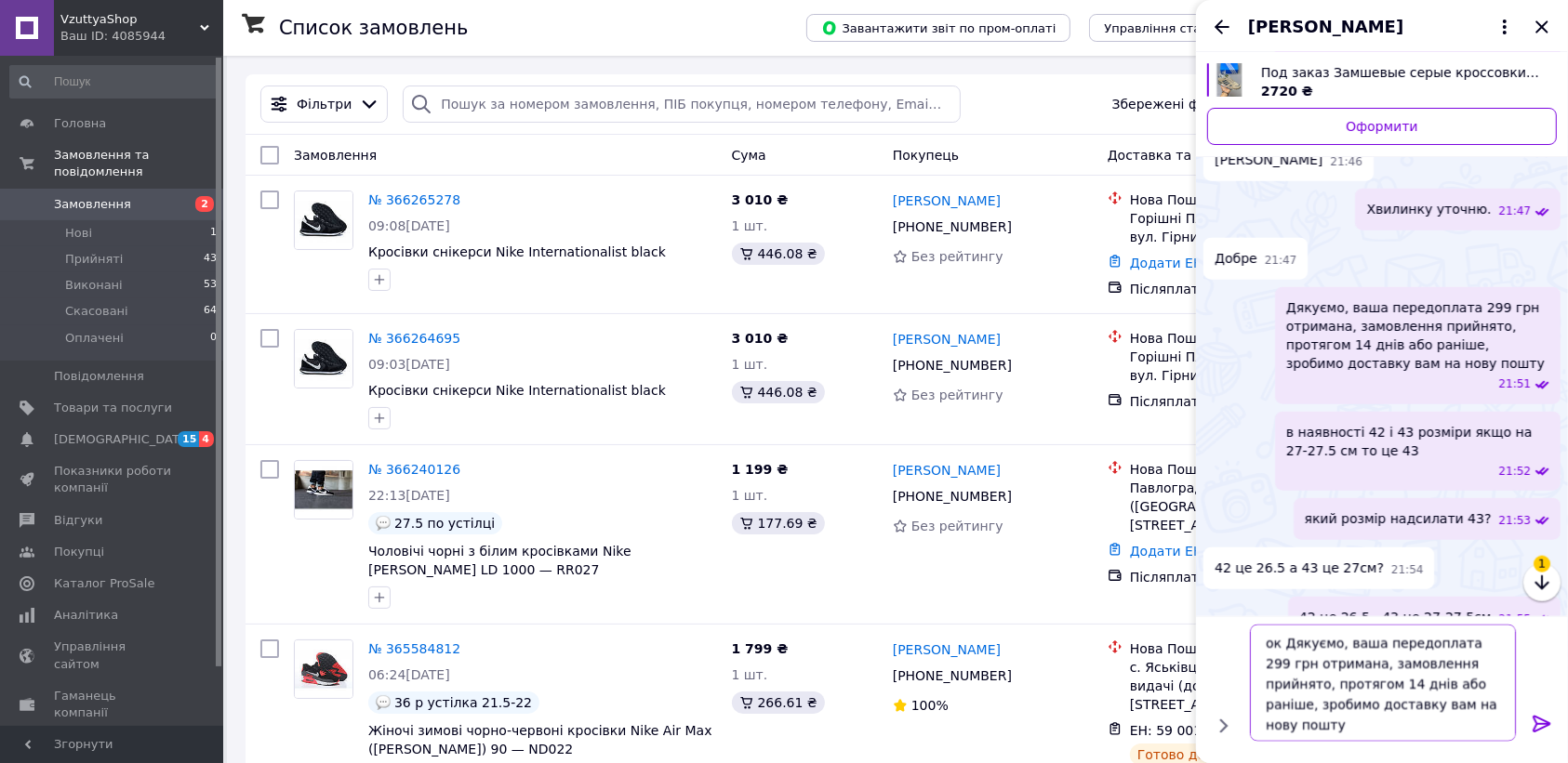
drag, startPoint x: 1346, startPoint y: 644, endPoint x: 1350, endPoint y: 658, distance: 14.6
click at [1350, 658] on textarea "ок Дякуємо, ваша передоплата 299 грн отримана, замовлення прийнято, протягом 14…" at bounding box center [1383, 682] width 266 height 117
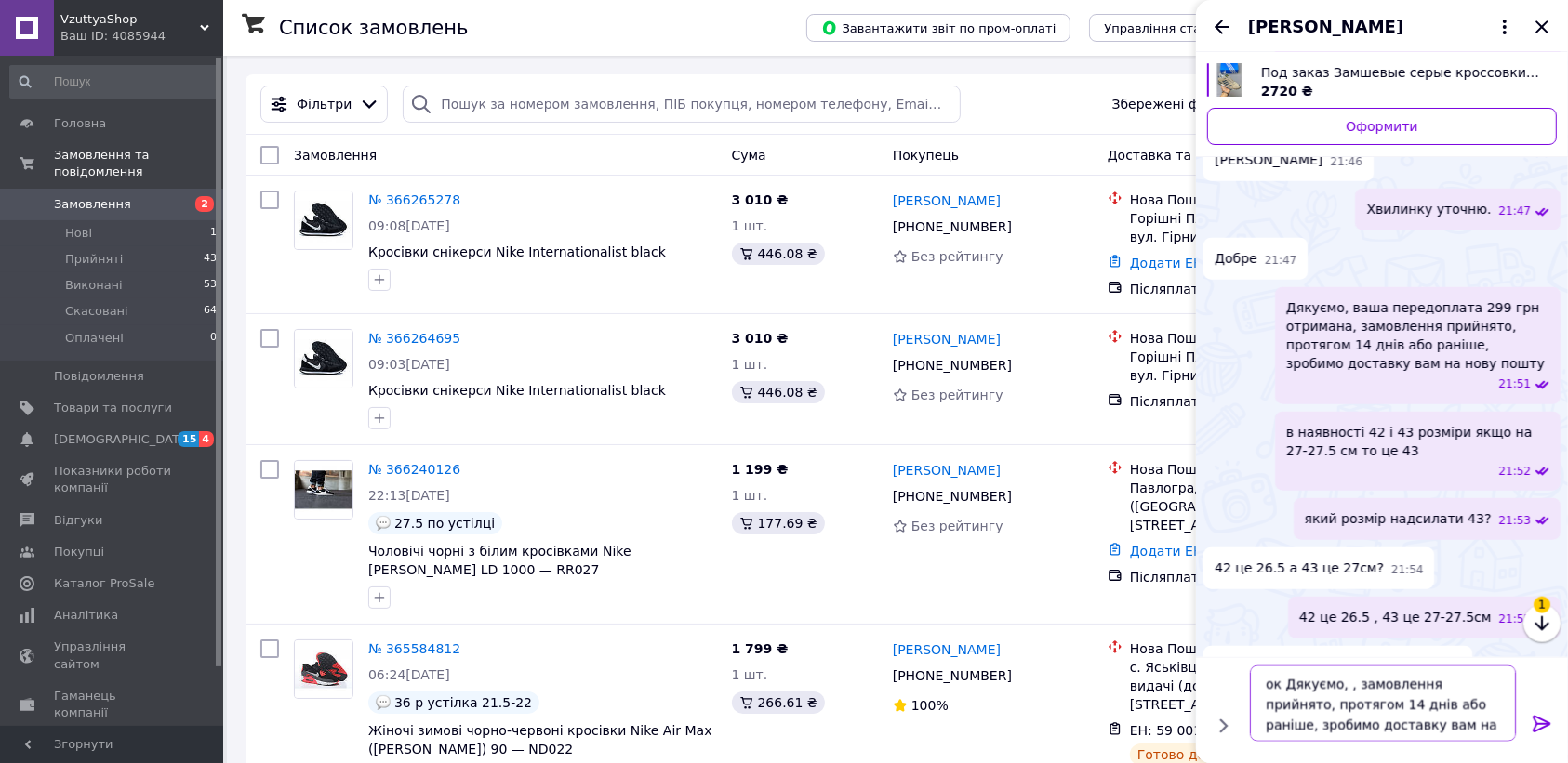
drag, startPoint x: 1334, startPoint y: 686, endPoint x: 1286, endPoint y: 688, distance: 48.0
click at [1286, 688] on textarea "ок Дякуємо, , замовлення прийнято, протягом 14 днів або раніше, зробимо доставк…" at bounding box center [1383, 702] width 266 height 76
click at [1503, 727] on textarea "ок, , замовлення прийнято, протягом 14 днів або раніше, зробимо доставку вам на…" at bounding box center [1383, 702] width 266 height 76
paste textarea "Дякуємо"
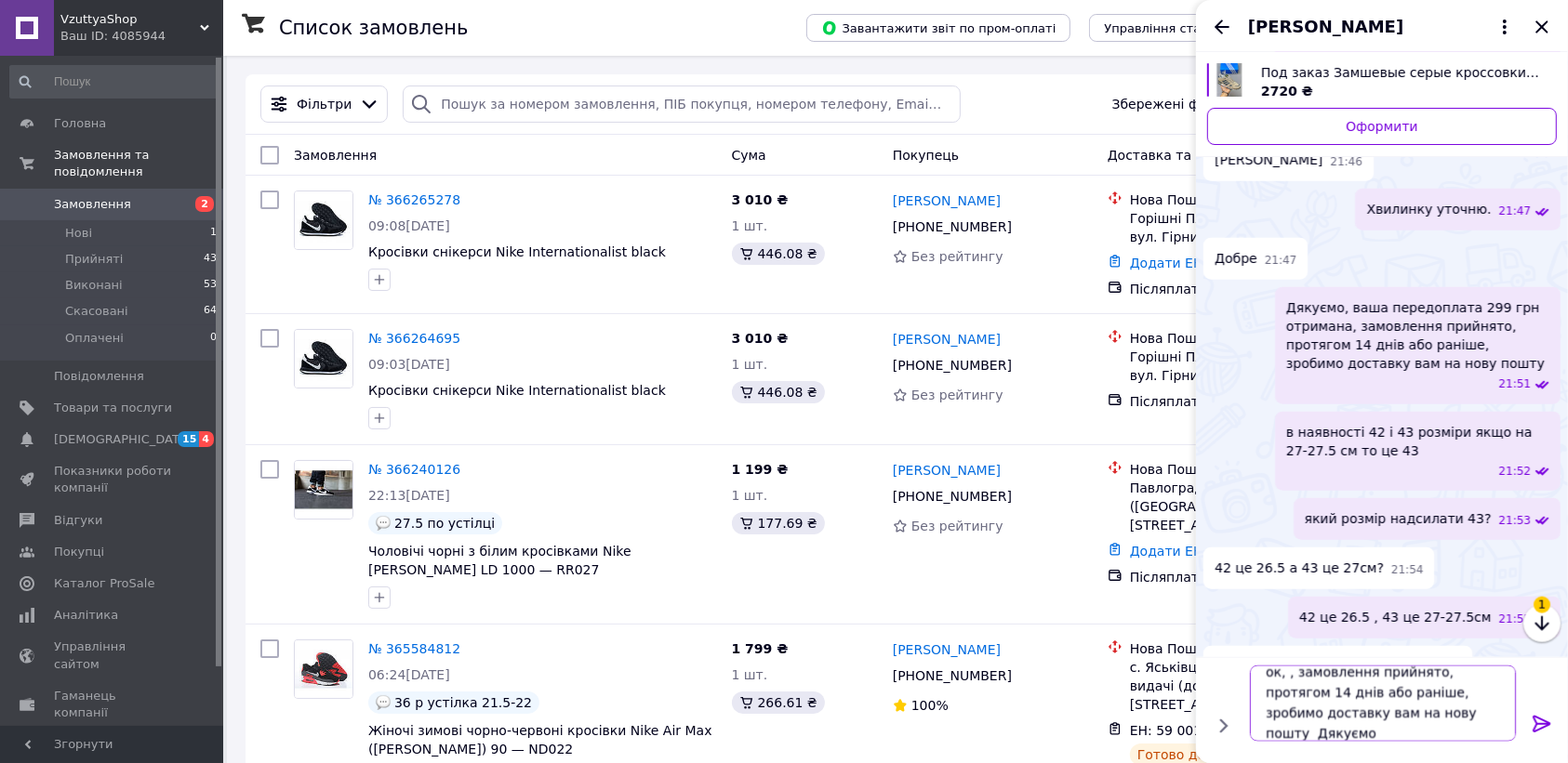
click at [1502, 718] on textarea "ок, , замовлення прийнято, протягом 14 днів або раніше, зробимо доставку вам на…" at bounding box center [1383, 702] width 266 height 76
type textarea "ок, , замовлення прийнято, протягом 14 днів або раніше, зробимо доставку вам на…"
click at [1540, 723] on icon at bounding box center [1541, 723] width 23 height 23
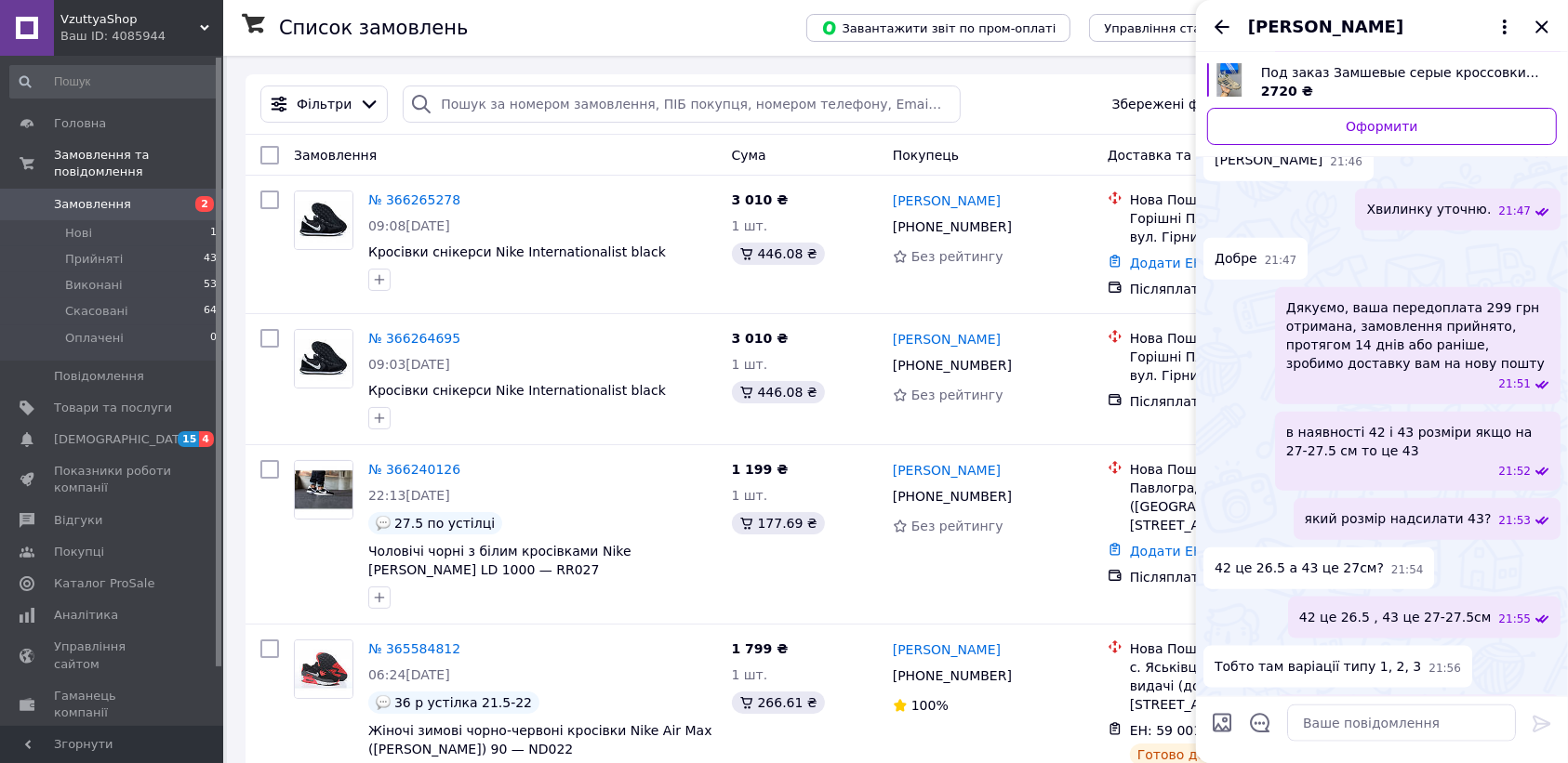
scroll to position [1883, 0]
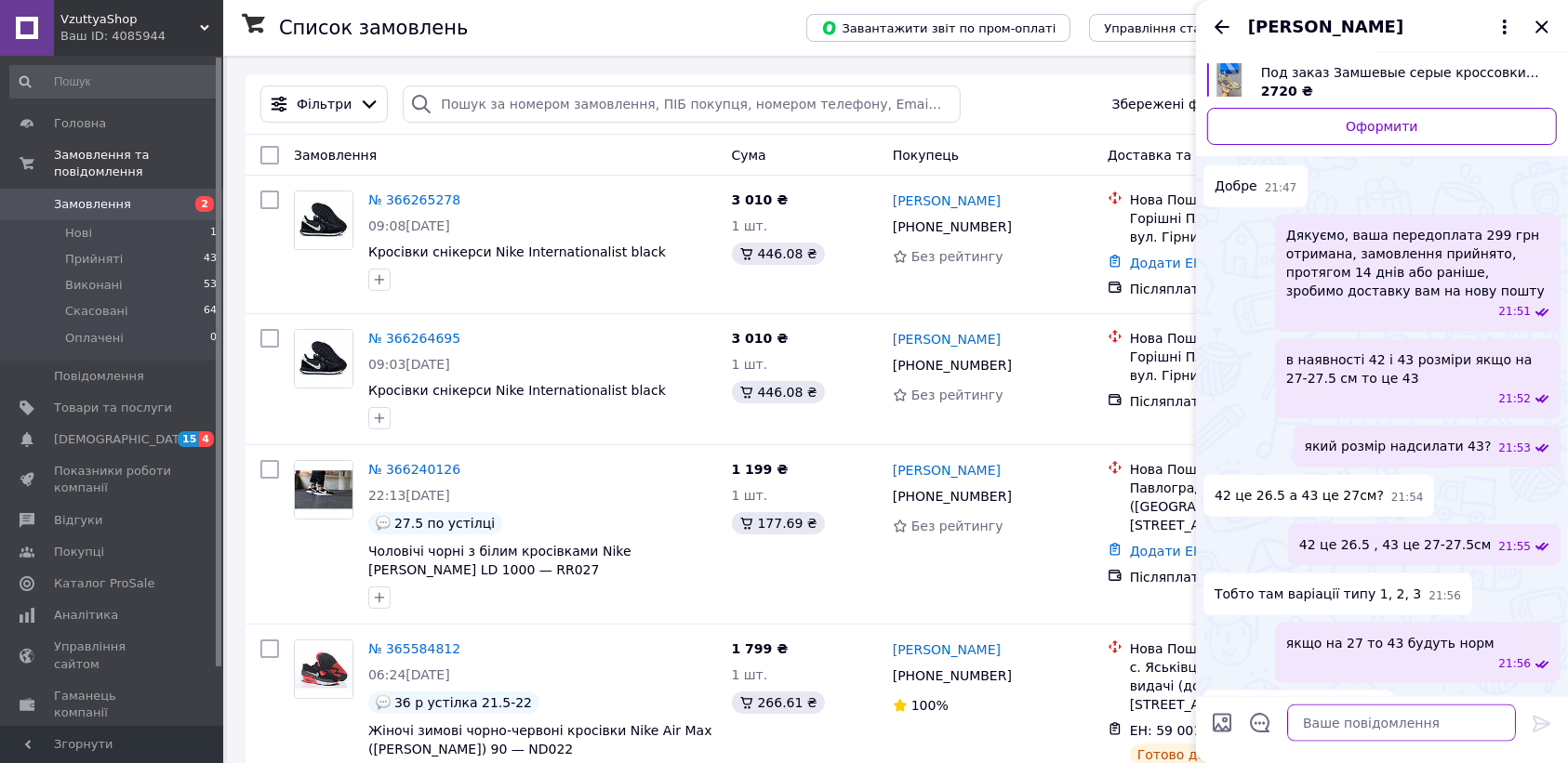
click at [1341, 729] on textarea at bounding box center [1401, 723] width 229 height 37
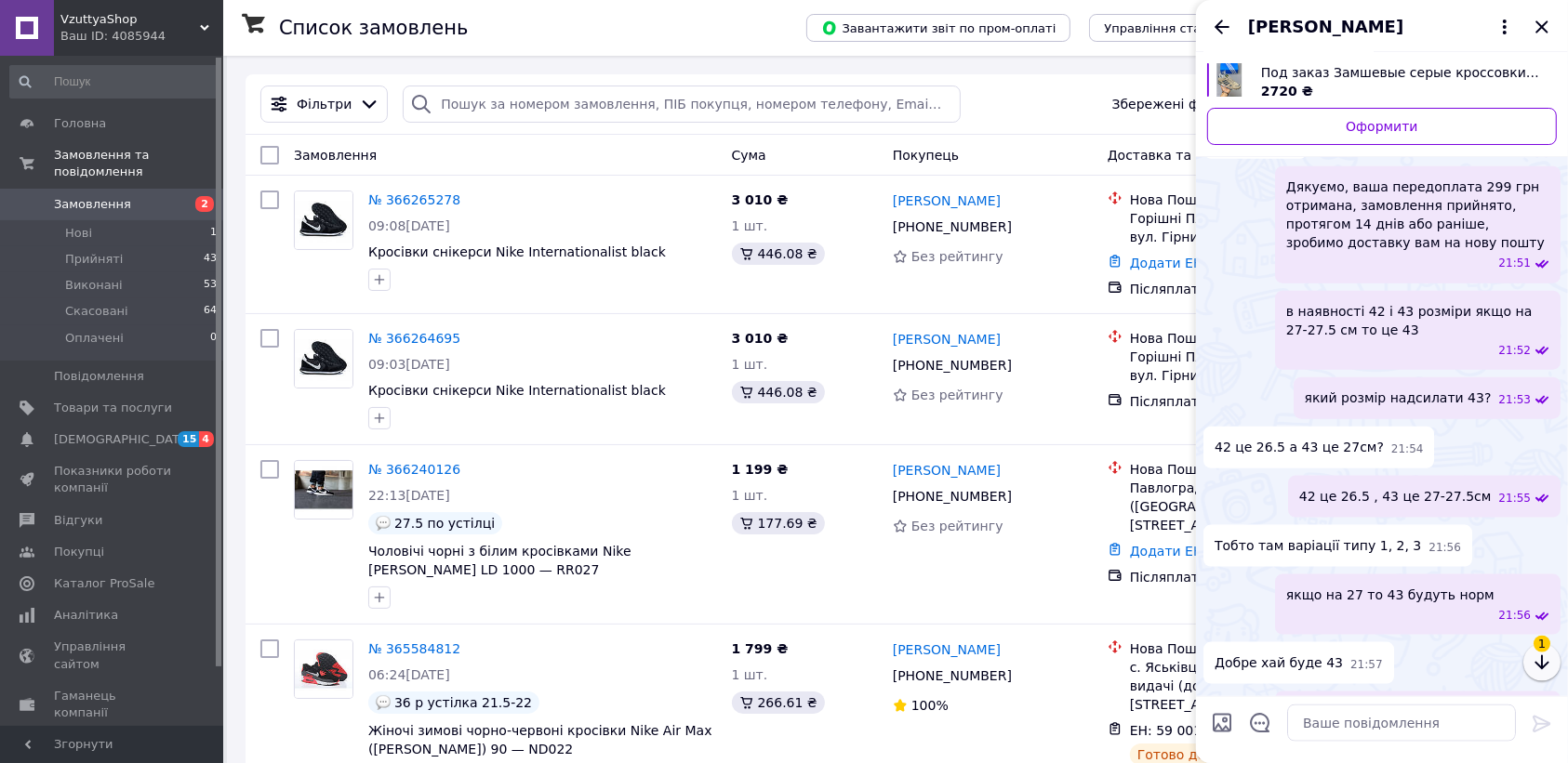
click at [1534, 665] on icon "button" at bounding box center [1541, 661] width 23 height 23
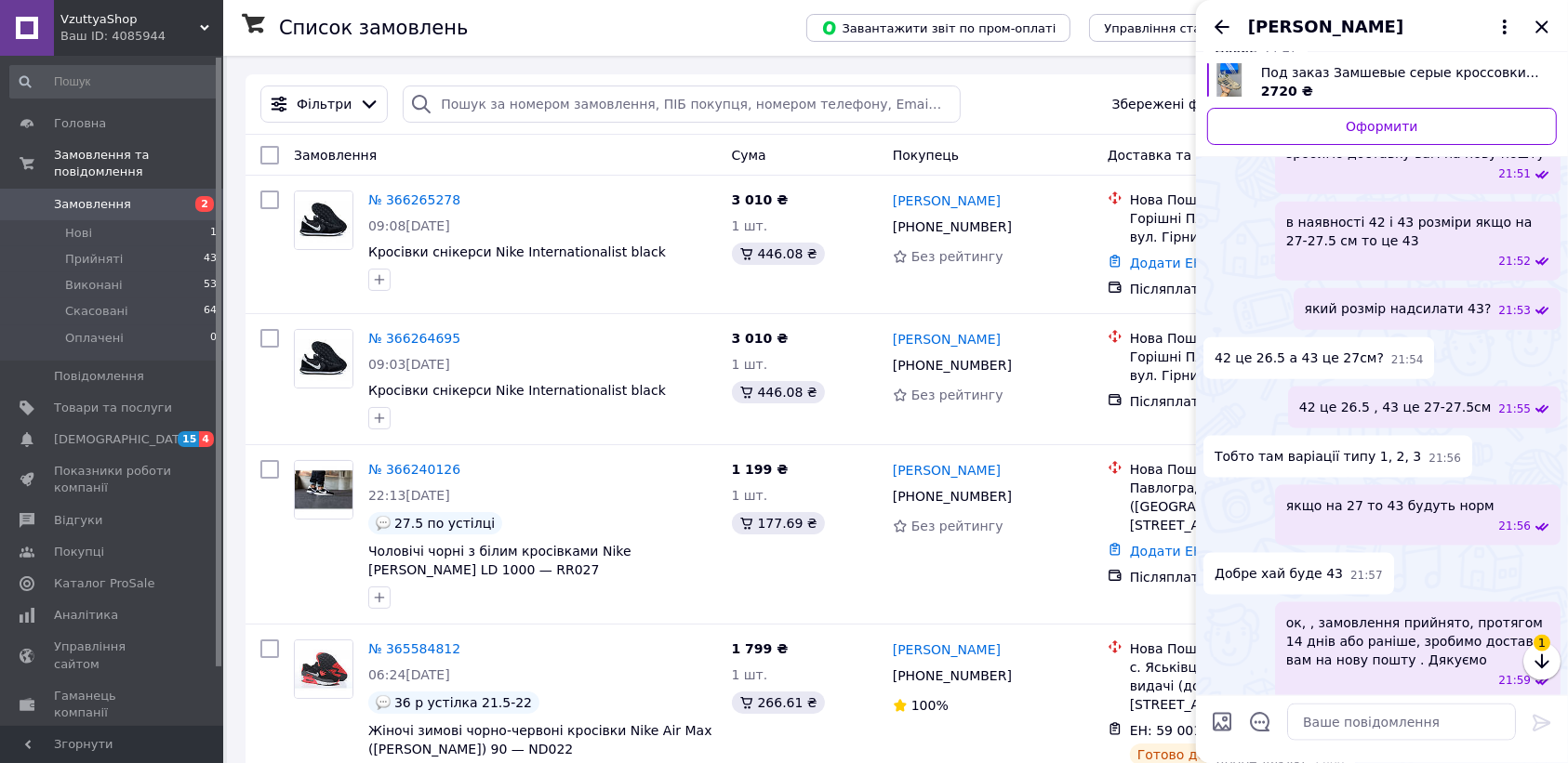
scroll to position [1965, 0]
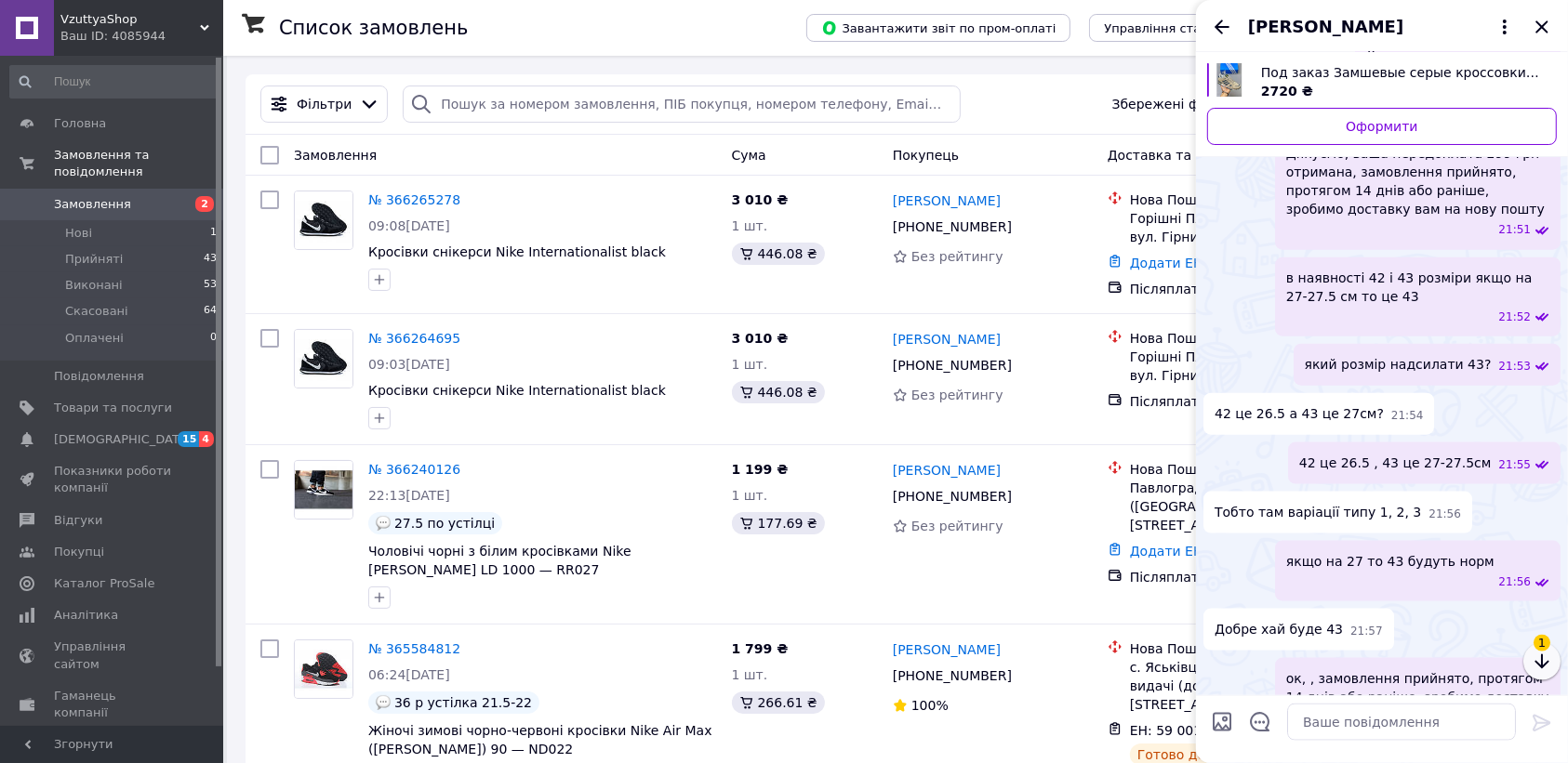
click at [1543, 661] on icon "button" at bounding box center [1541, 661] width 23 height 23
click at [1542, 659] on icon "button" at bounding box center [1541, 661] width 14 height 15
click at [1543, 664] on icon "button" at bounding box center [1541, 661] width 23 height 23
click at [1546, 661] on icon "button" at bounding box center [1541, 661] width 14 height 15
click at [1541, 658] on icon "button" at bounding box center [1541, 661] width 14 height 15
